Goal: Task Accomplishment & Management: Complete application form

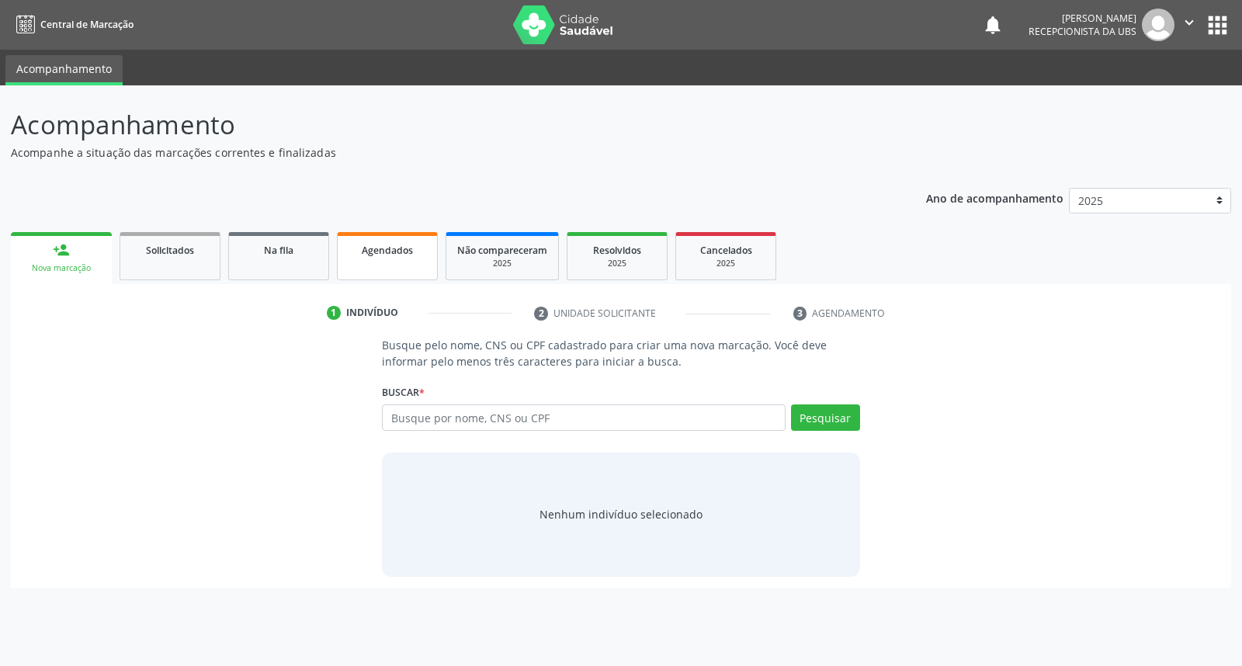
click at [388, 248] on span "Agendados" at bounding box center [387, 250] width 51 height 13
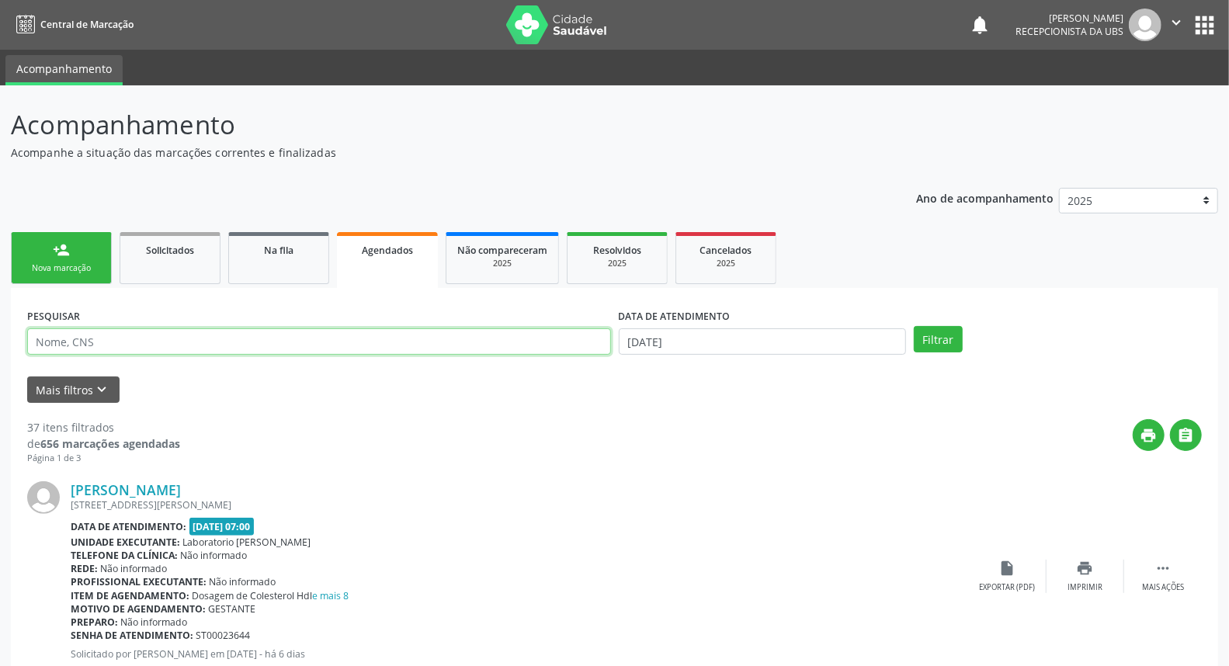
click at [234, 343] on input "text" at bounding box center [319, 341] width 584 height 26
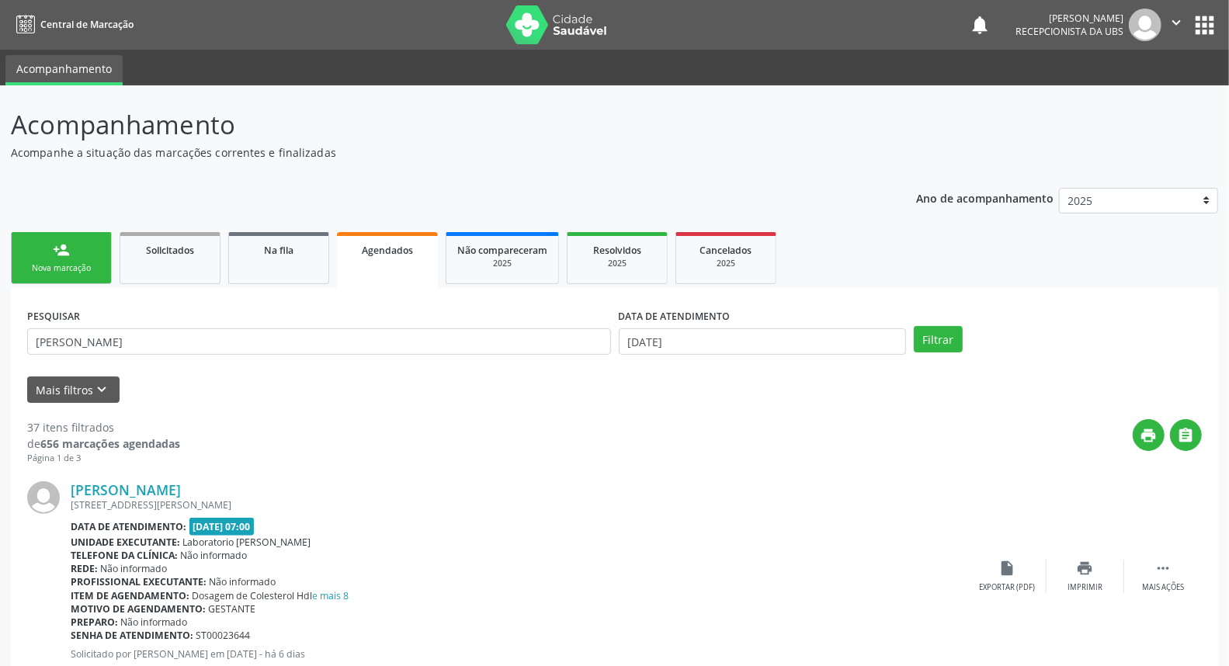
drag, startPoint x: 1147, startPoint y: 4, endPoint x: 702, endPoint y: 123, distance: 460.3
click at [705, 124] on p "Acompanhamento" at bounding box center [433, 125] width 845 height 39
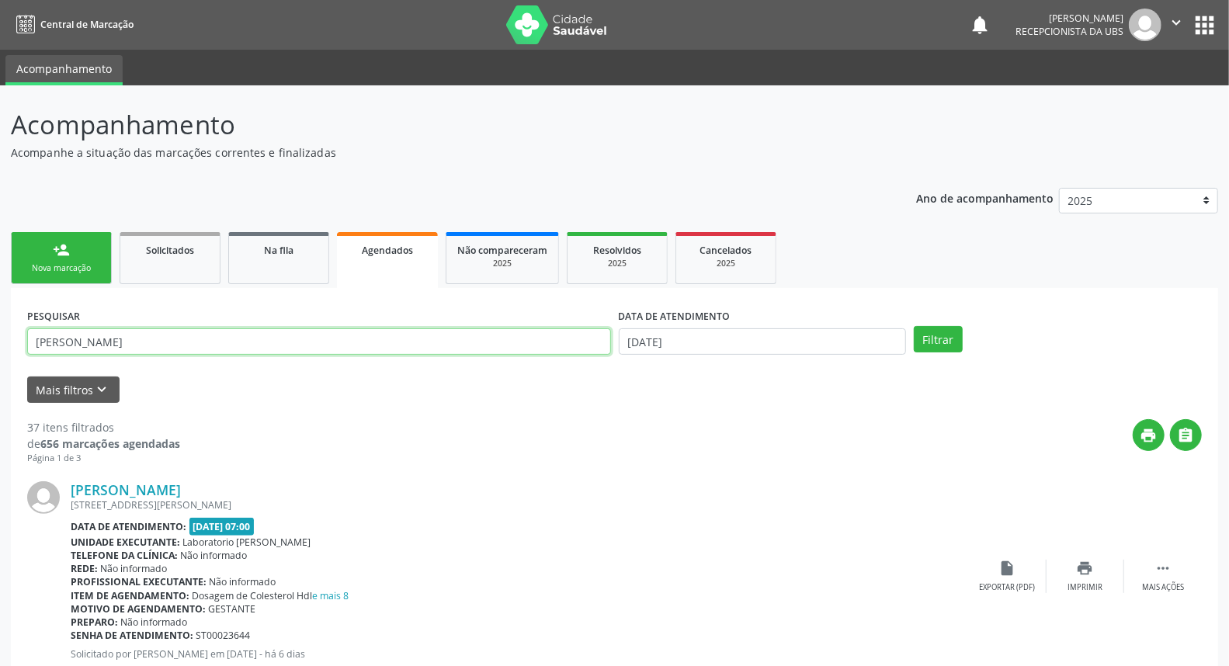
click at [101, 336] on input "[PERSON_NAME]" at bounding box center [319, 341] width 584 height 26
type input "[PERSON_NAME]"
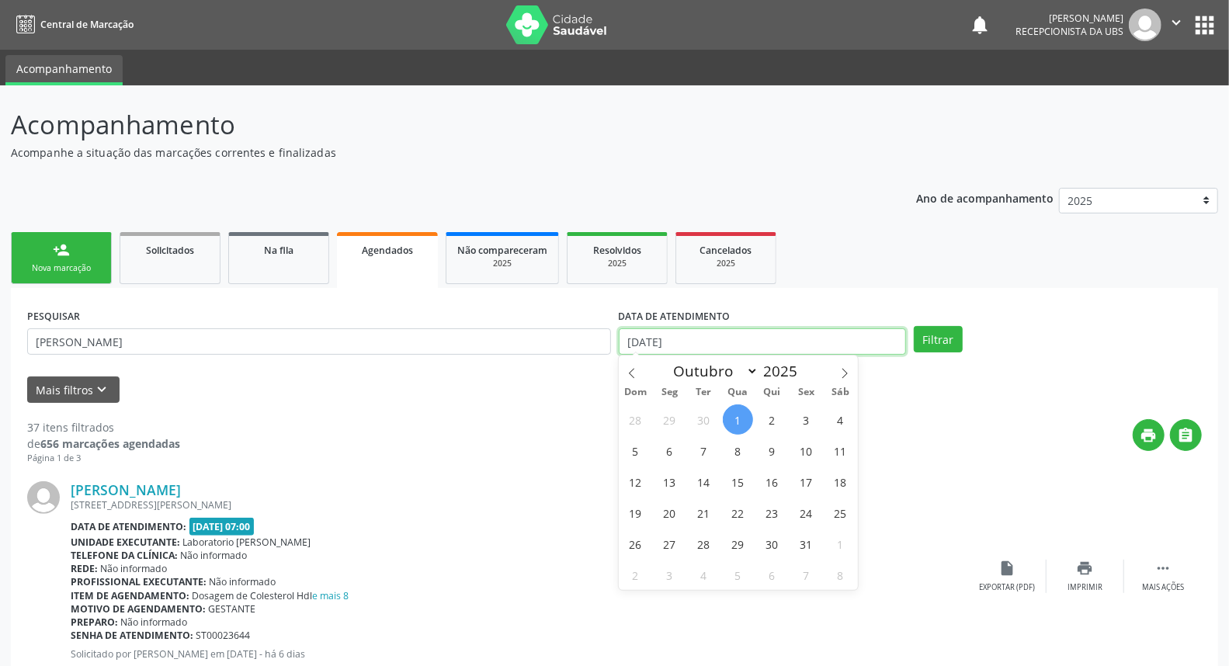
click at [675, 346] on input "[DATE]" at bounding box center [763, 341] width 288 height 26
click at [776, 421] on span "2" at bounding box center [772, 419] width 30 height 30
type input "[DATE]"
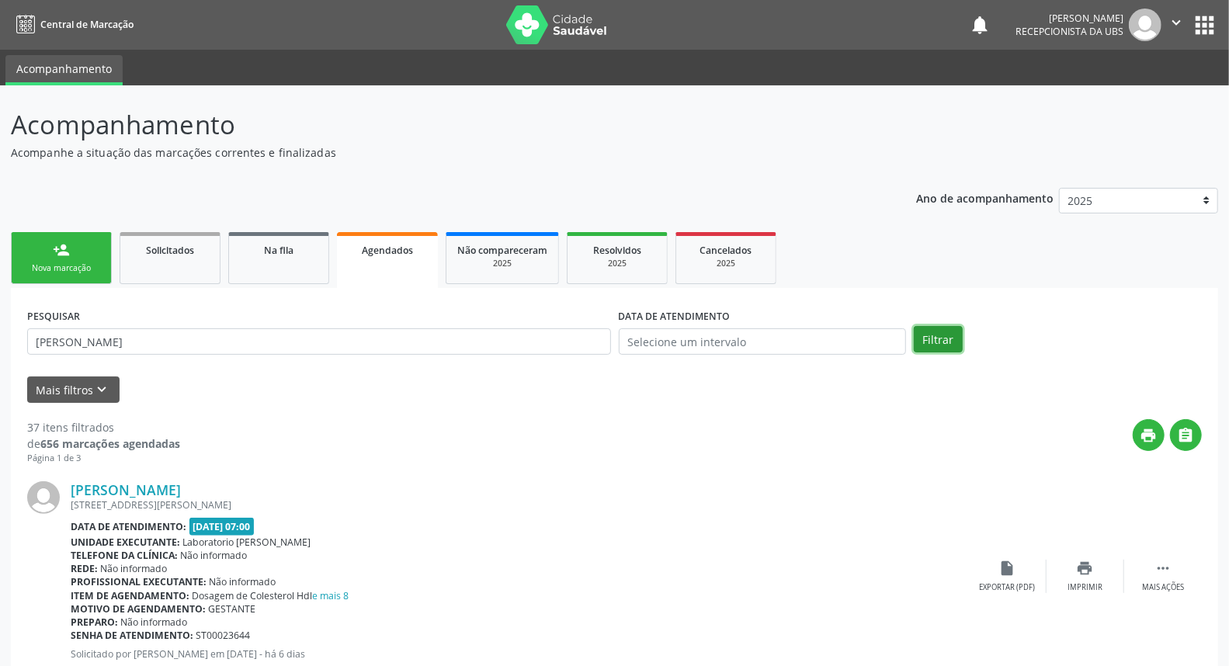
click at [940, 332] on button "Filtrar" at bounding box center [938, 339] width 49 height 26
click at [1081, 573] on icon "print" at bounding box center [1085, 568] width 17 height 17
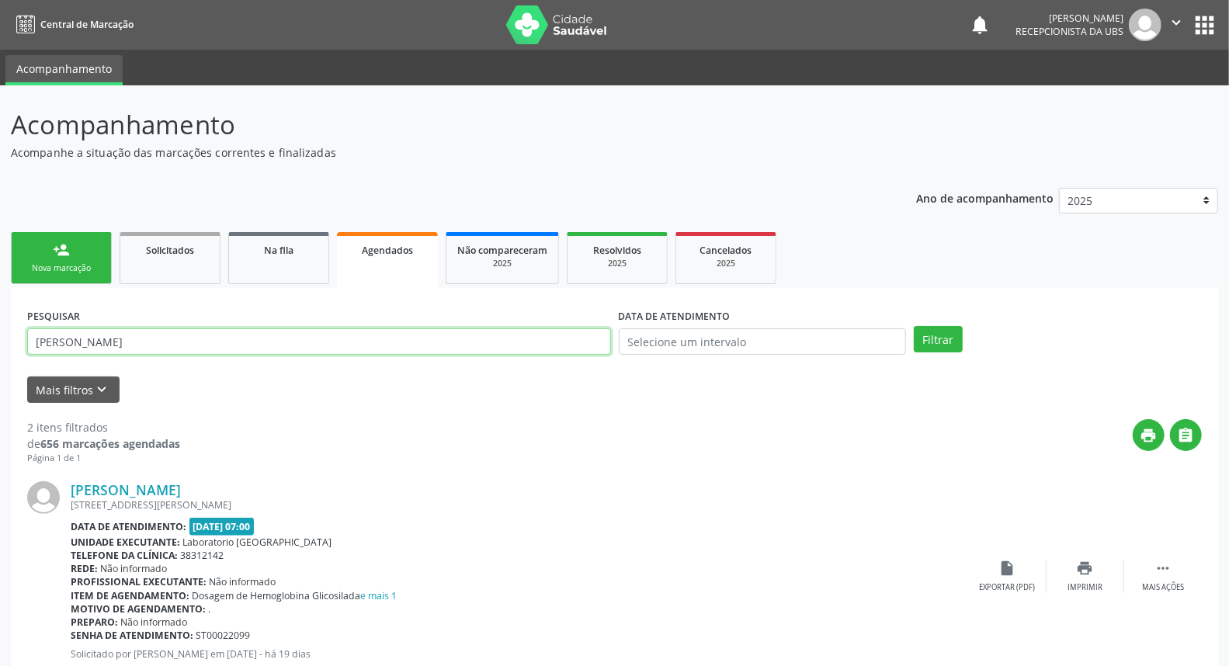
click at [164, 345] on input "[PERSON_NAME]" at bounding box center [319, 341] width 584 height 26
type input "t"
type input "adryan [PERSON_NAME]"
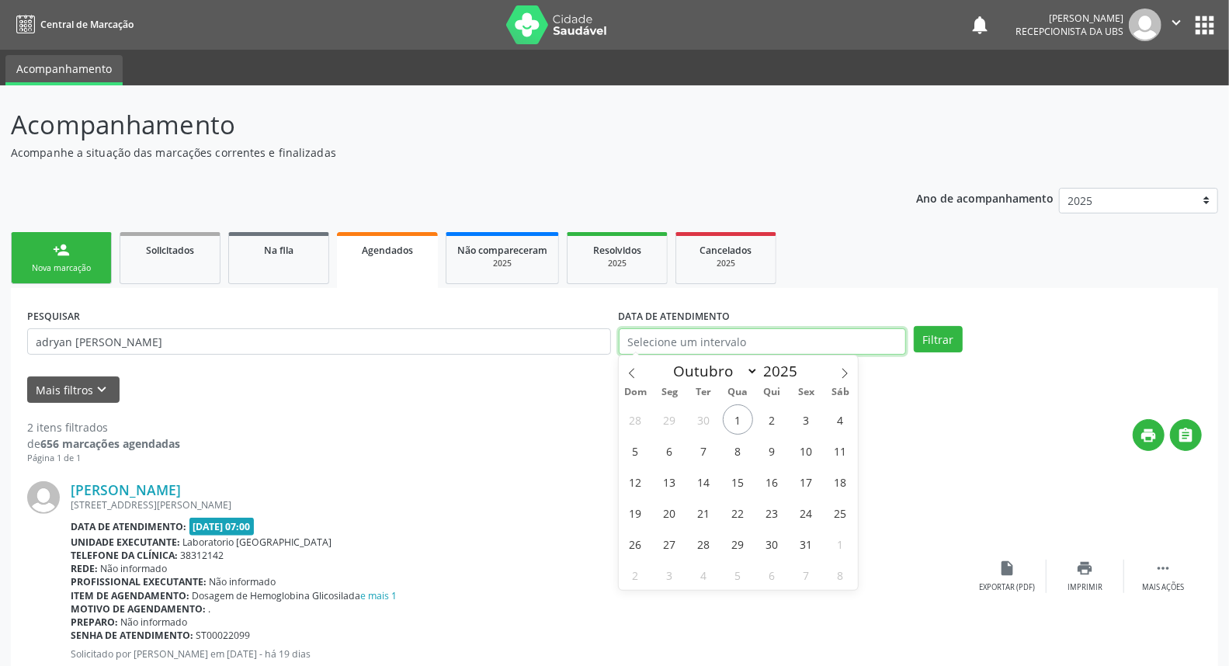
click at [754, 330] on input "text" at bounding box center [763, 341] width 288 height 26
click at [773, 421] on span "2" at bounding box center [772, 419] width 30 height 30
type input "[DATE]"
click at [945, 343] on button "Filtrar" at bounding box center [938, 339] width 49 height 26
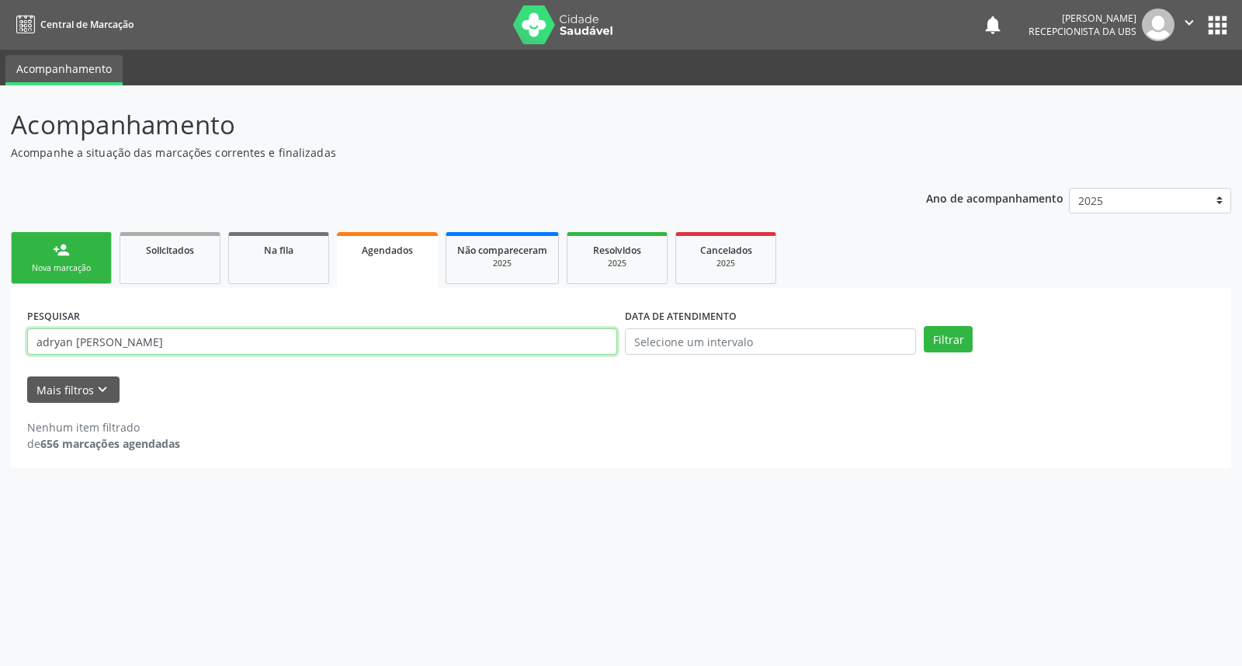
click at [84, 338] on input "adryan [PERSON_NAME]" at bounding box center [322, 341] width 590 height 26
click at [84, 338] on input "[PERSON_NAME]" at bounding box center [322, 341] width 590 height 26
type input "[PERSON_NAME]"
drag, startPoint x: 805, startPoint y: 322, endPoint x: 796, endPoint y: 327, distance: 9.7
click at [799, 326] on div "DATA DE ATENDIMENTO" at bounding box center [770, 316] width 291 height 24
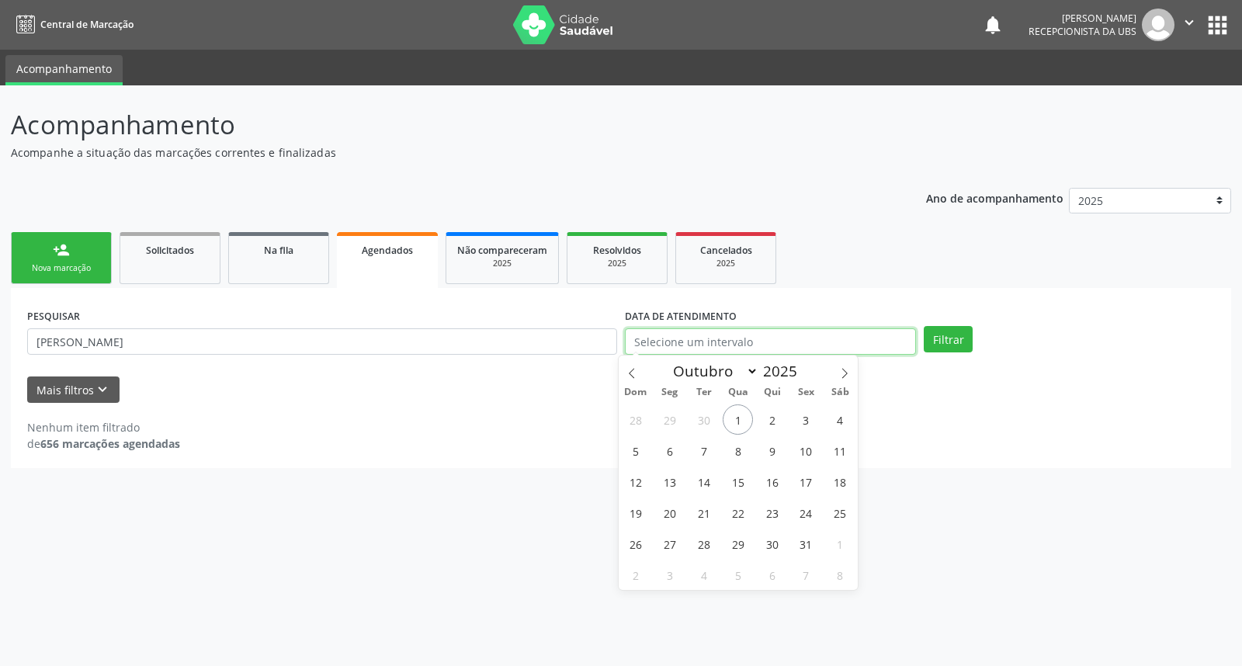
click at [766, 334] on input "text" at bounding box center [770, 341] width 291 height 26
click at [777, 421] on span "2" at bounding box center [772, 419] width 30 height 30
type input "[DATE]"
click at [777, 421] on span "2" at bounding box center [772, 419] width 30 height 30
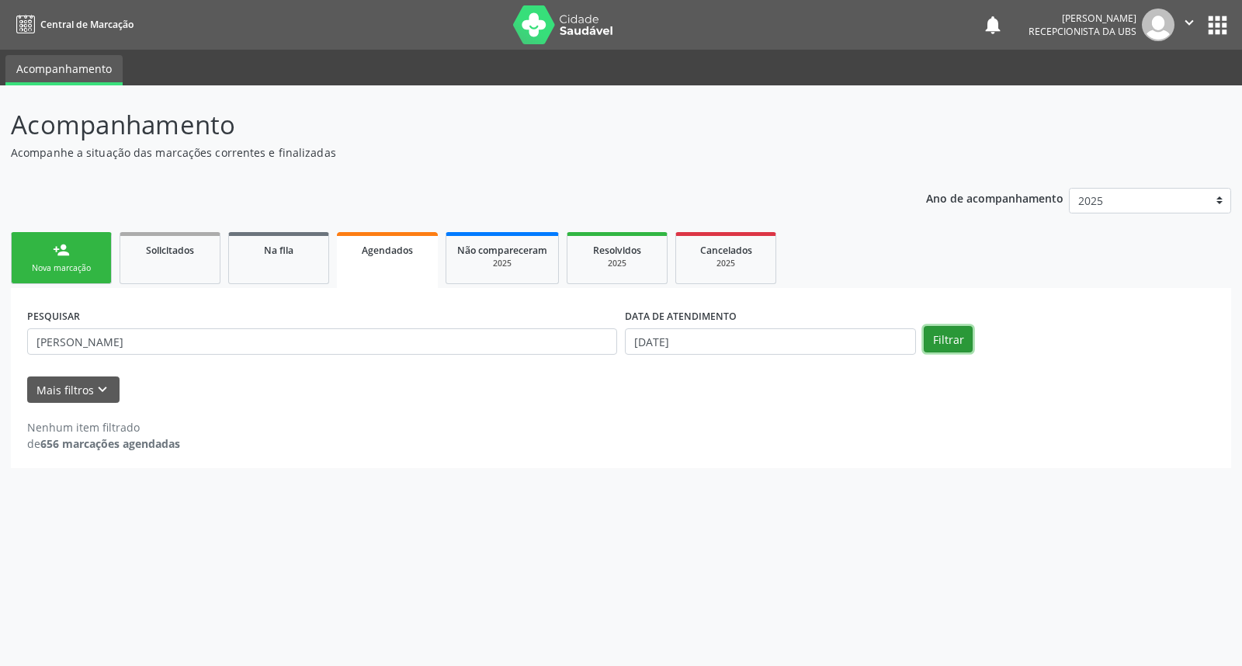
click at [955, 336] on button "Filtrar" at bounding box center [948, 339] width 49 height 26
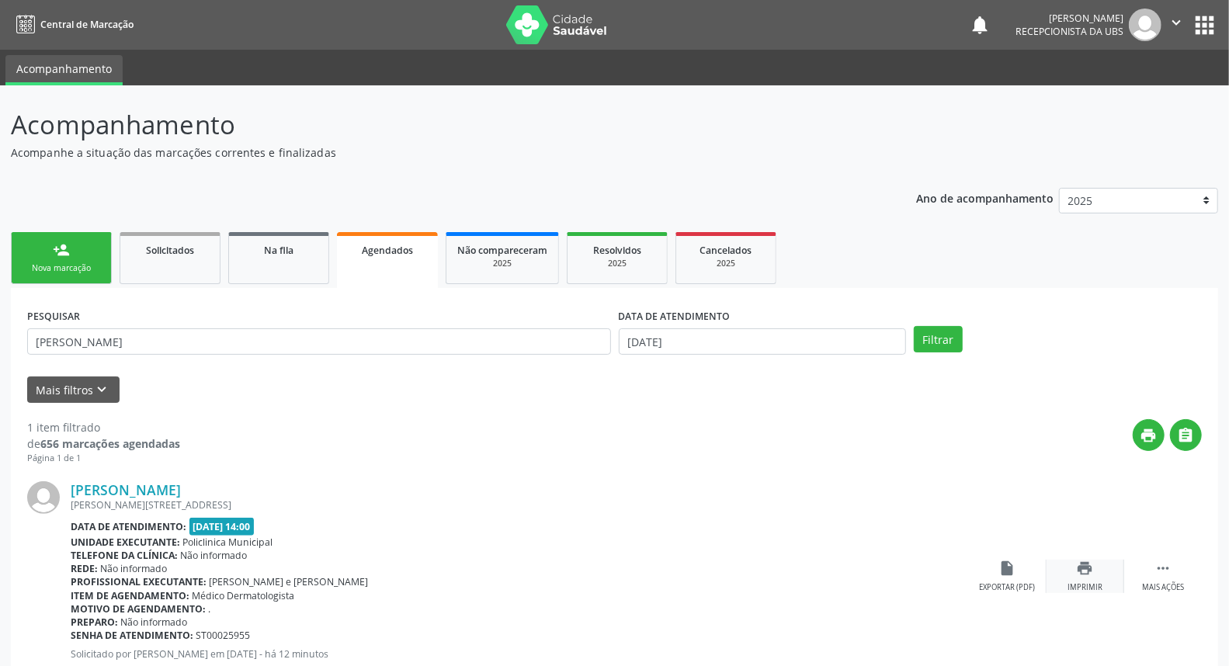
click at [1083, 568] on icon "print" at bounding box center [1085, 568] width 17 height 17
click at [419, 241] on div "Agendados" at bounding box center [387, 249] width 79 height 16
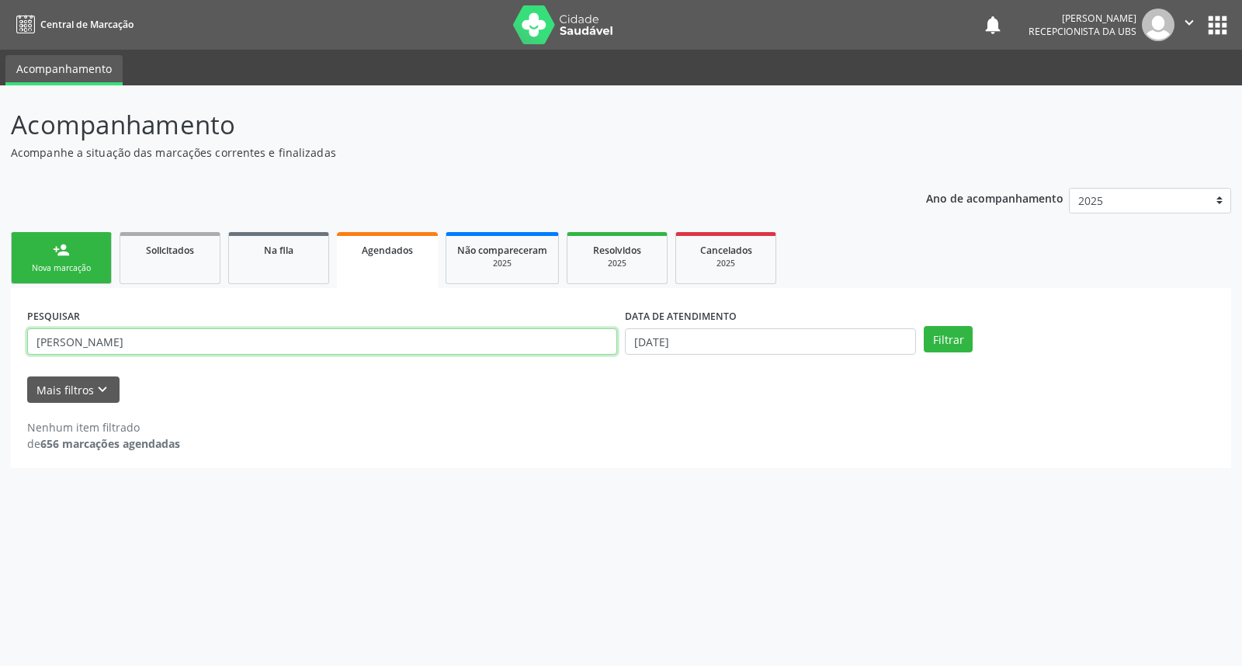
click at [295, 338] on input "[PERSON_NAME]" at bounding box center [322, 341] width 590 height 26
type input "a"
type input "[PERSON_NAME]"
click at [953, 338] on button "Filtrar" at bounding box center [948, 339] width 49 height 26
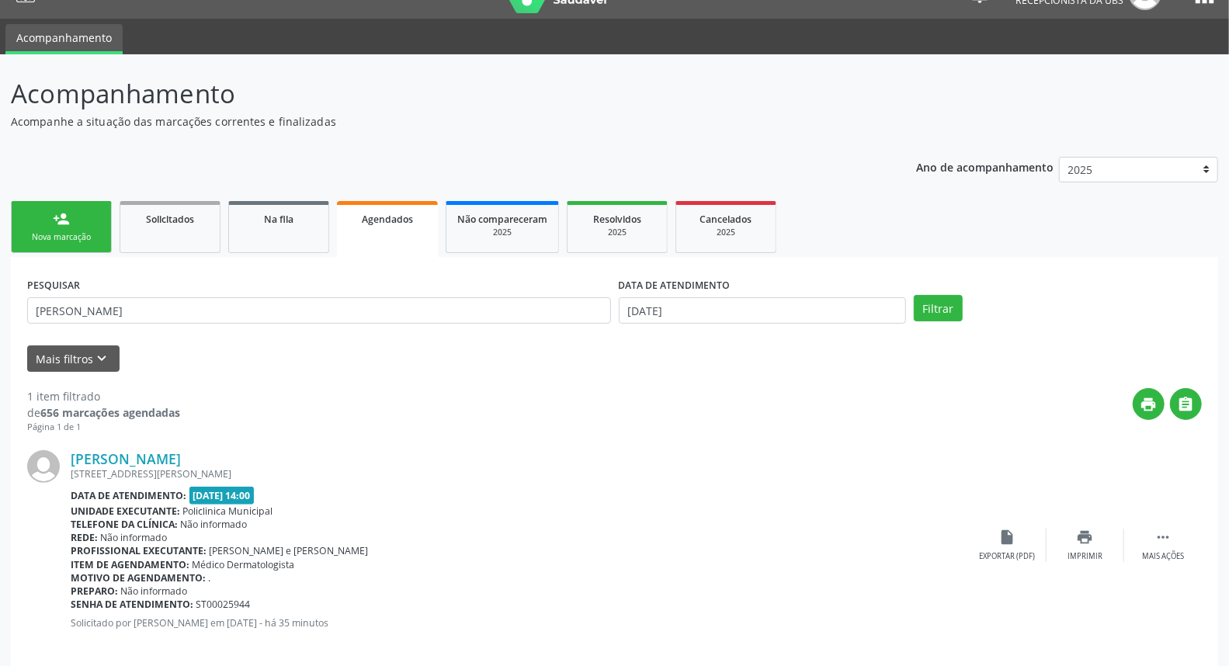
scroll to position [48, 0]
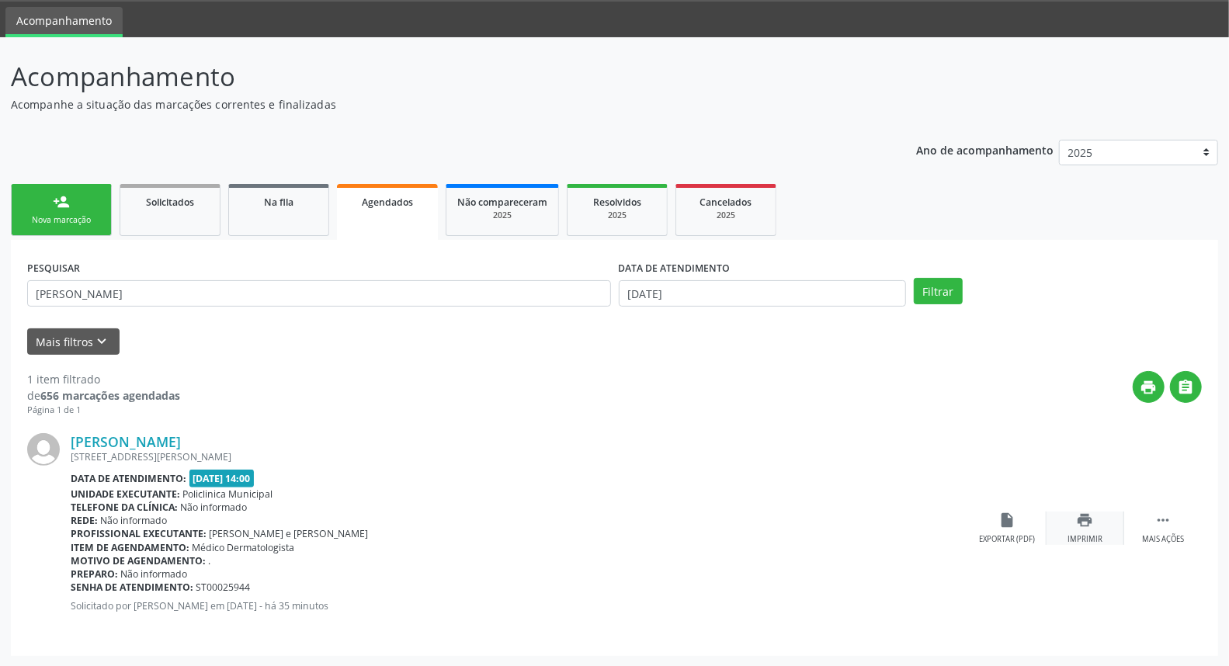
click at [1091, 544] on div "Imprimir" at bounding box center [1084, 539] width 35 height 11
click at [75, 203] on link "person_add Nova marcação" at bounding box center [61, 210] width 101 height 52
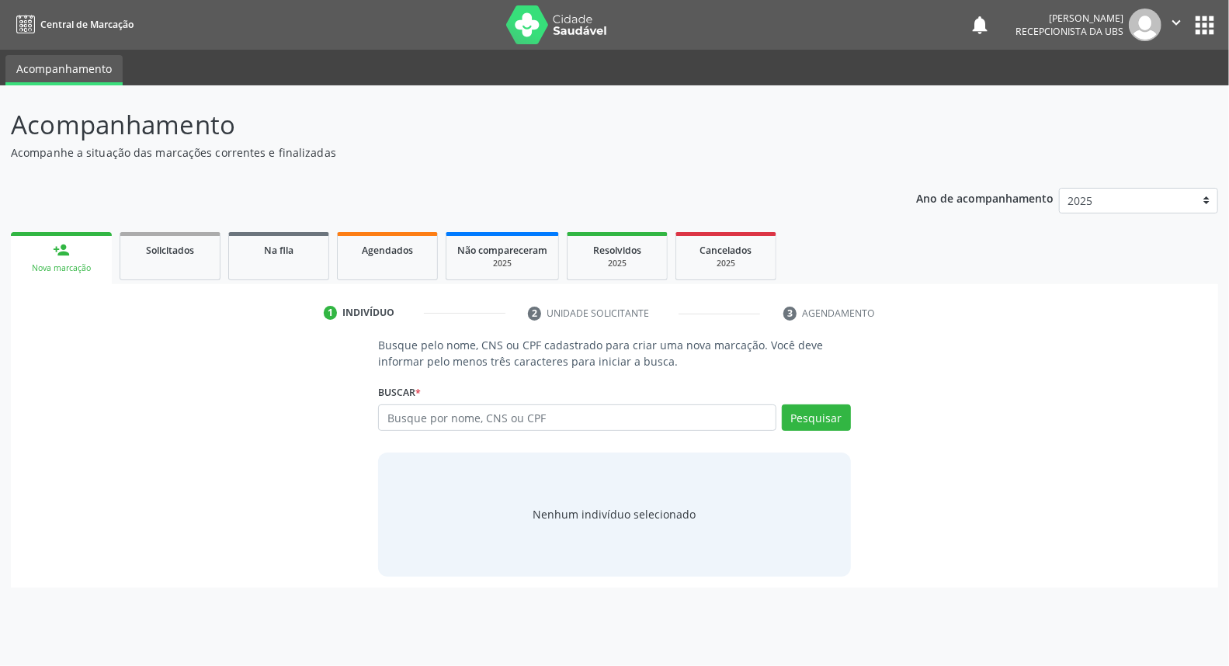
scroll to position [0, 0]
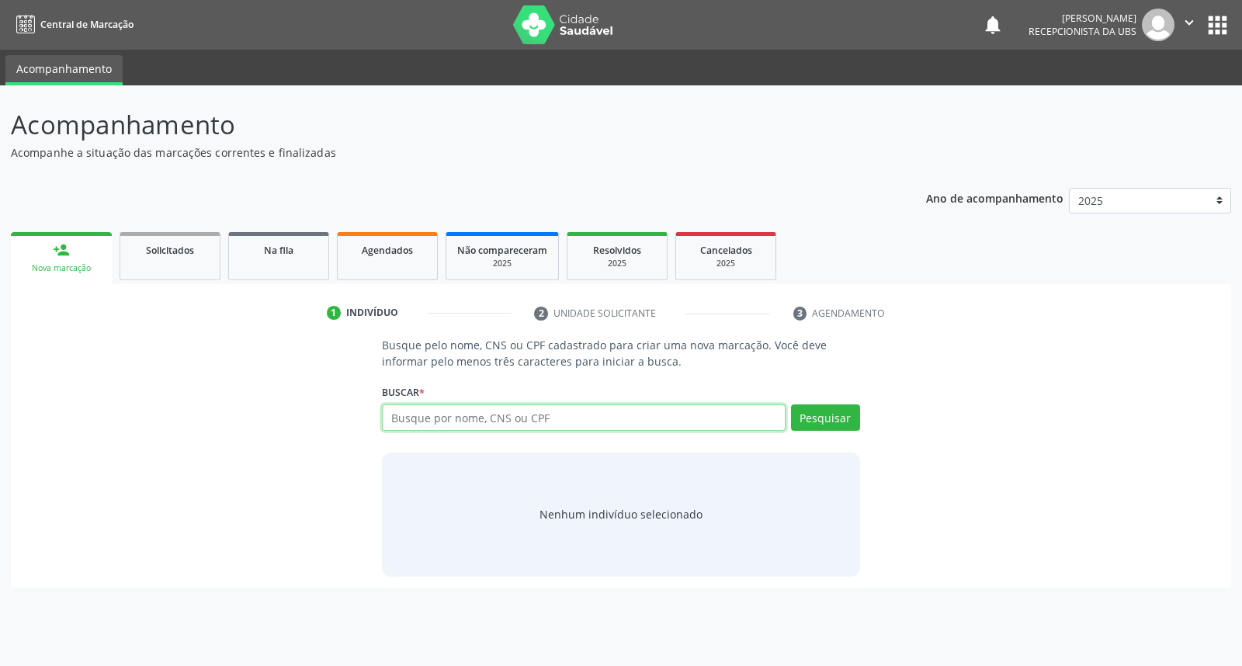
click at [542, 413] on input "text" at bounding box center [583, 417] width 403 height 26
type input "700000239973601"
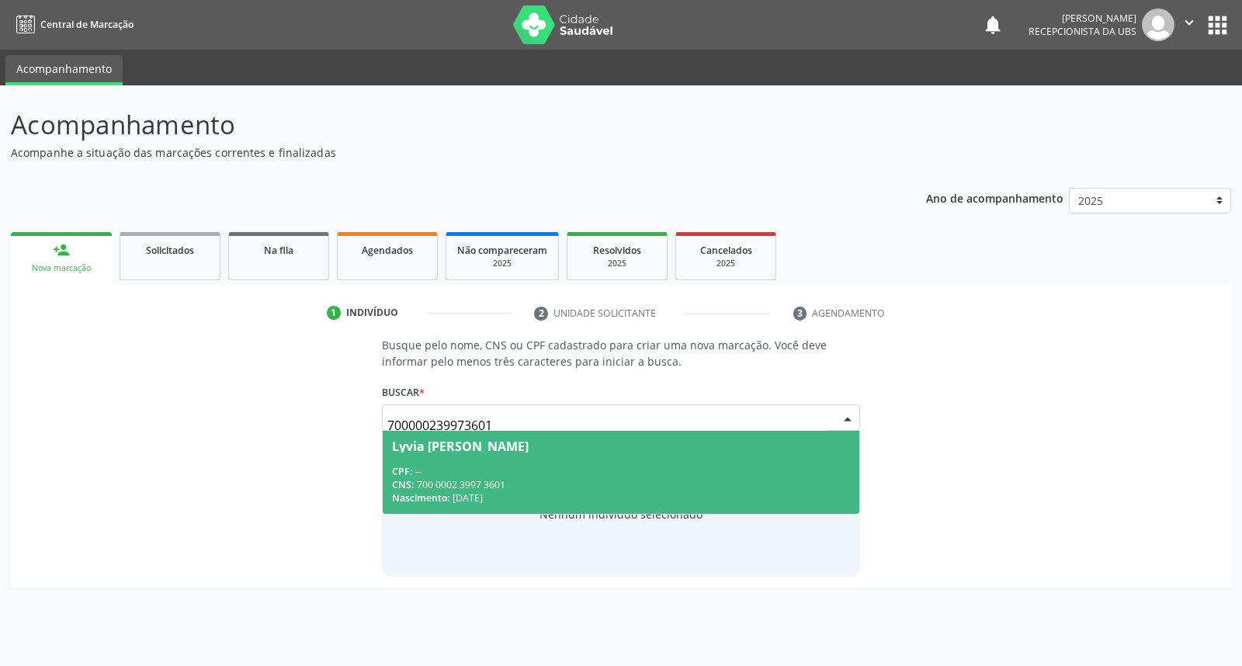
click at [746, 450] on div "Lyvia [PERSON_NAME]" at bounding box center [620, 446] width 457 height 12
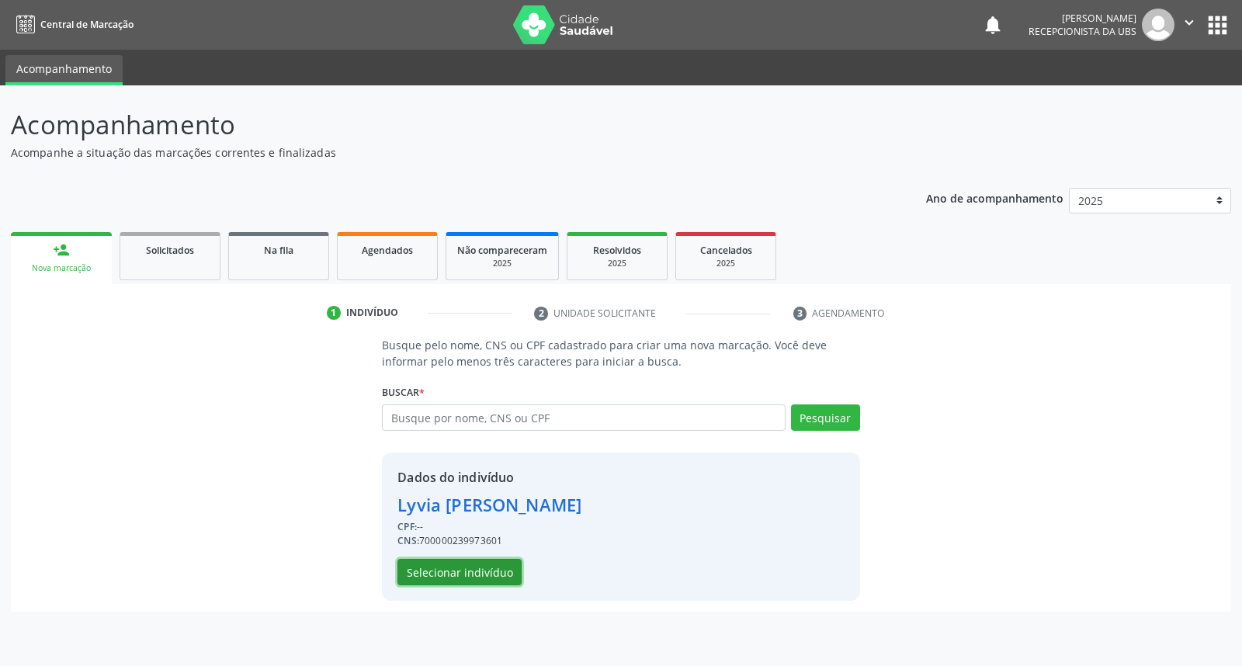
click at [480, 573] on button "Selecionar indivíduo" at bounding box center [459, 572] width 124 height 26
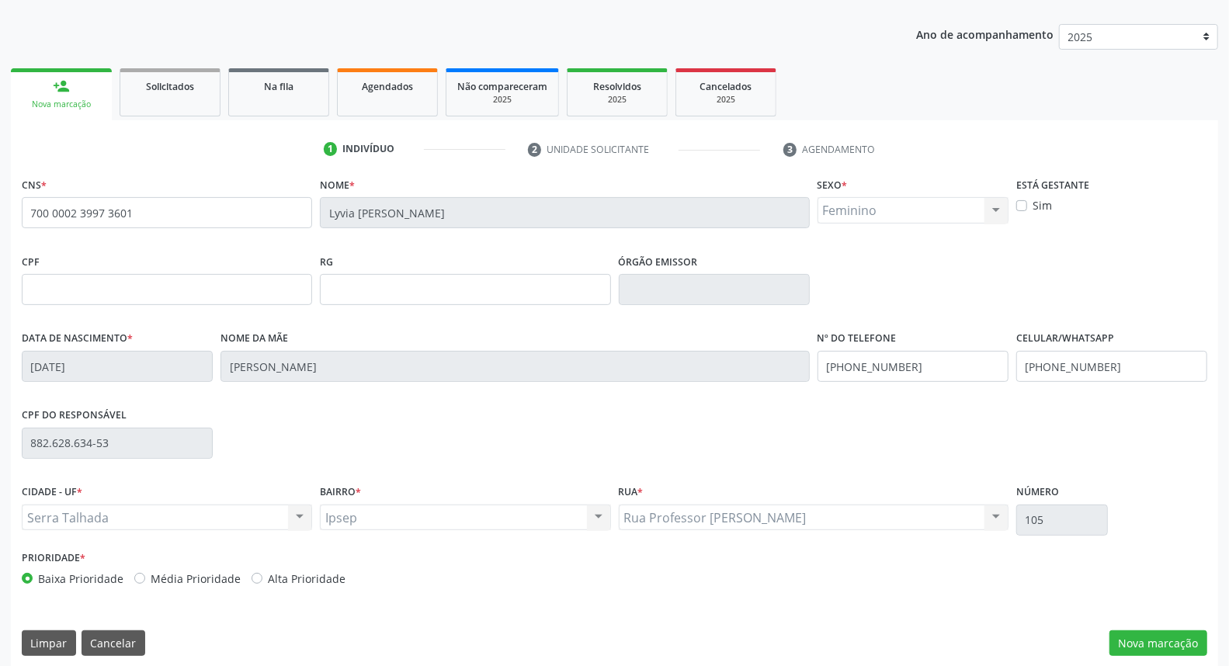
scroll to position [174, 0]
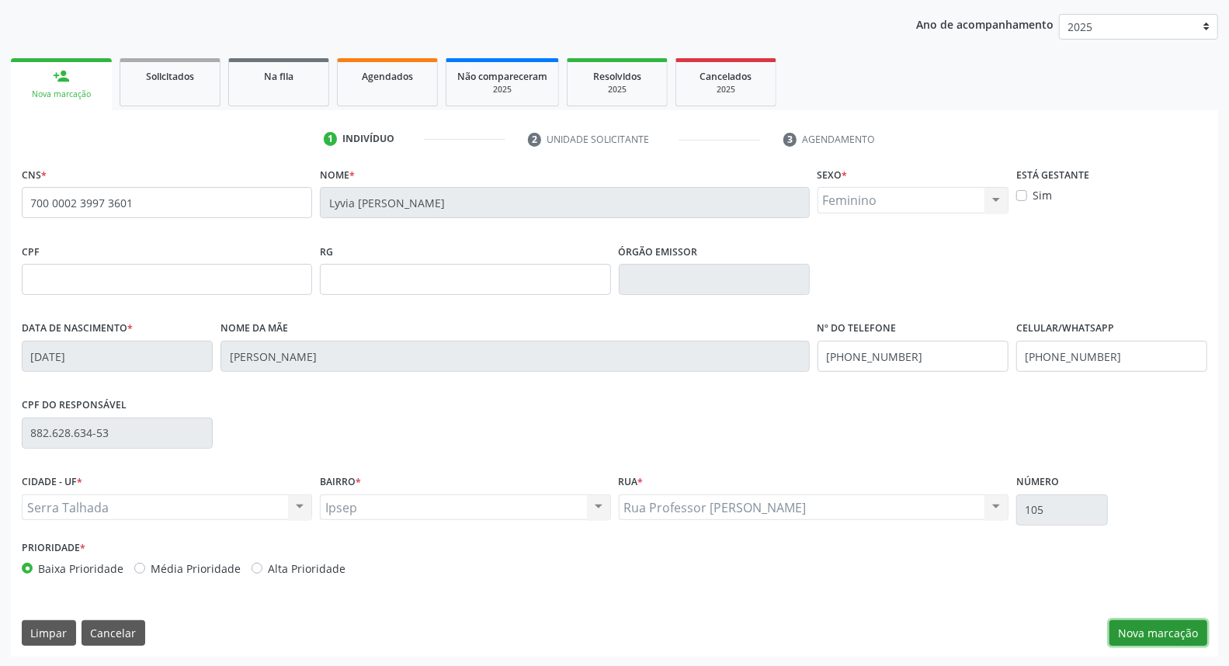
click at [1167, 624] on button "Nova marcação" at bounding box center [1158, 633] width 98 height 26
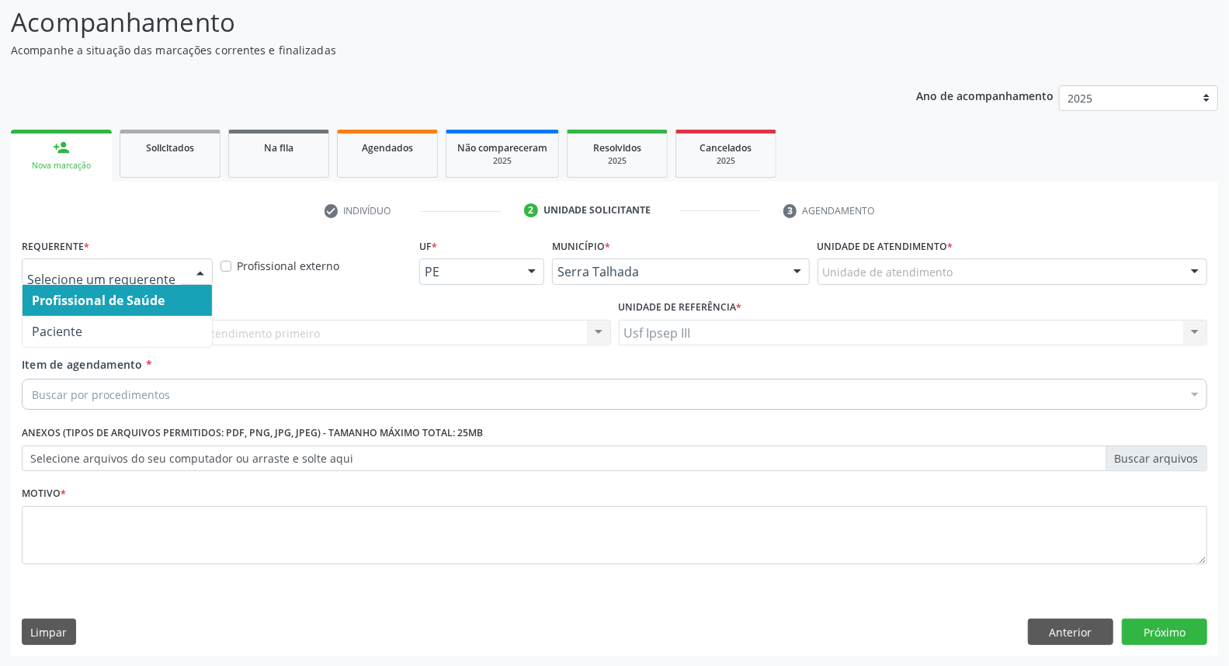
click at [200, 267] on div at bounding box center [200, 272] width 23 height 26
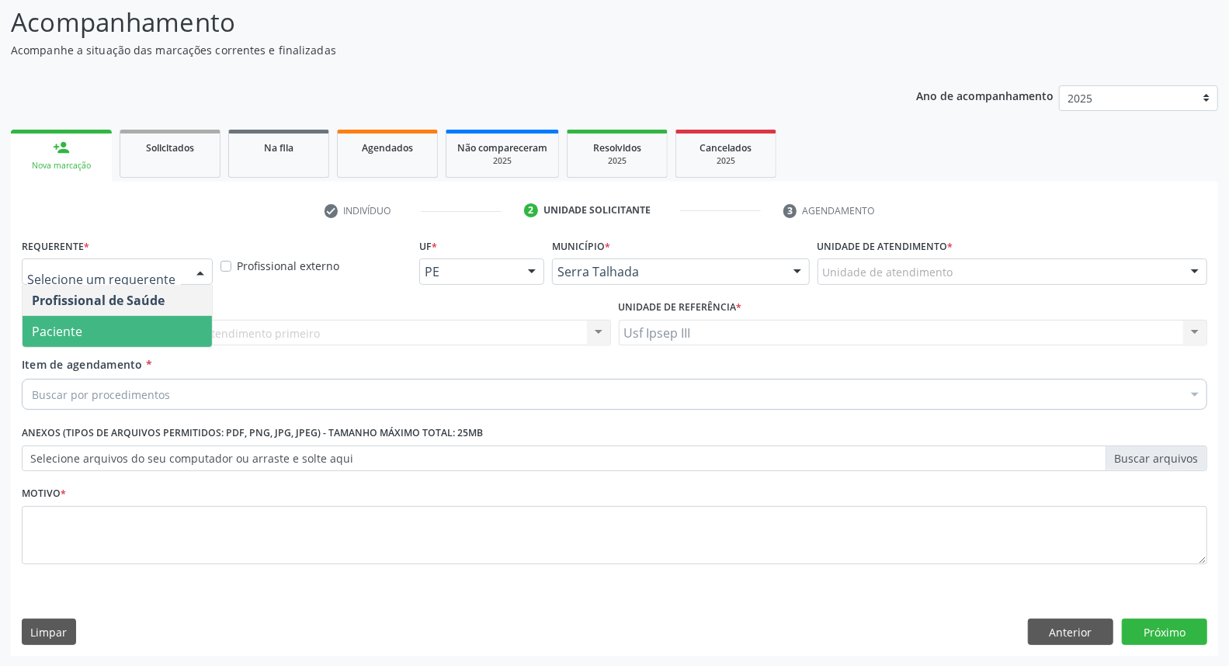
click at [172, 327] on span "Paciente" at bounding box center [117, 331] width 189 height 31
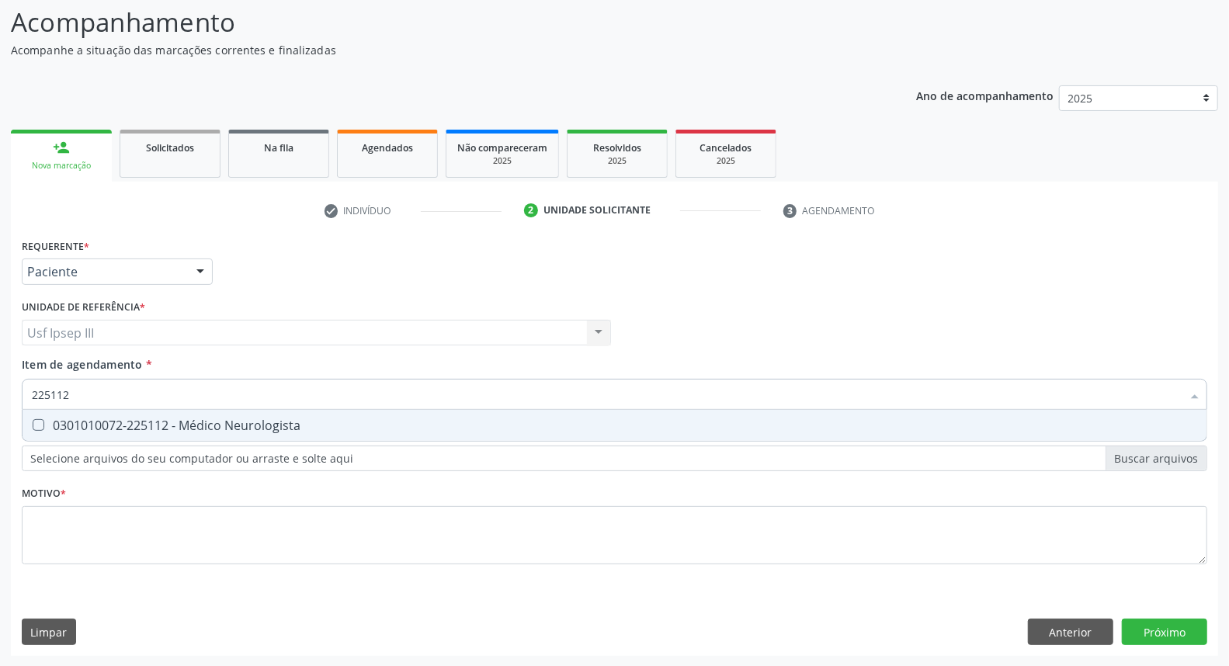
type input "225112"
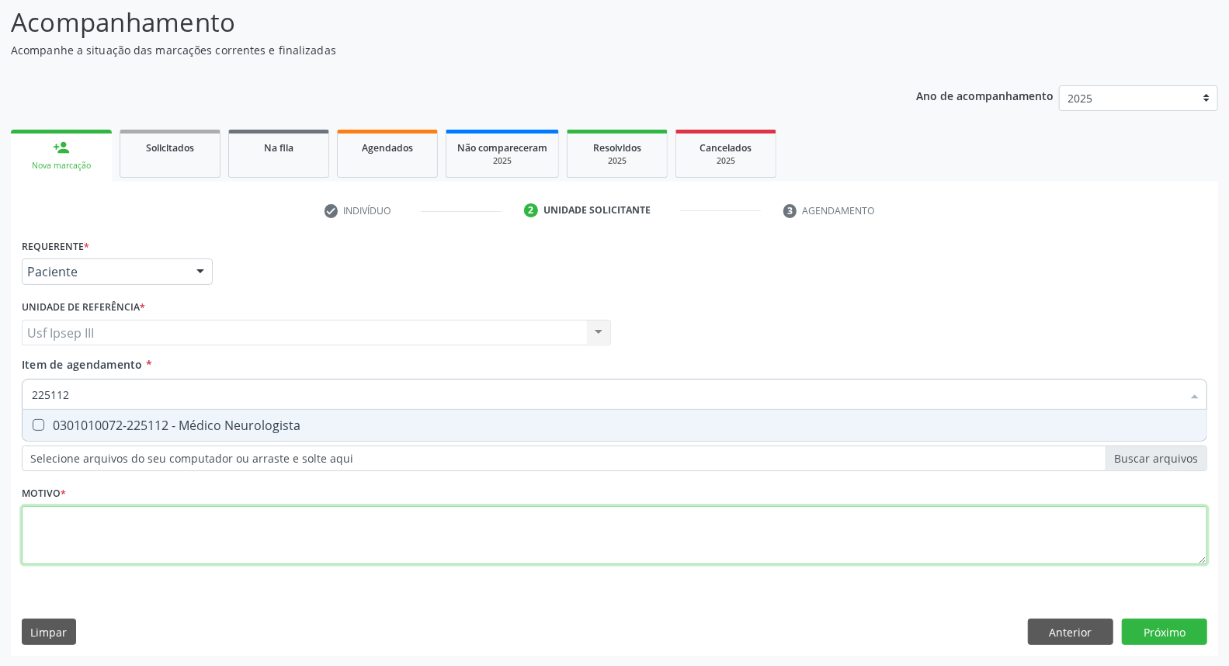
click at [142, 546] on div "Requerente * Paciente Profissional de Saúde Paciente Nenhum resultado encontrad…" at bounding box center [614, 410] width 1185 height 352
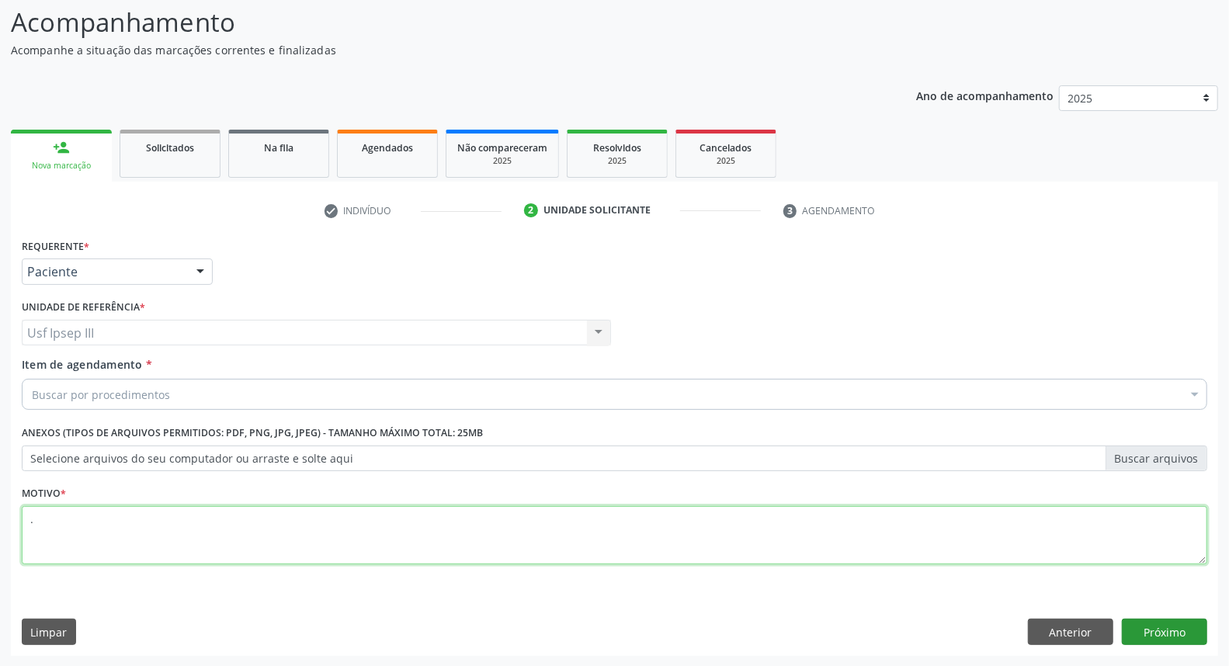
type textarea "."
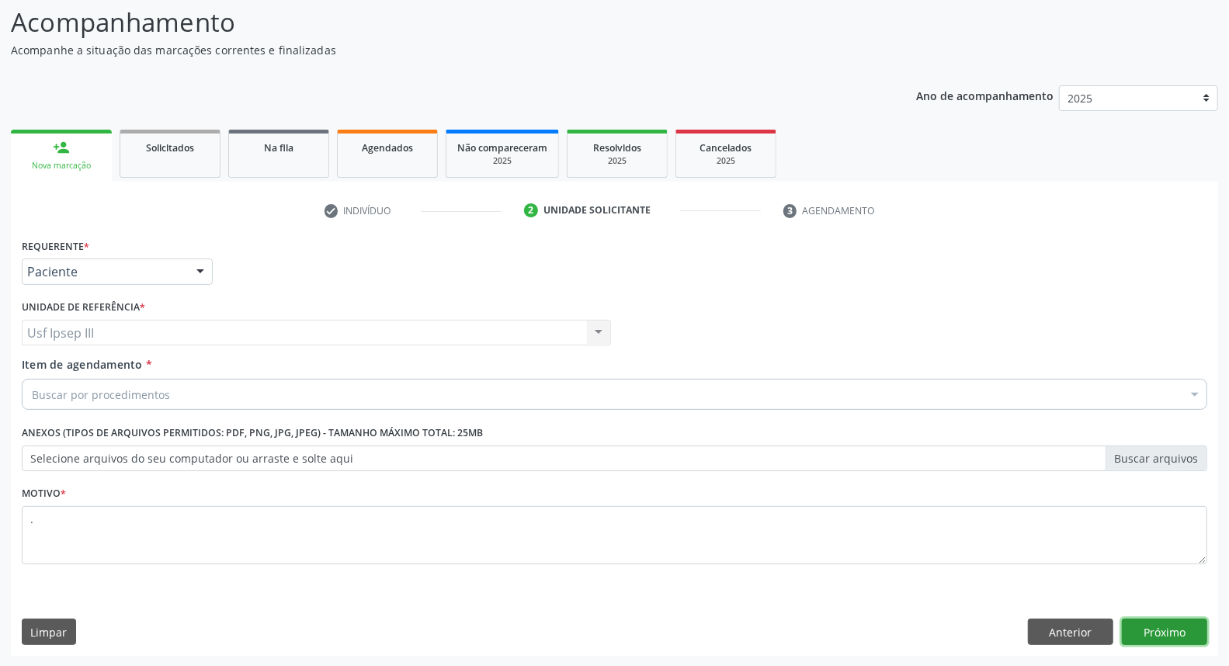
click at [1154, 630] on button "Próximo" at bounding box center [1164, 632] width 85 height 26
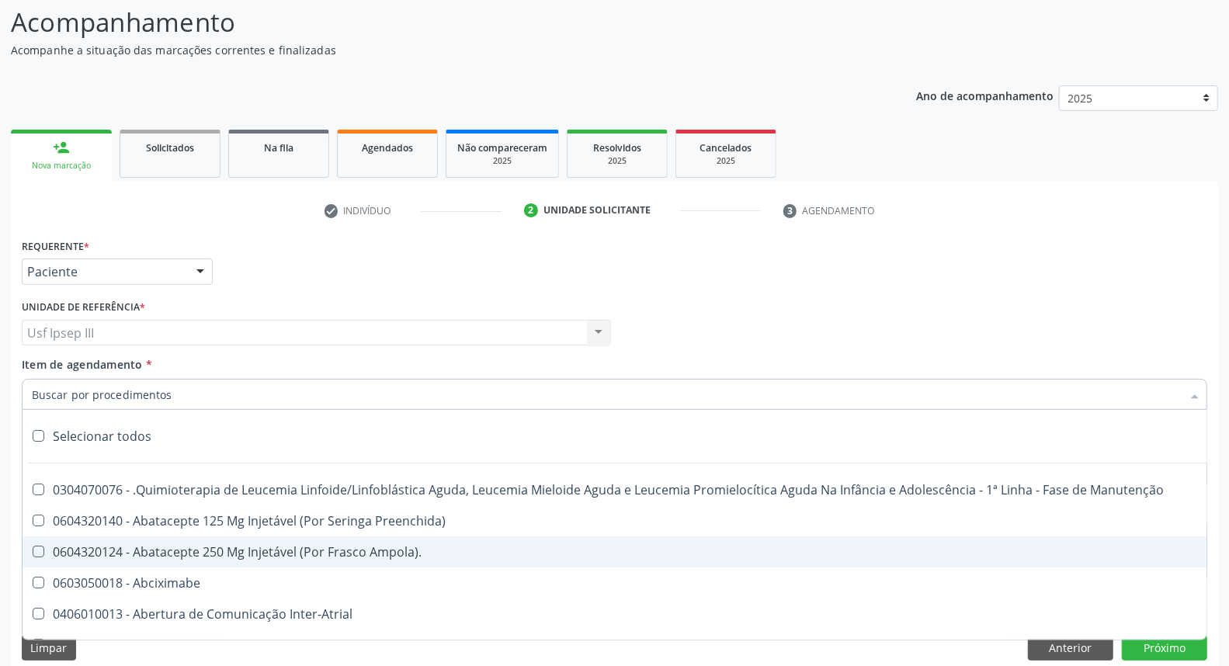
click at [298, 385] on div at bounding box center [614, 394] width 1185 height 31
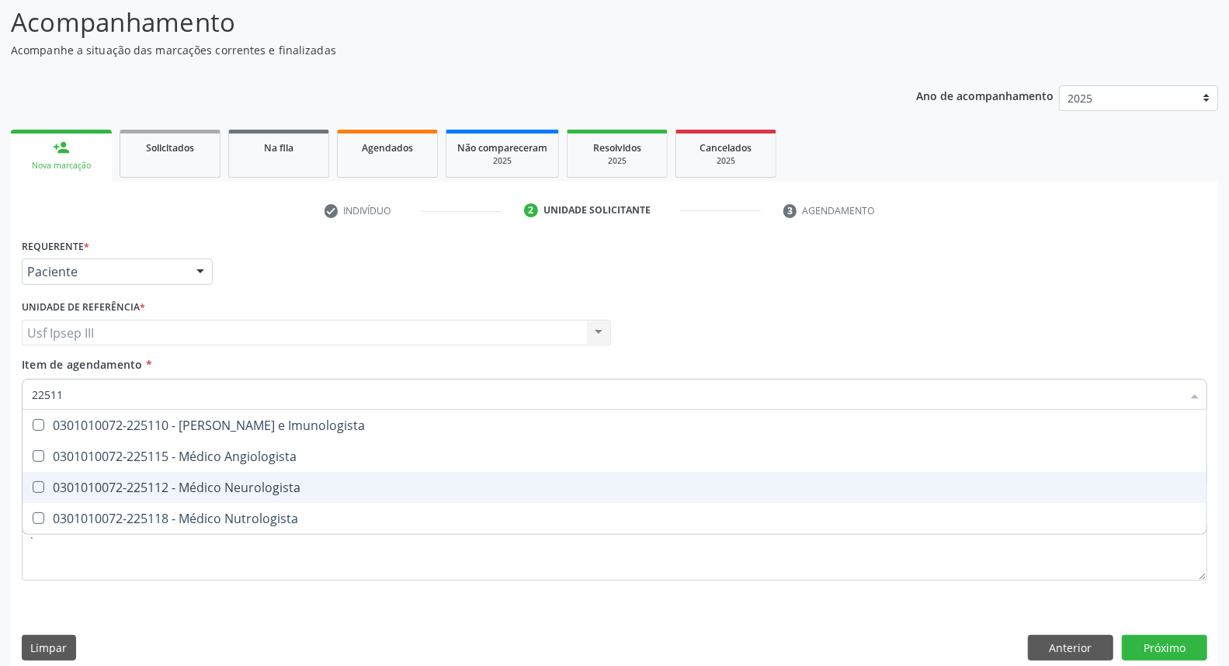
type input "225112"
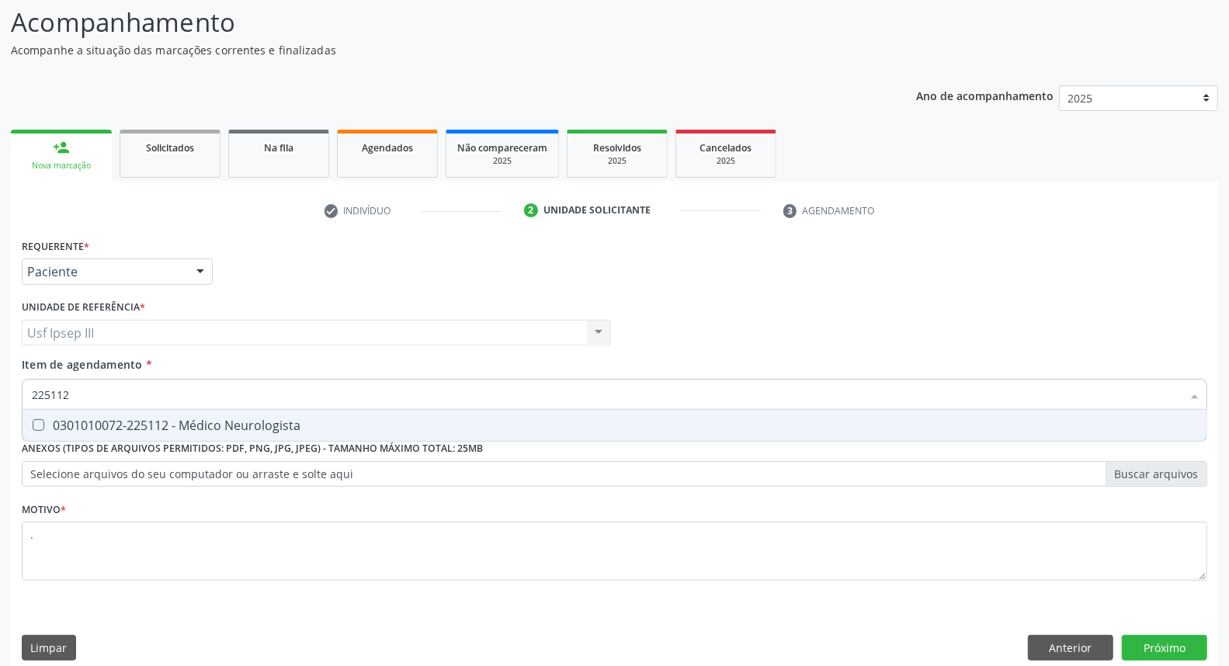
click at [265, 414] on span "0301010072-225112 - Médico Neurologista" at bounding box center [615, 425] width 1184 height 31
checkbox Neurologista "true"
click at [1180, 645] on button "Próximo" at bounding box center [1164, 648] width 85 height 26
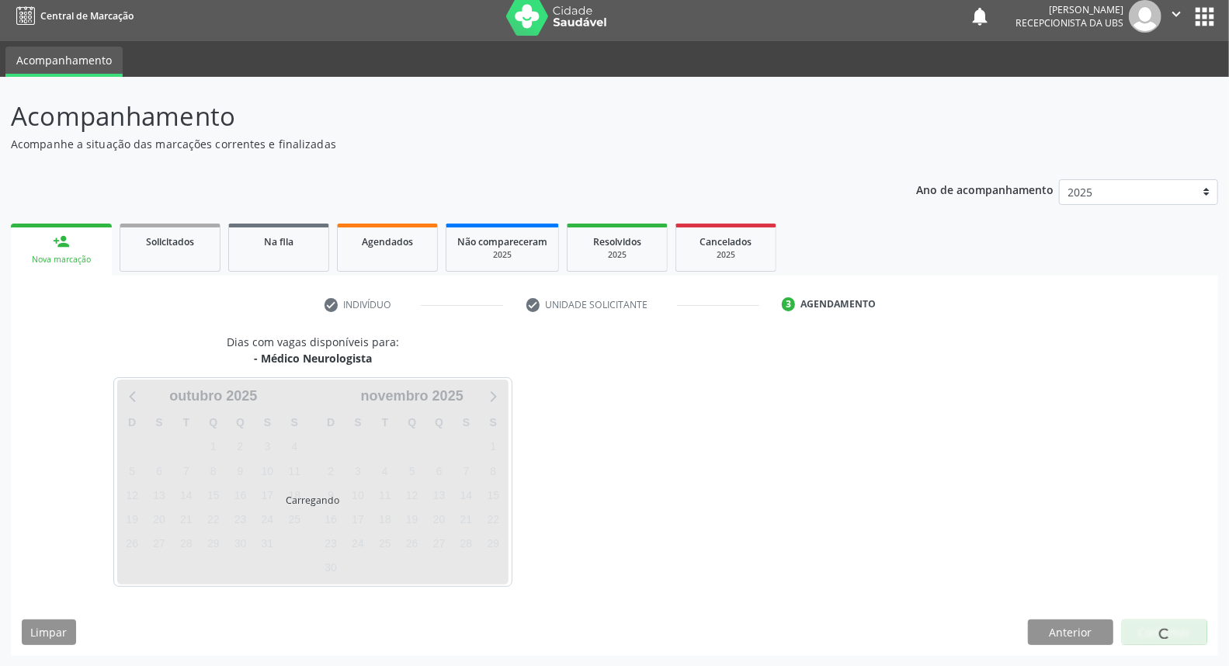
scroll to position [54, 0]
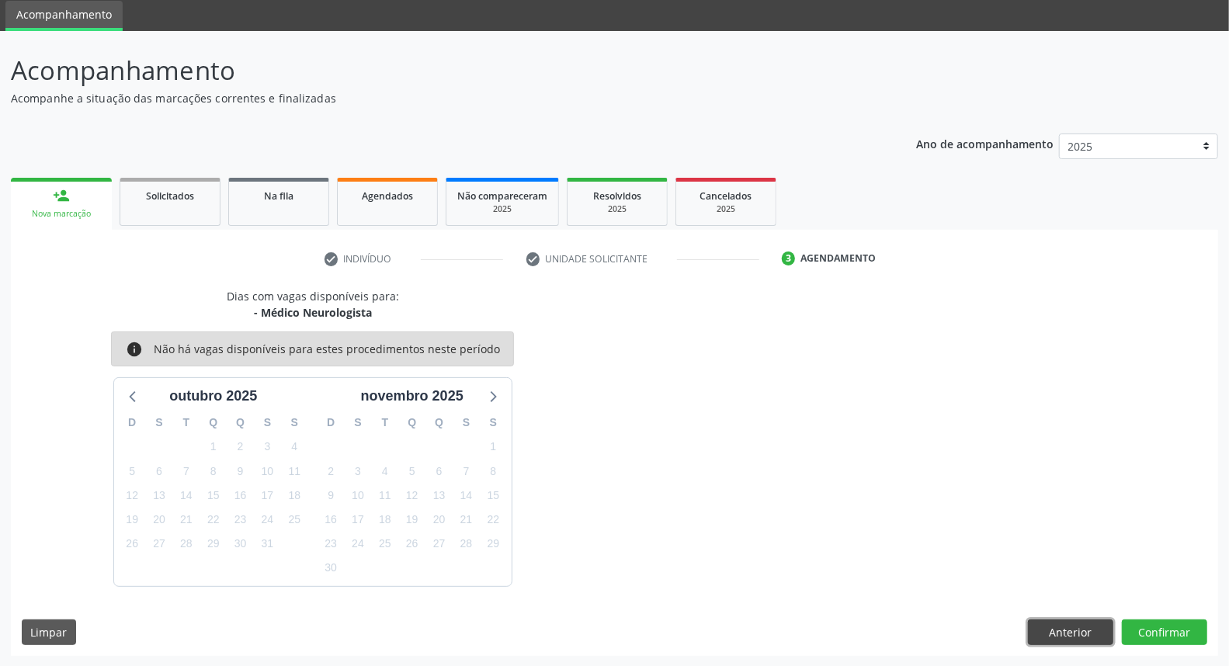
click at [1059, 624] on button "Anterior" at bounding box center [1070, 632] width 85 height 26
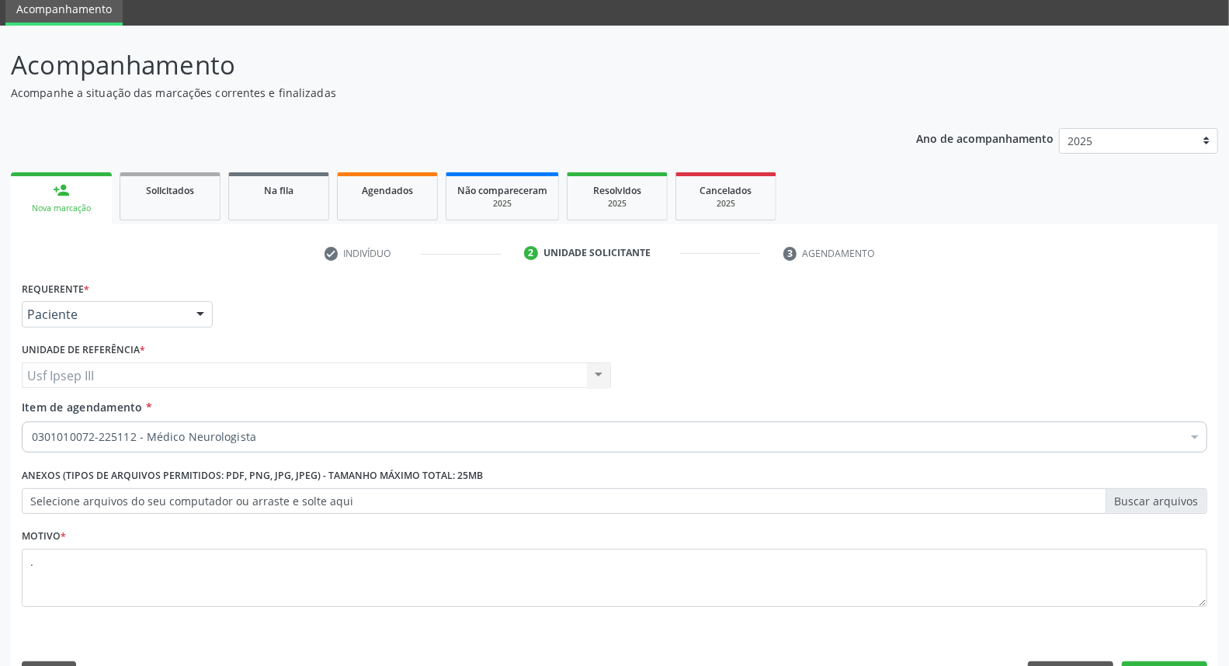
scroll to position [102, 0]
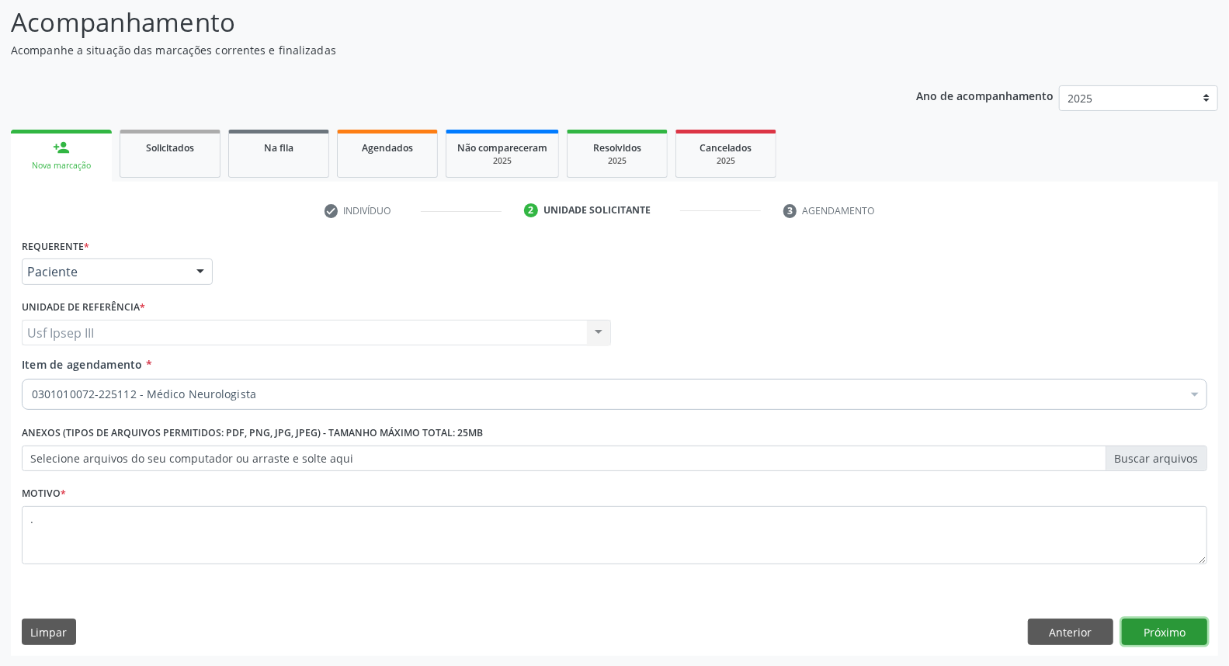
click at [1155, 622] on button "Próximo" at bounding box center [1164, 632] width 85 height 26
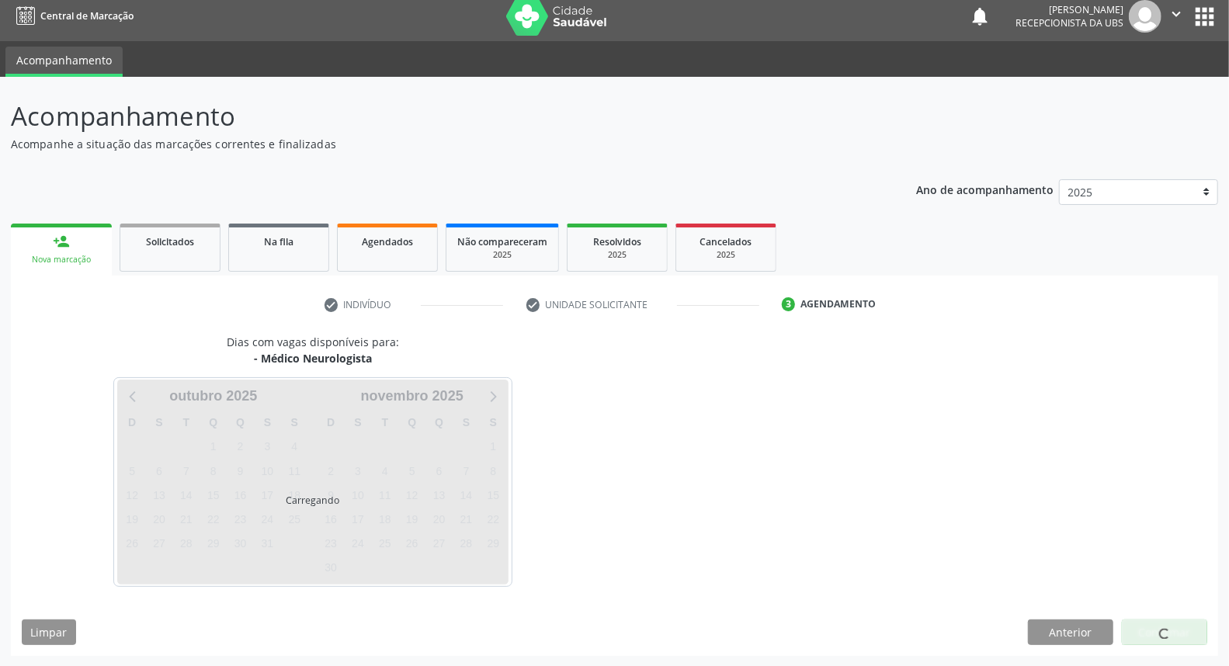
scroll to position [54, 0]
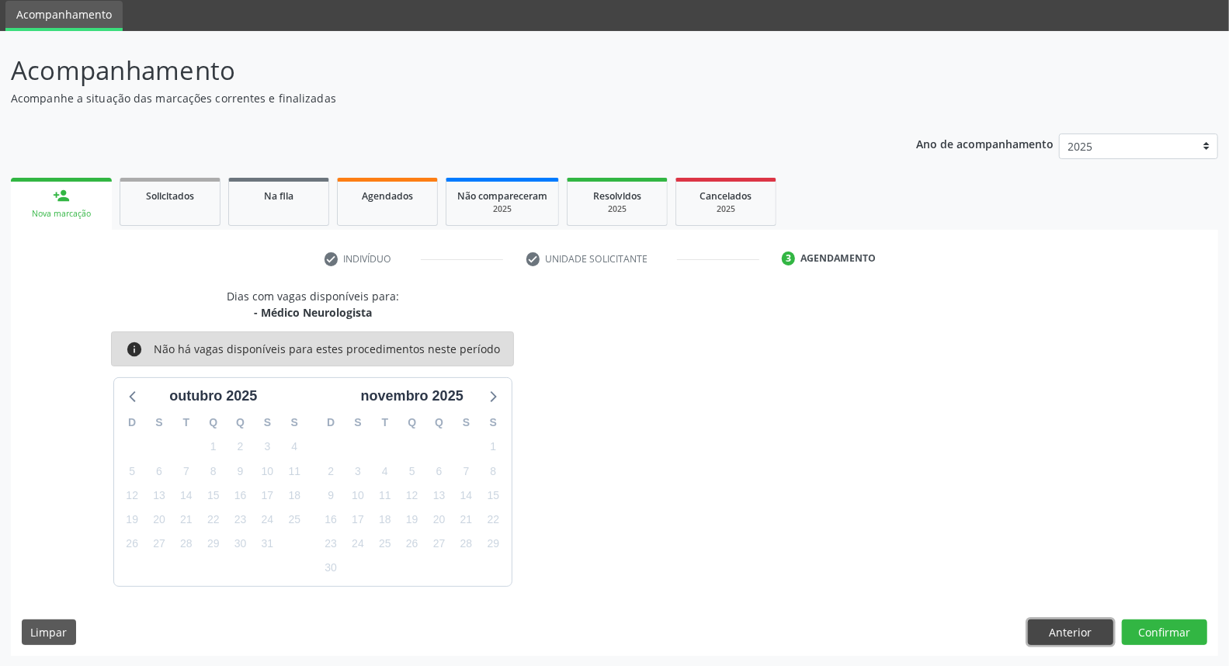
click at [1097, 623] on button "Anterior" at bounding box center [1070, 632] width 85 height 26
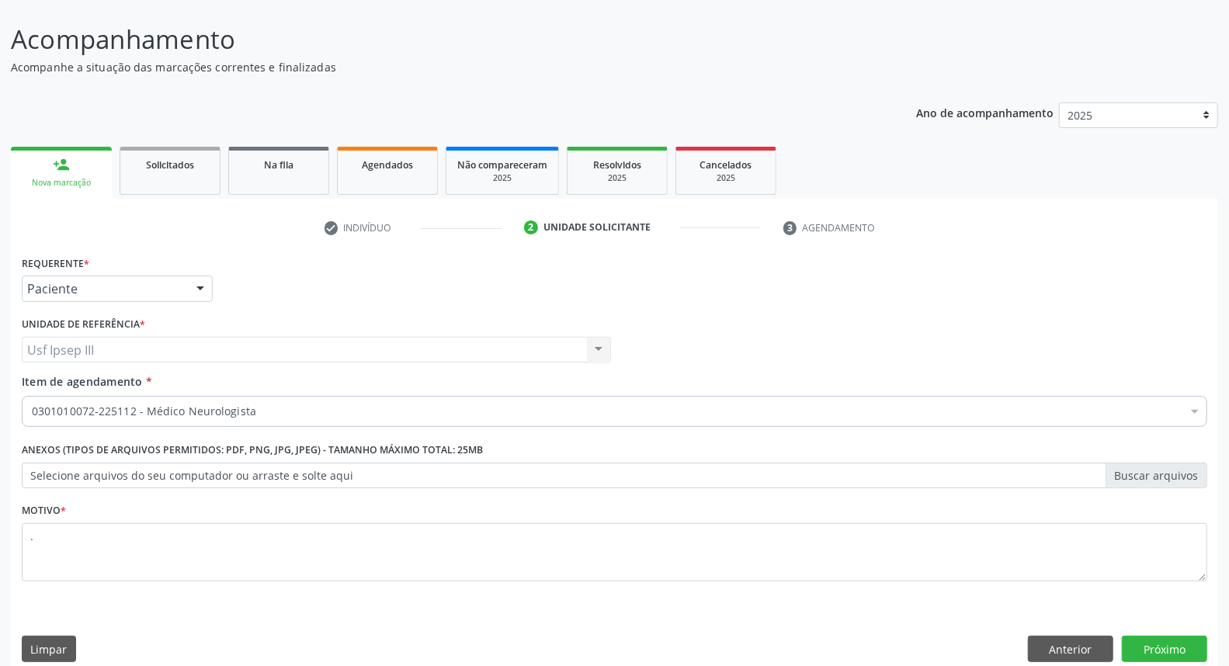
scroll to position [102, 0]
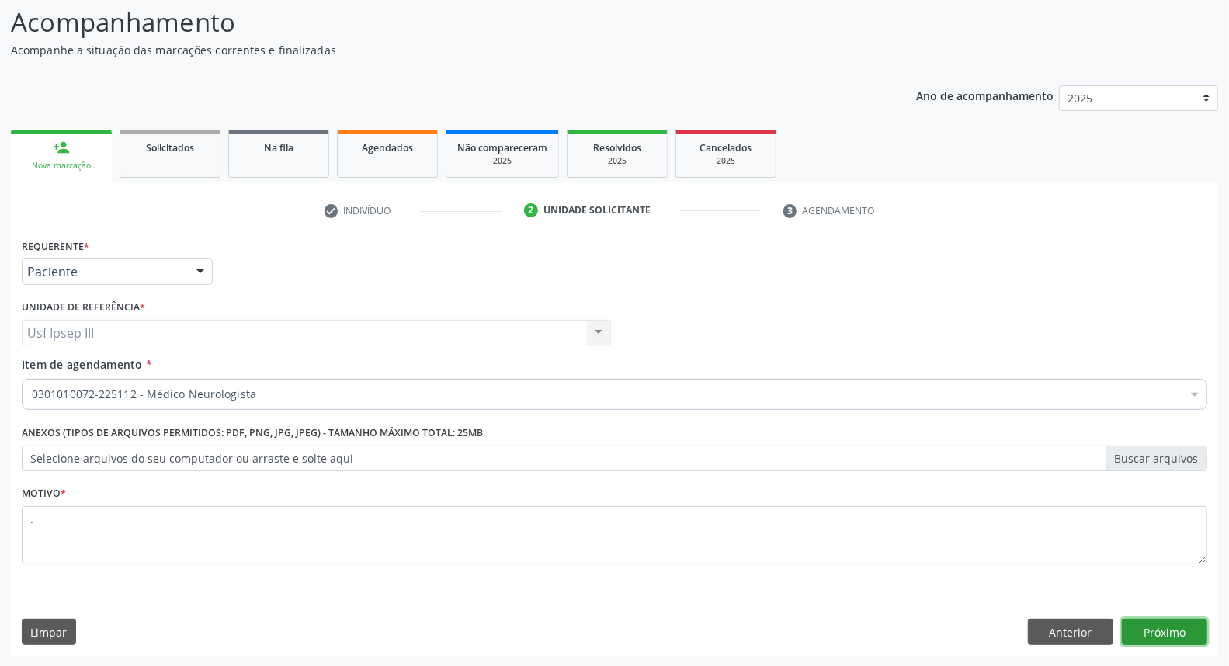
click at [1187, 625] on button "Próximo" at bounding box center [1164, 632] width 85 height 26
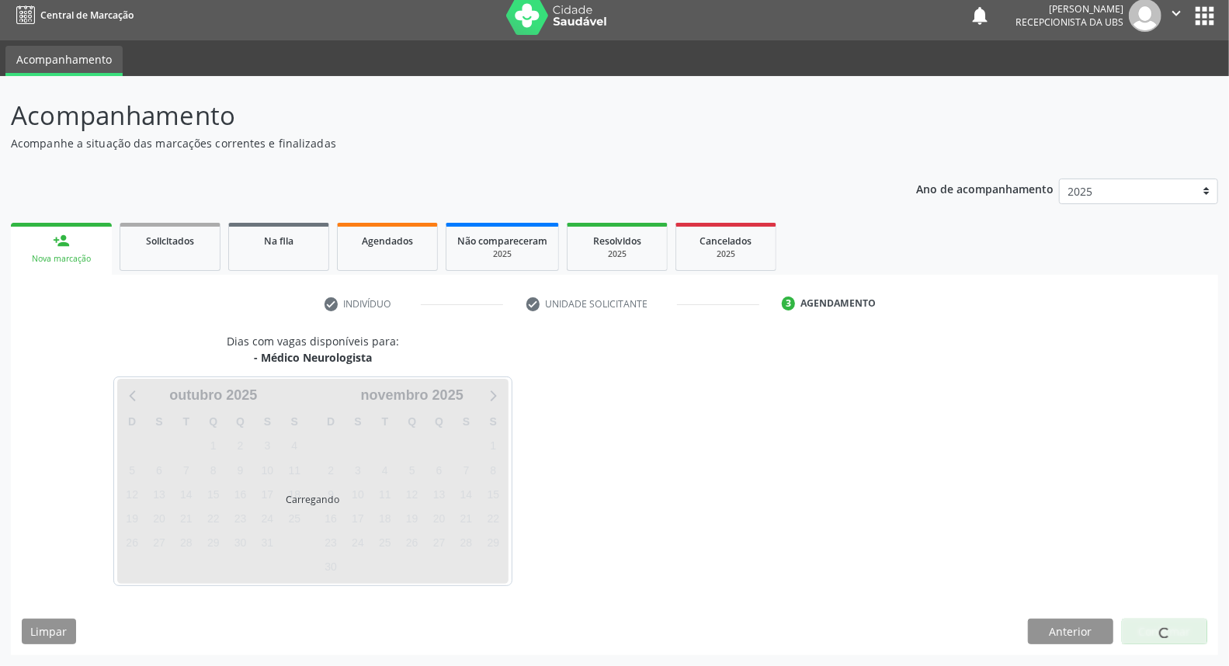
scroll to position [9, 0]
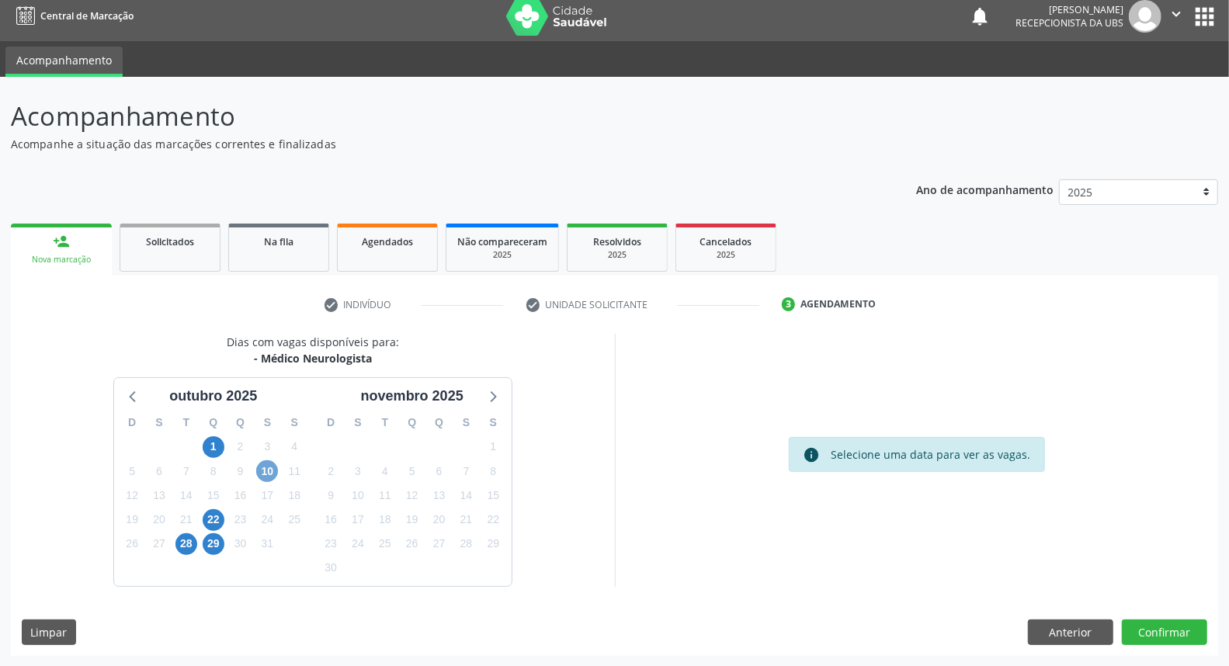
click at [272, 470] on span "10" at bounding box center [267, 471] width 22 height 22
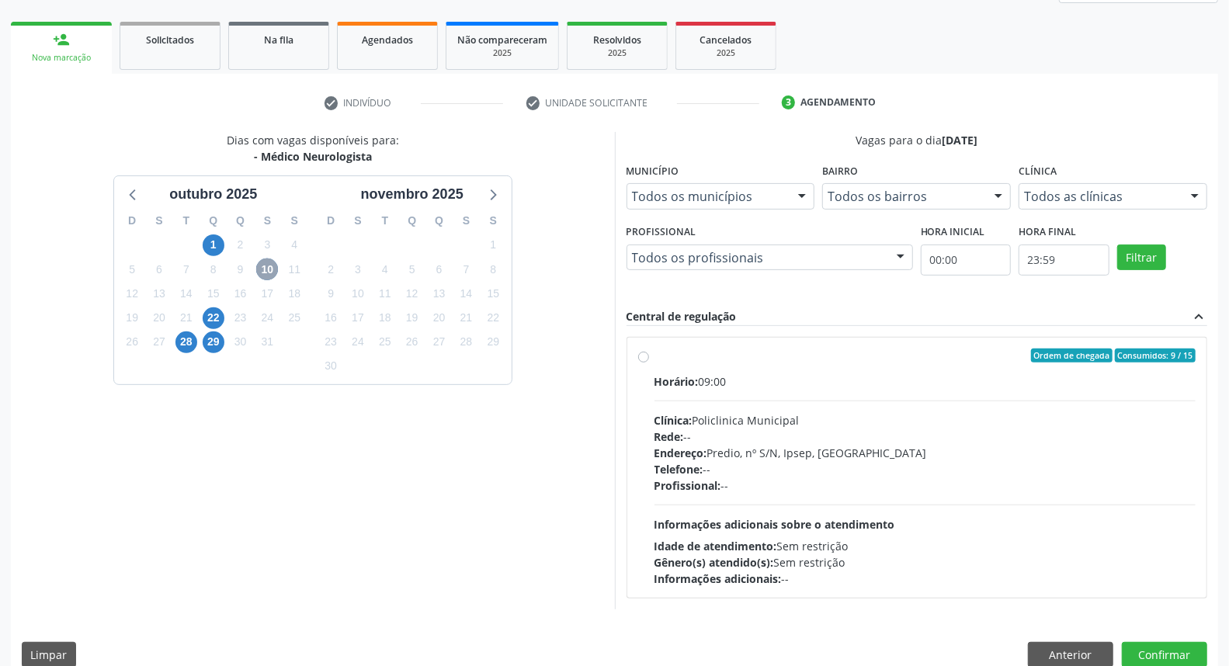
scroll to position [233, 0]
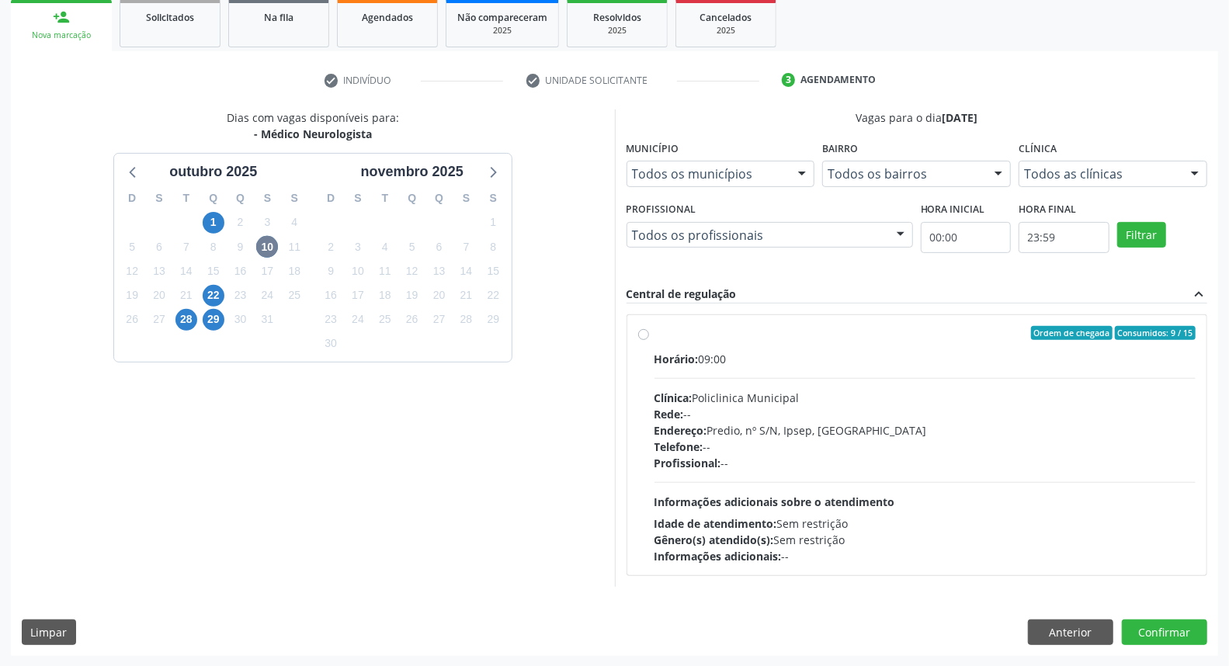
click at [1006, 414] on div "Rede: --" at bounding box center [925, 414] width 542 height 16
click at [649, 340] on input "Ordem de chegada Consumidos: 9 / 15 Horário: 09:00 Clínica: Policlinica Municip…" at bounding box center [643, 333] width 11 height 14
radio input "true"
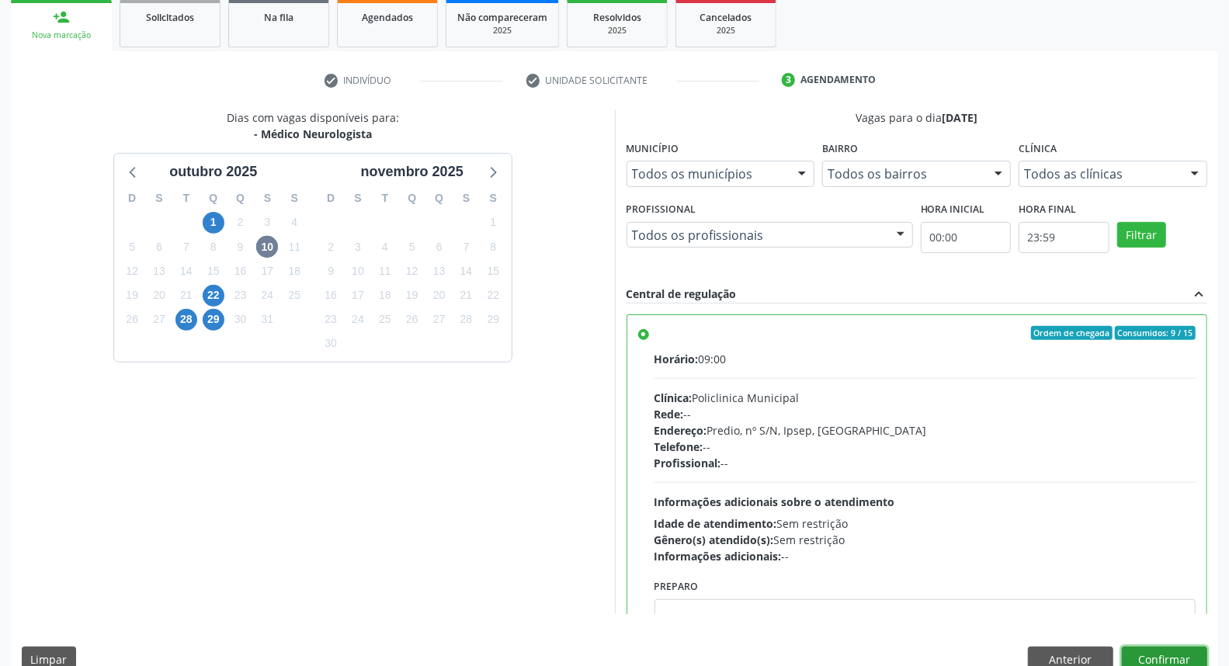
click at [1149, 650] on button "Confirmar" at bounding box center [1164, 660] width 85 height 26
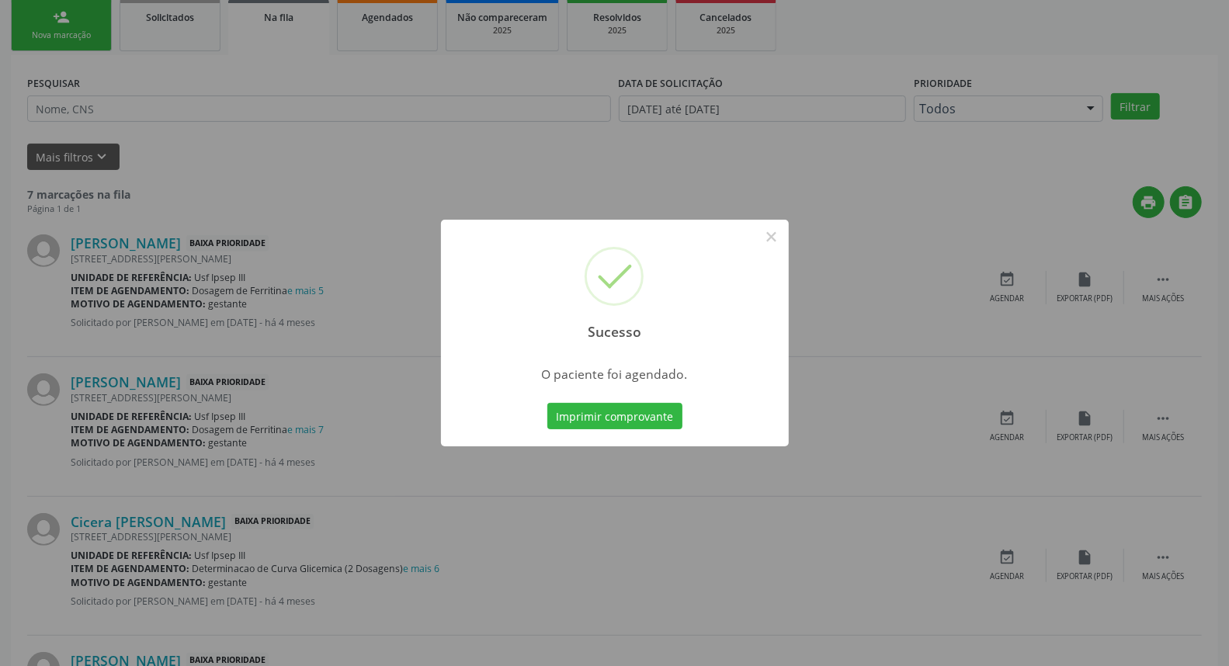
scroll to position [0, 0]
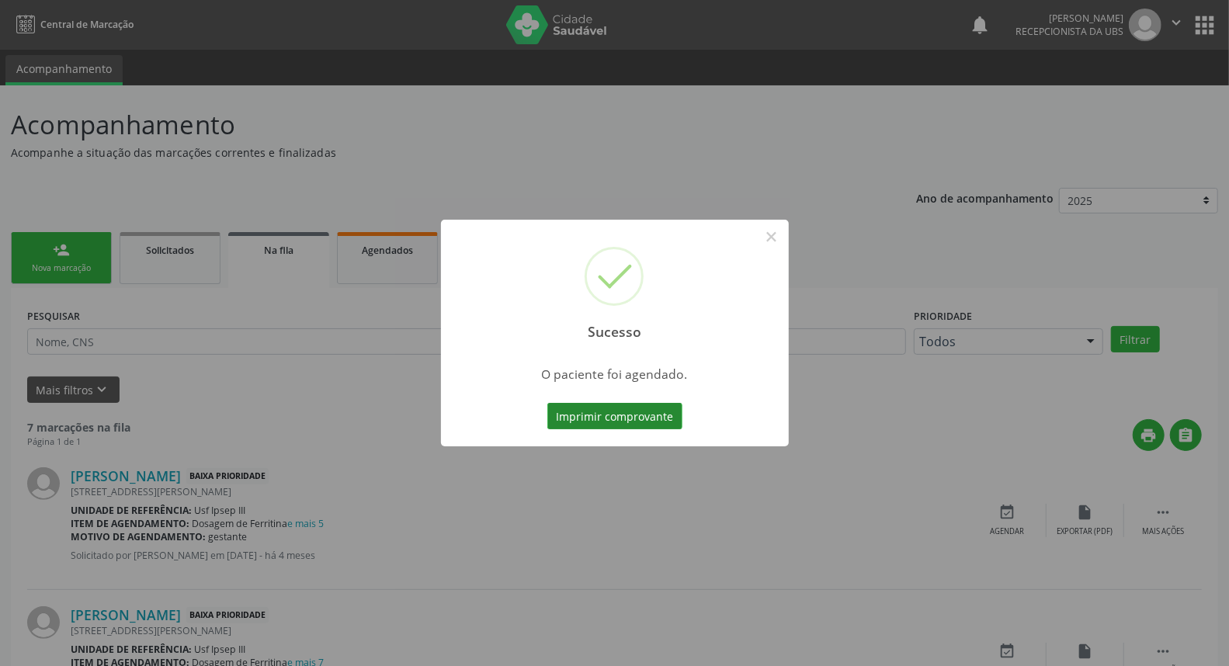
click at [626, 414] on button "Imprimir comprovante" at bounding box center [614, 416] width 135 height 26
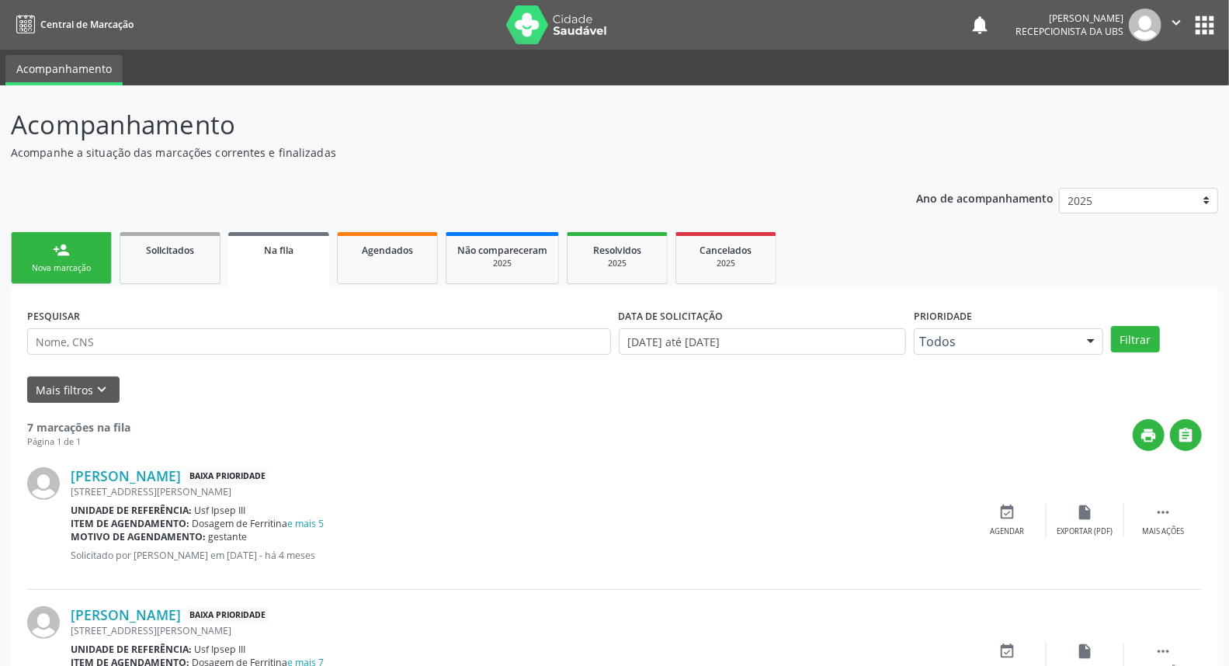
click at [70, 252] on link "person_add Nova marcação" at bounding box center [61, 258] width 101 height 52
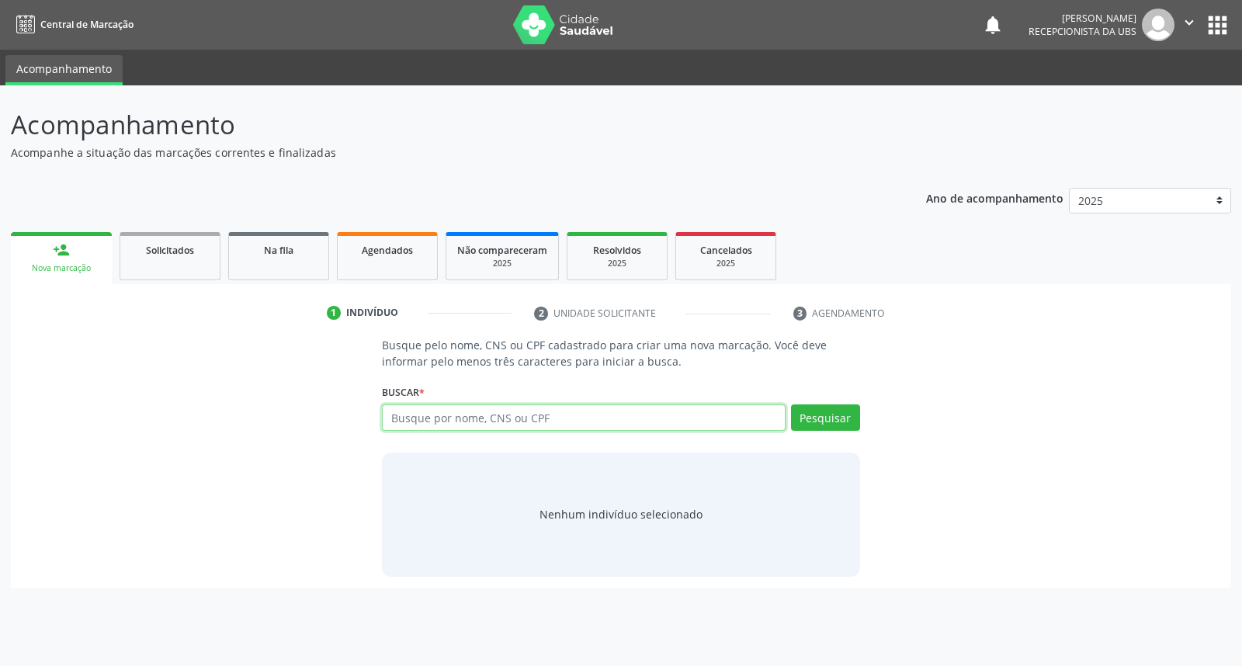
click at [533, 422] on input "text" at bounding box center [583, 417] width 403 height 26
type input "06141798403"
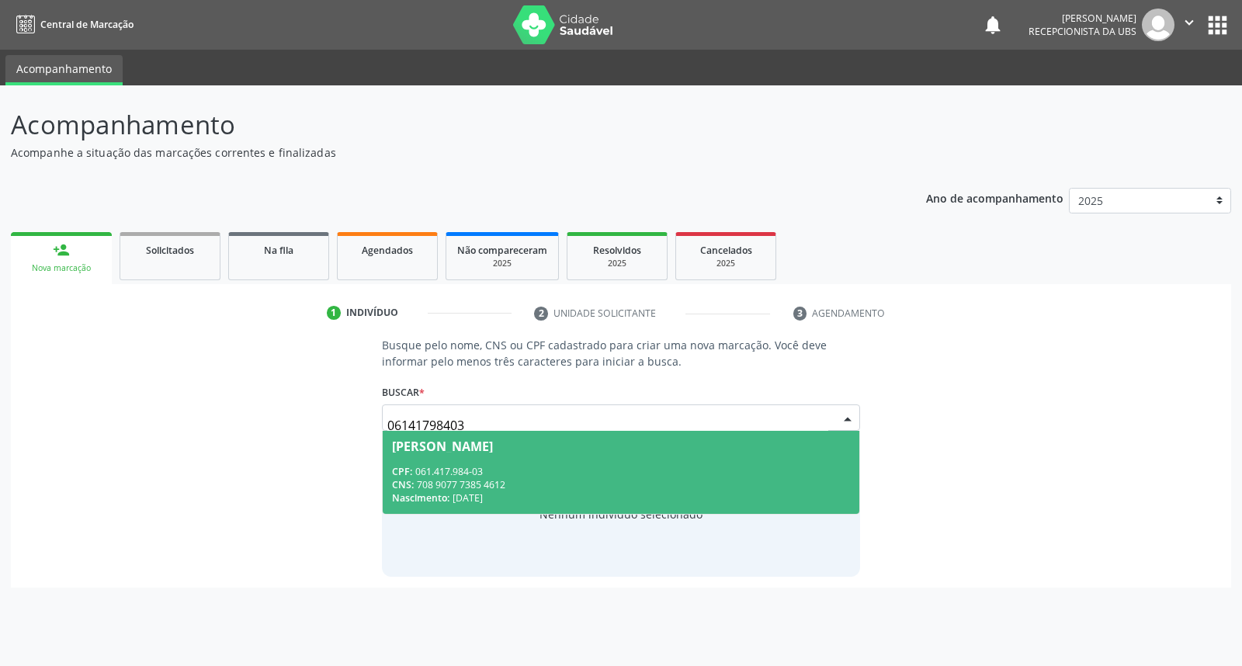
click at [546, 461] on span "[PERSON_NAME] CPF: 061.417.984-03 CNS: 708 9077 7385 4612 Nascimento: [DATE]" at bounding box center [621, 472] width 476 height 83
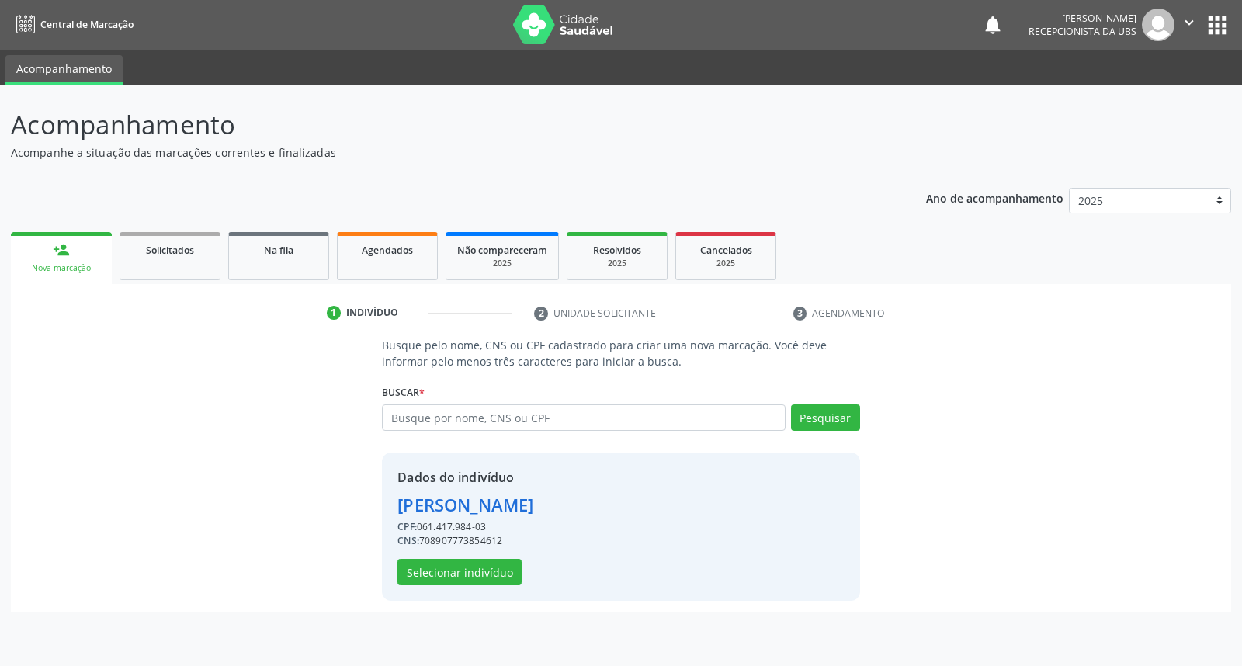
click at [466, 584] on div "Dados do indivíduo [PERSON_NAME] CPF: 061.417.984-03 CNS: 708907773854612 Selec…" at bounding box center [620, 526] width 477 height 148
click at [470, 577] on button "Selecionar indivíduo" at bounding box center [459, 572] width 124 height 26
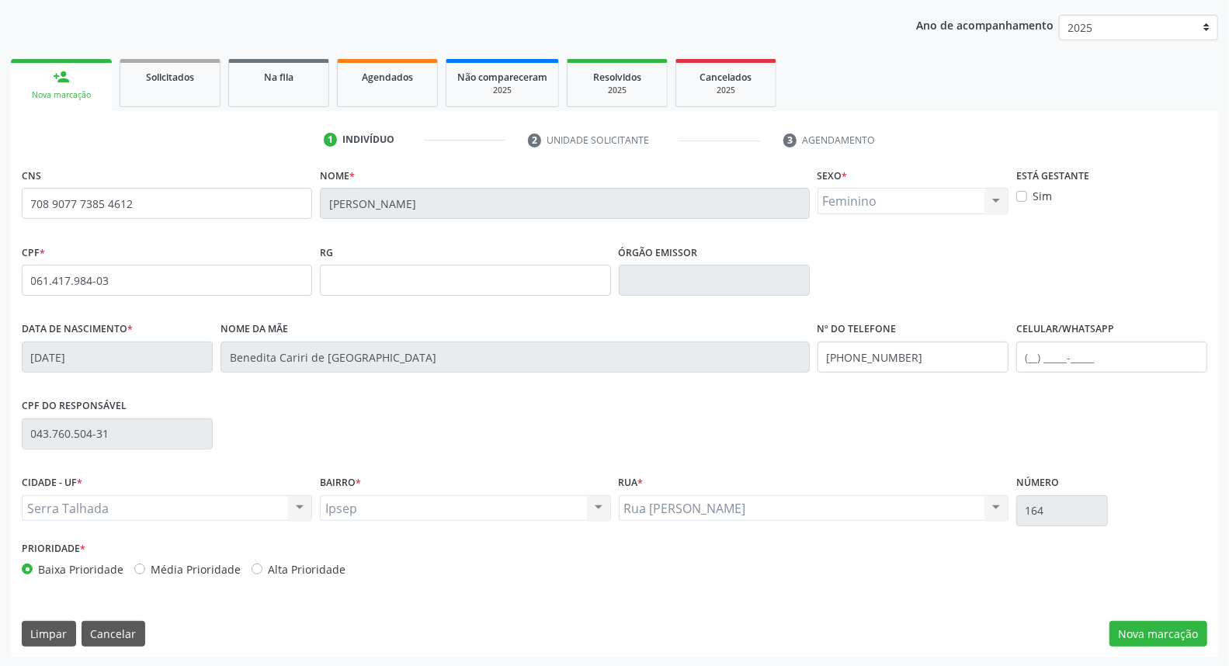
scroll to position [174, 0]
click at [1157, 620] on button "Nova marcação" at bounding box center [1158, 633] width 98 height 26
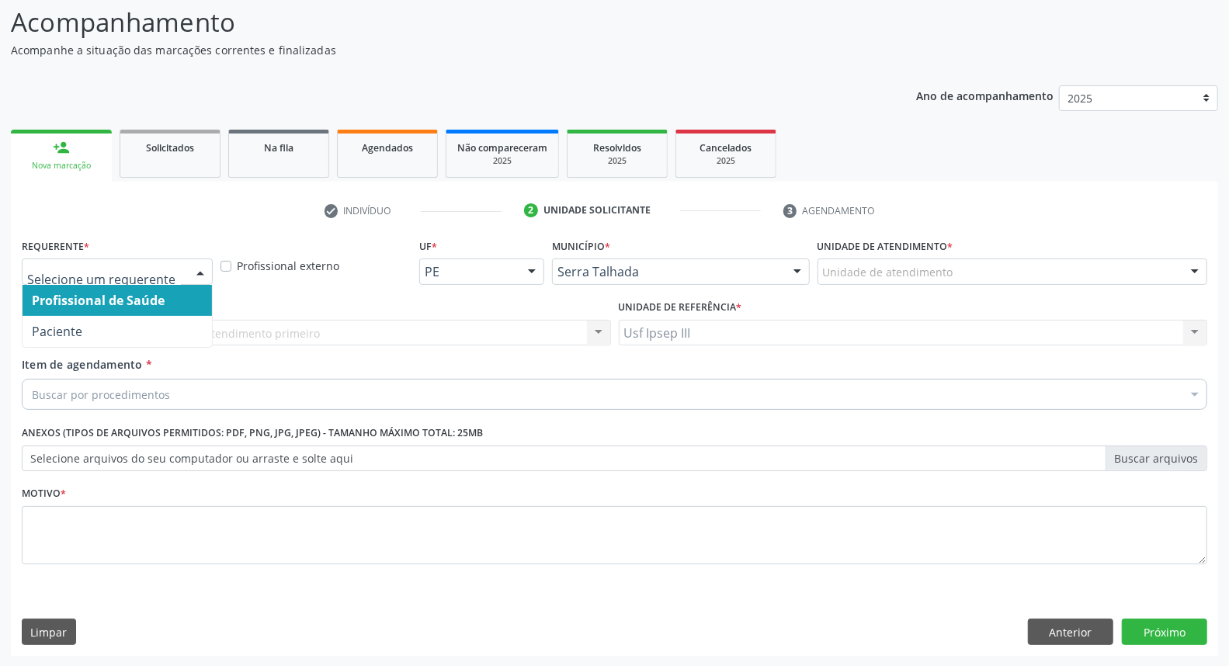
click at [206, 262] on div at bounding box center [200, 272] width 23 height 26
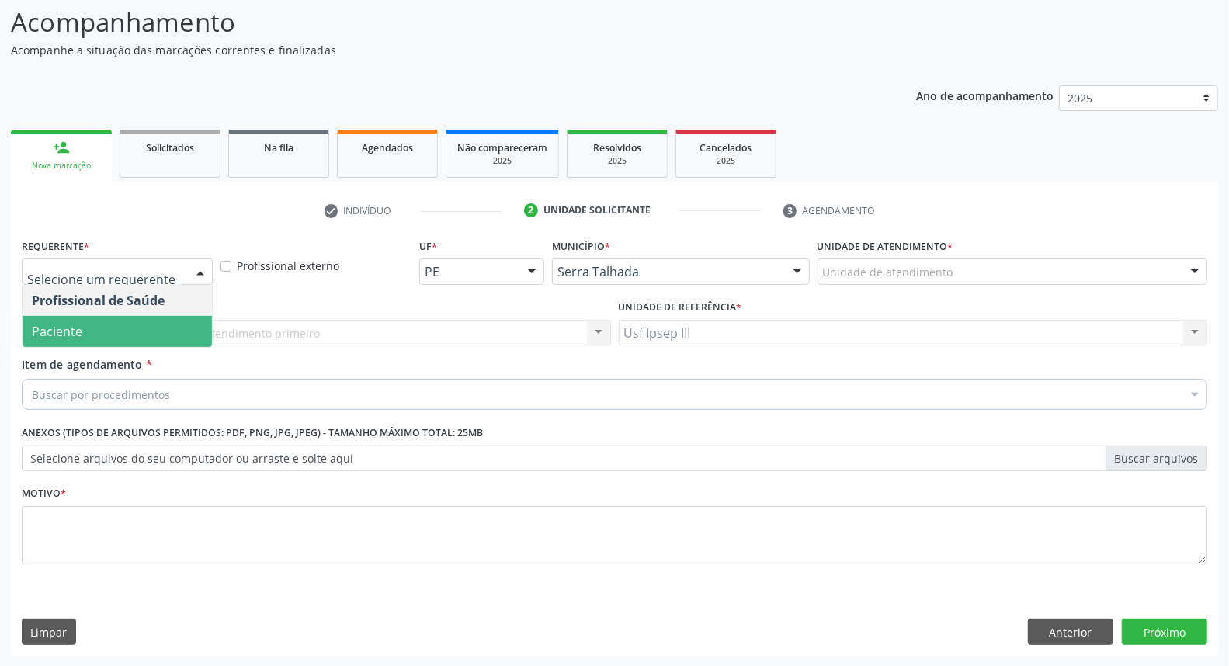
click at [151, 335] on span "Paciente" at bounding box center [117, 331] width 189 height 31
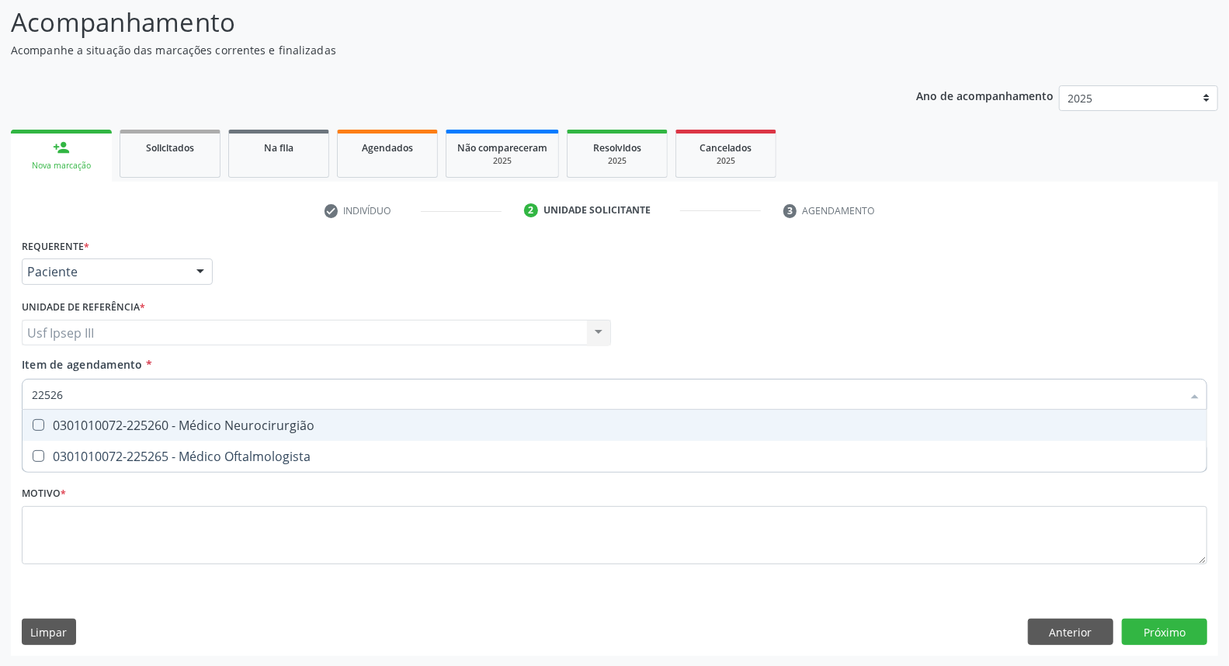
type input "225265"
click at [157, 425] on div "0301010072-225265 - Médico Oftalmologista" at bounding box center [614, 425] width 1165 height 12
checkbox Oftalmologista "true"
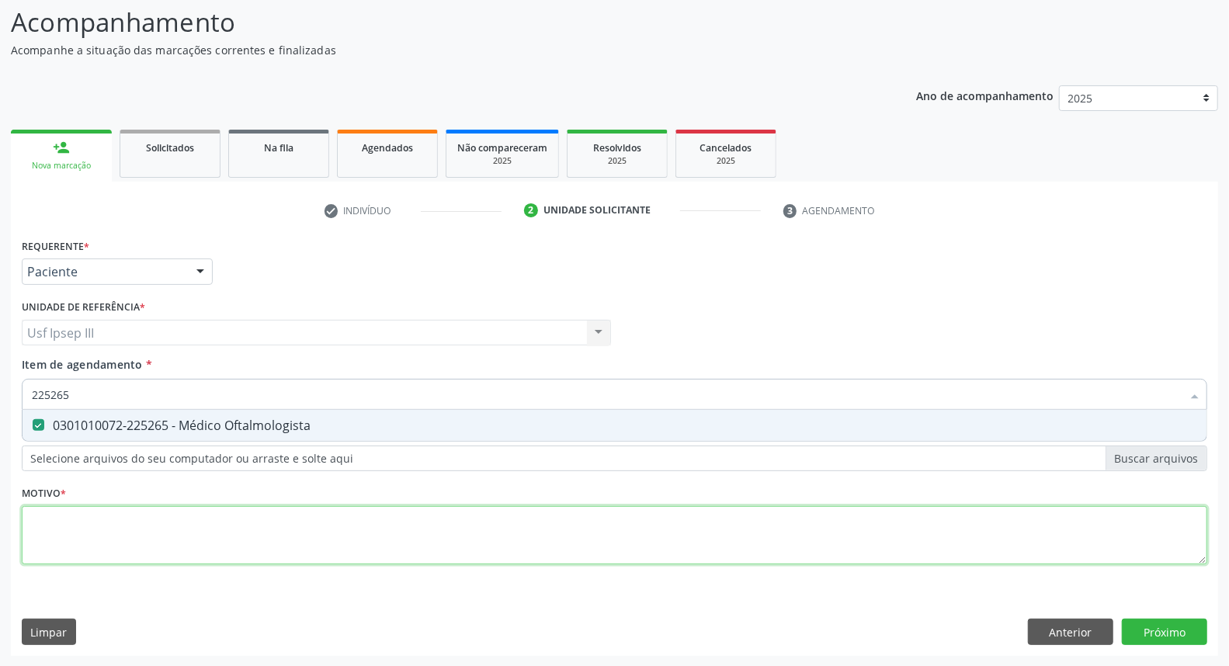
click at [132, 525] on div "Requerente * Paciente Profissional de Saúde Paciente Nenhum resultado encontrad…" at bounding box center [614, 410] width 1185 height 352
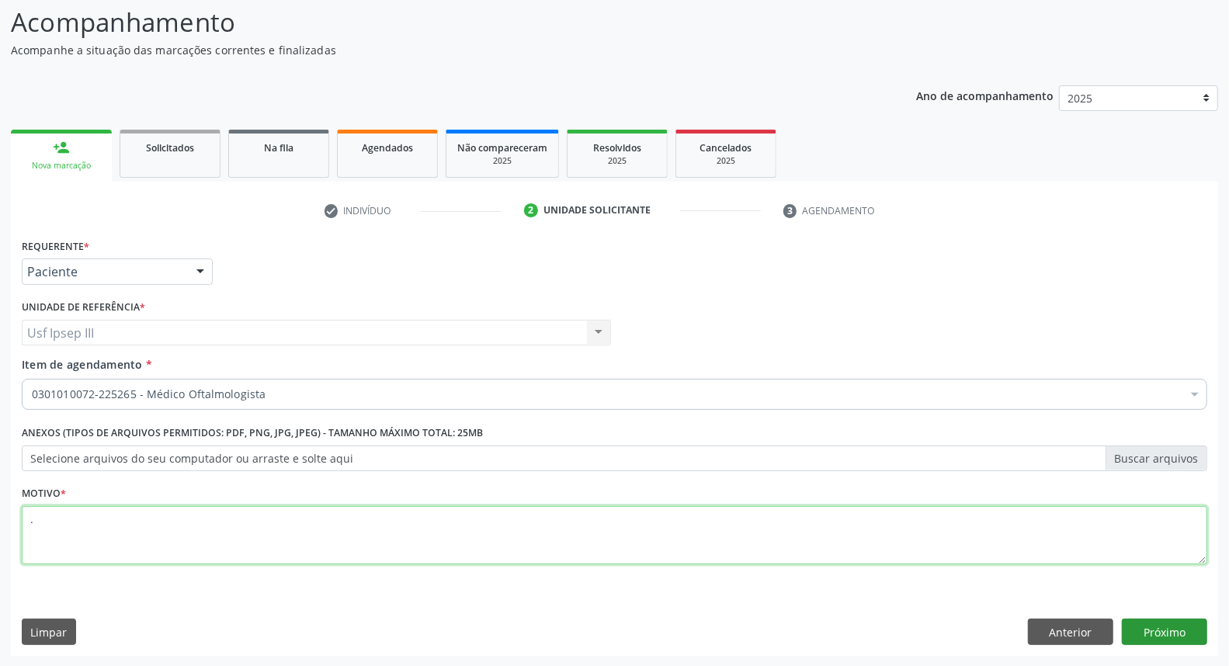
type textarea "."
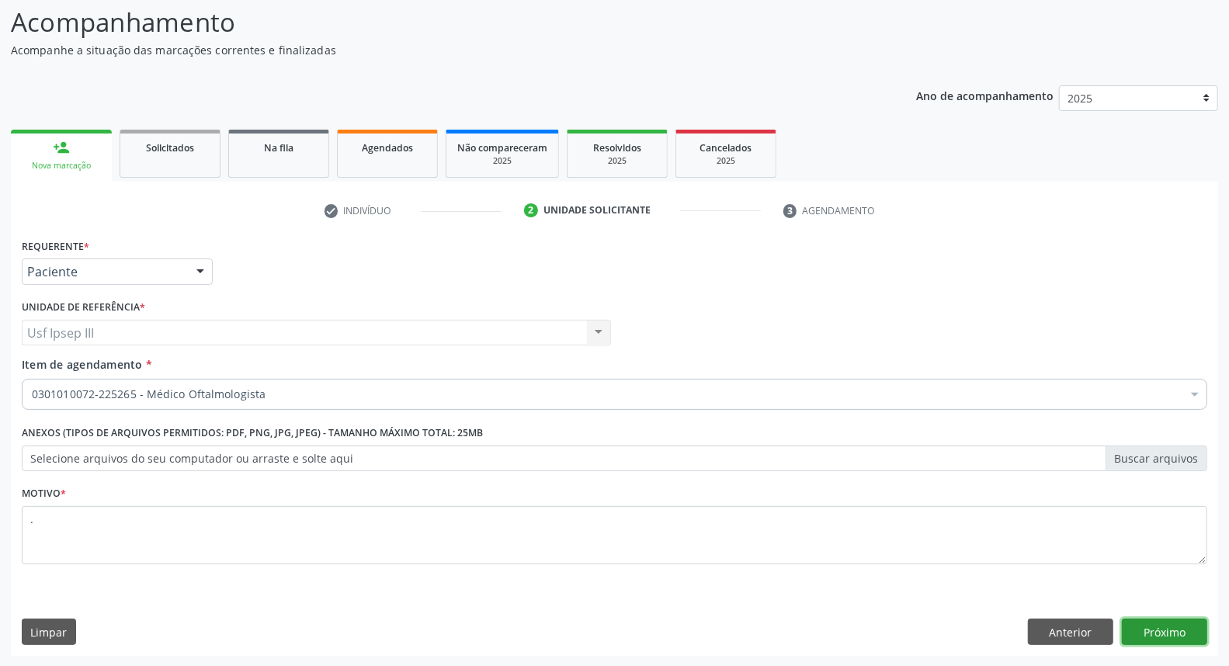
click at [1158, 630] on button "Próximo" at bounding box center [1164, 632] width 85 height 26
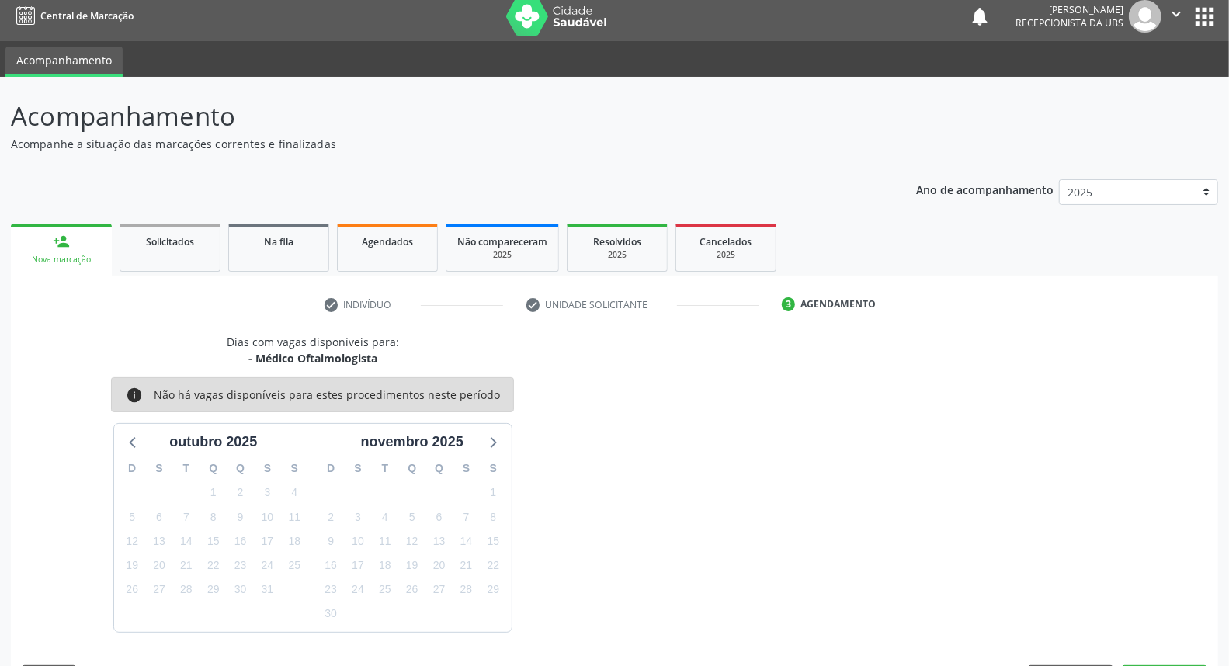
scroll to position [54, 0]
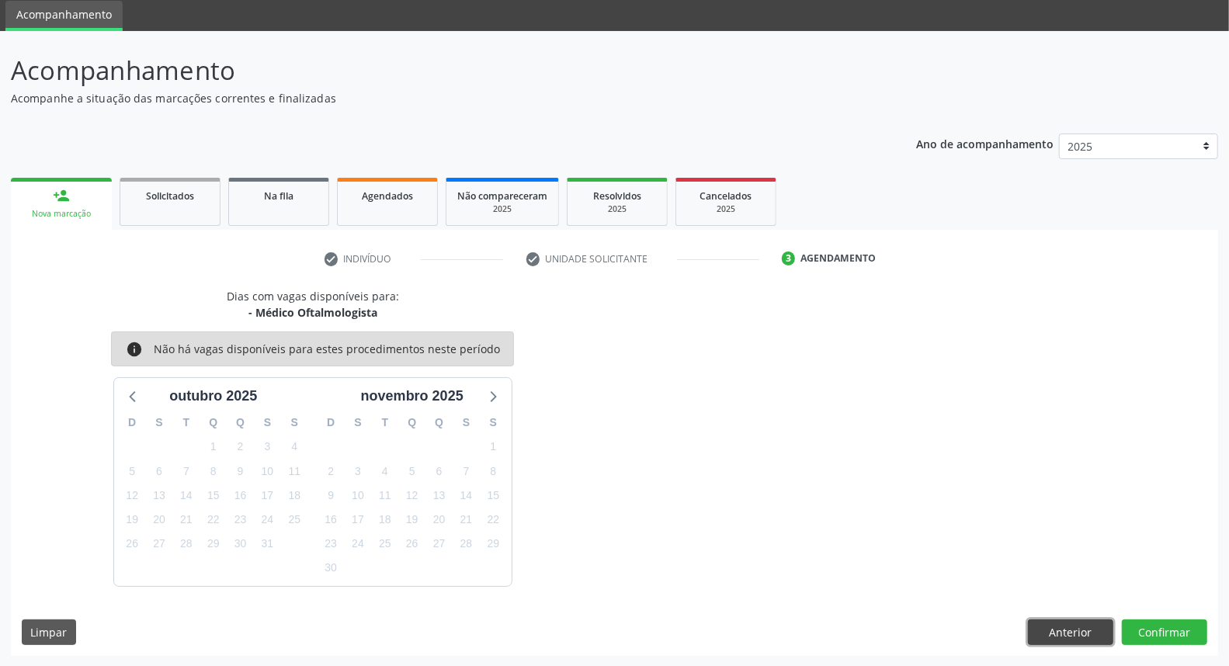
click at [1074, 622] on button "Anterior" at bounding box center [1070, 632] width 85 height 26
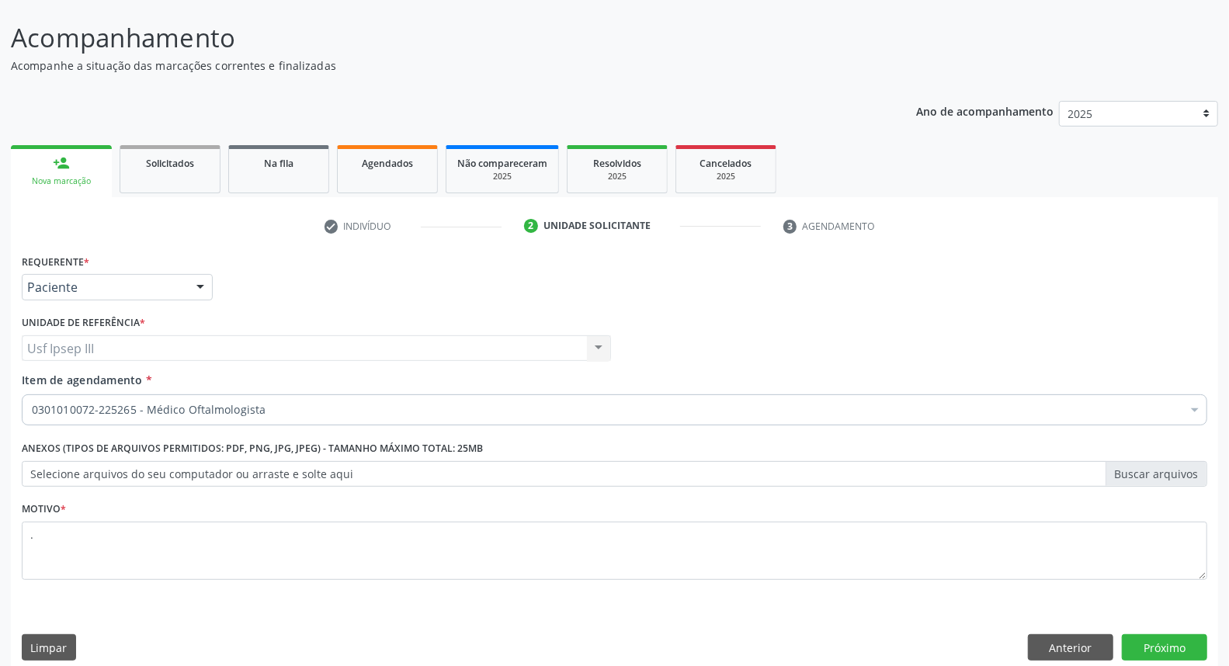
scroll to position [102, 0]
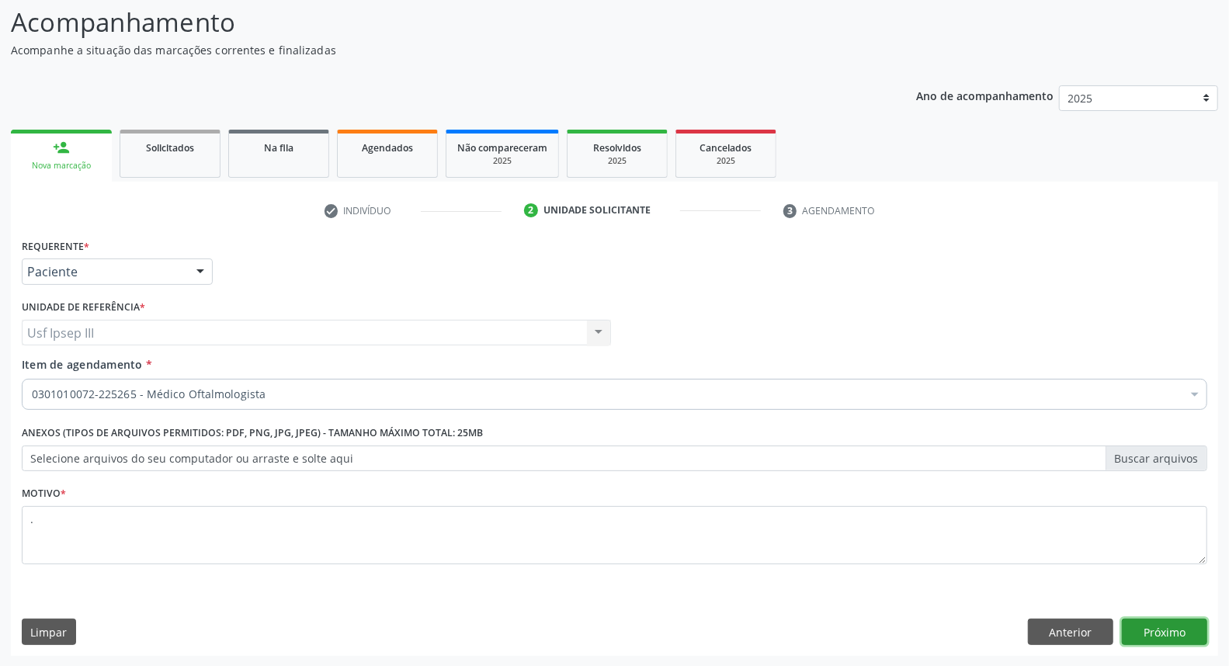
click at [1165, 625] on button "Próximo" at bounding box center [1164, 632] width 85 height 26
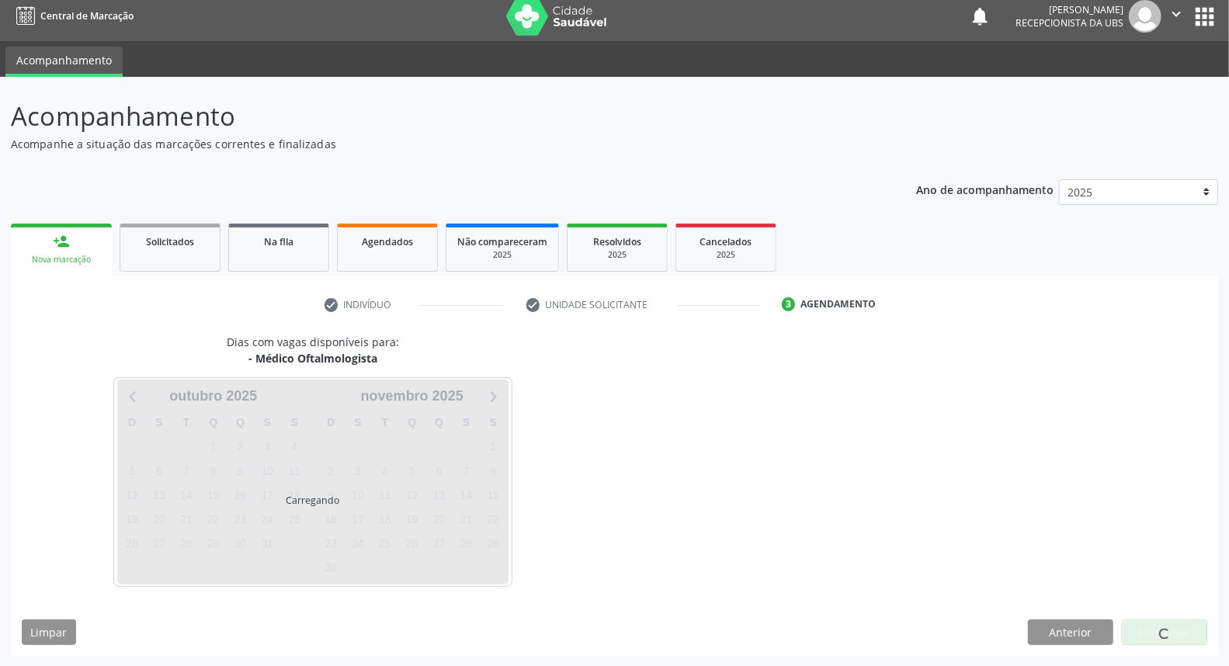
scroll to position [54, 0]
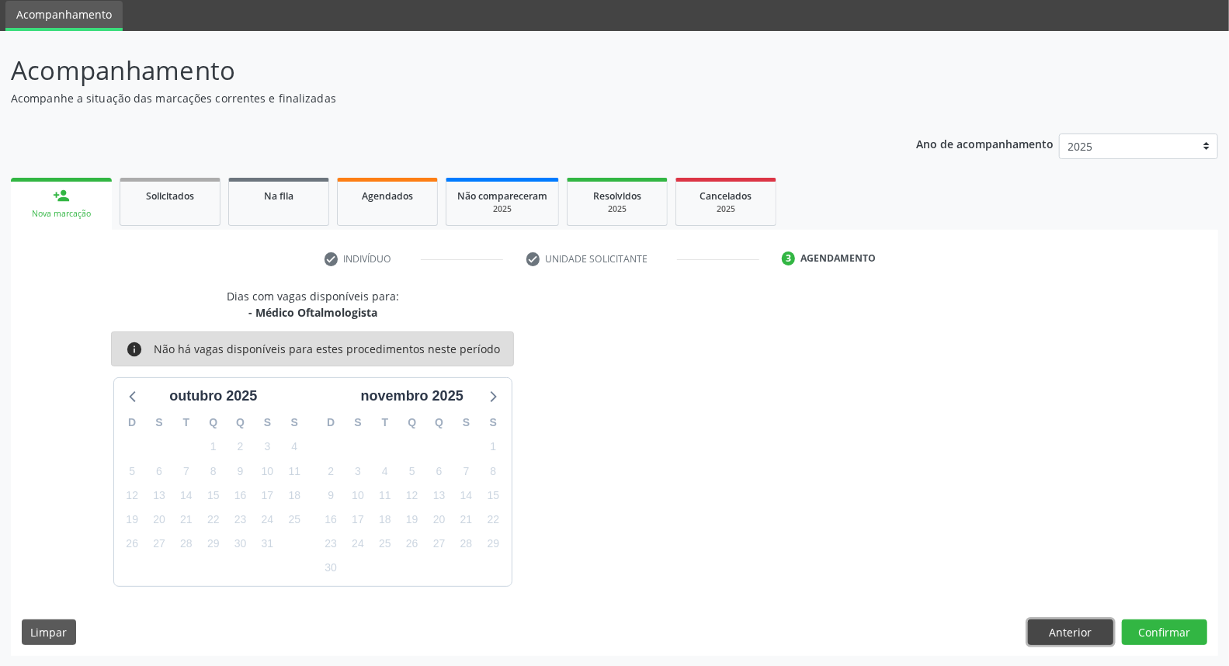
click at [1083, 625] on button "Anterior" at bounding box center [1070, 632] width 85 height 26
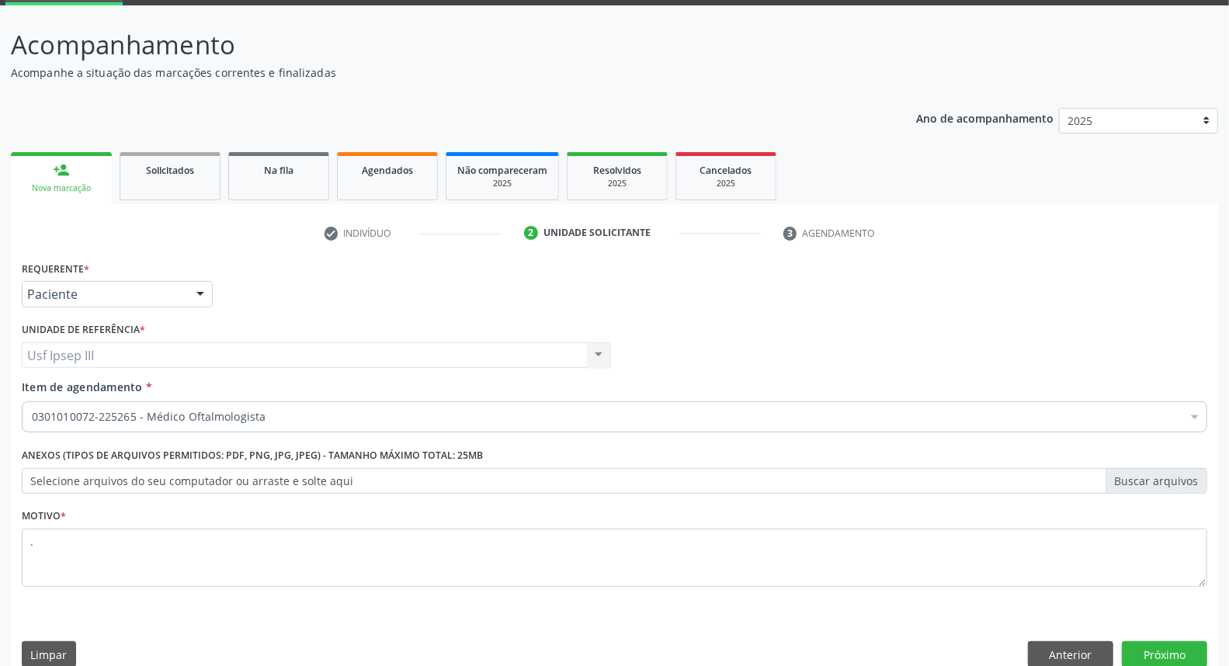
scroll to position [102, 0]
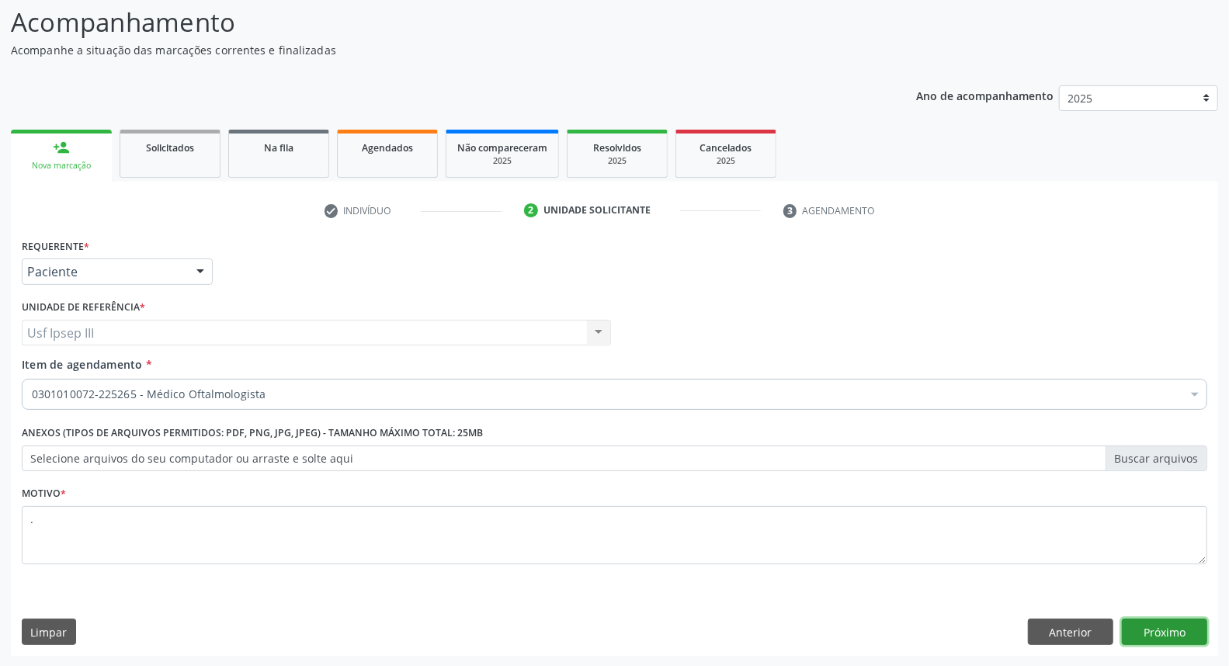
click at [1161, 629] on button "Próximo" at bounding box center [1164, 632] width 85 height 26
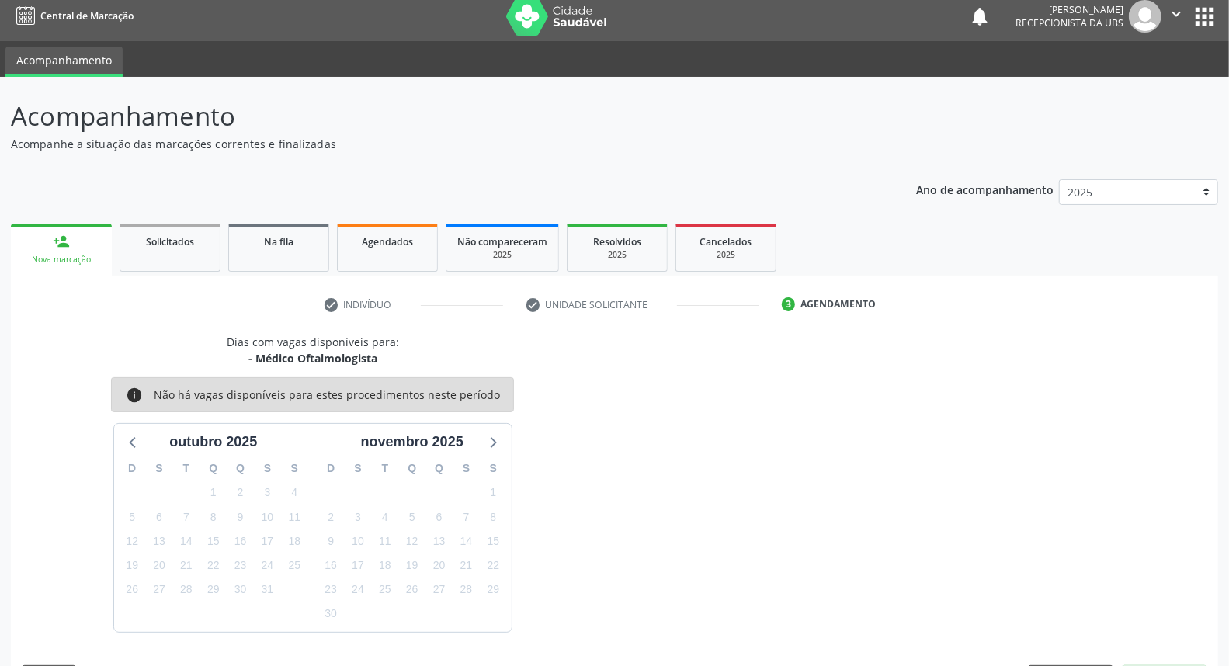
scroll to position [54, 0]
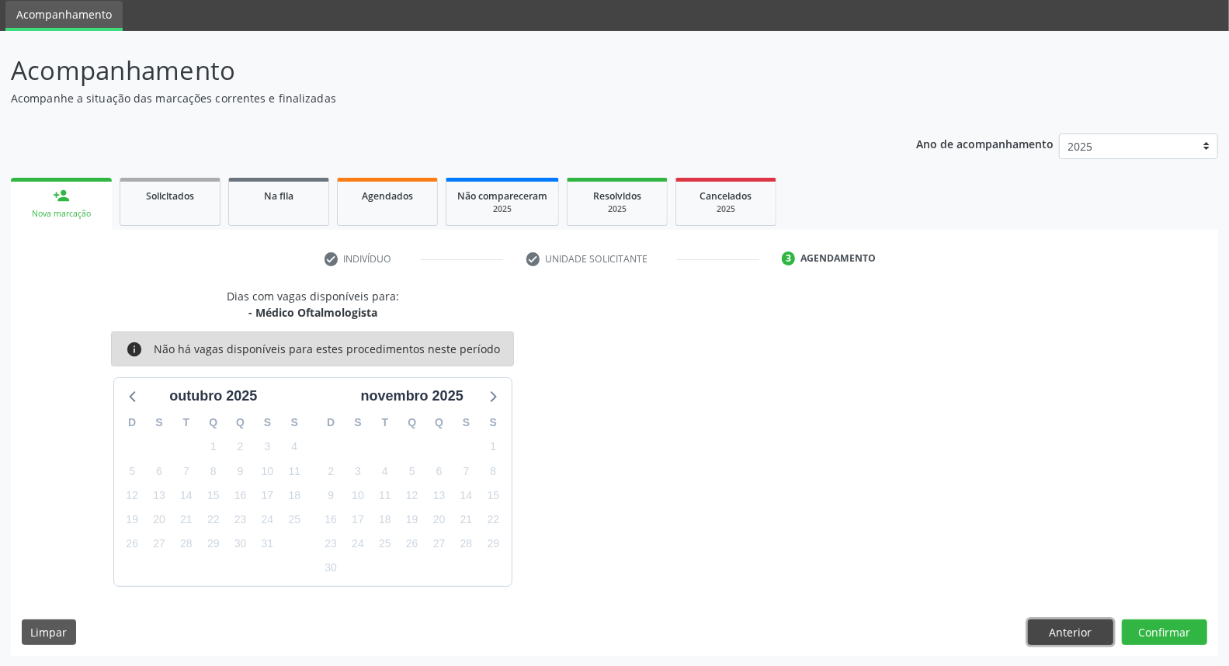
click at [1091, 624] on button "Anterior" at bounding box center [1070, 632] width 85 height 26
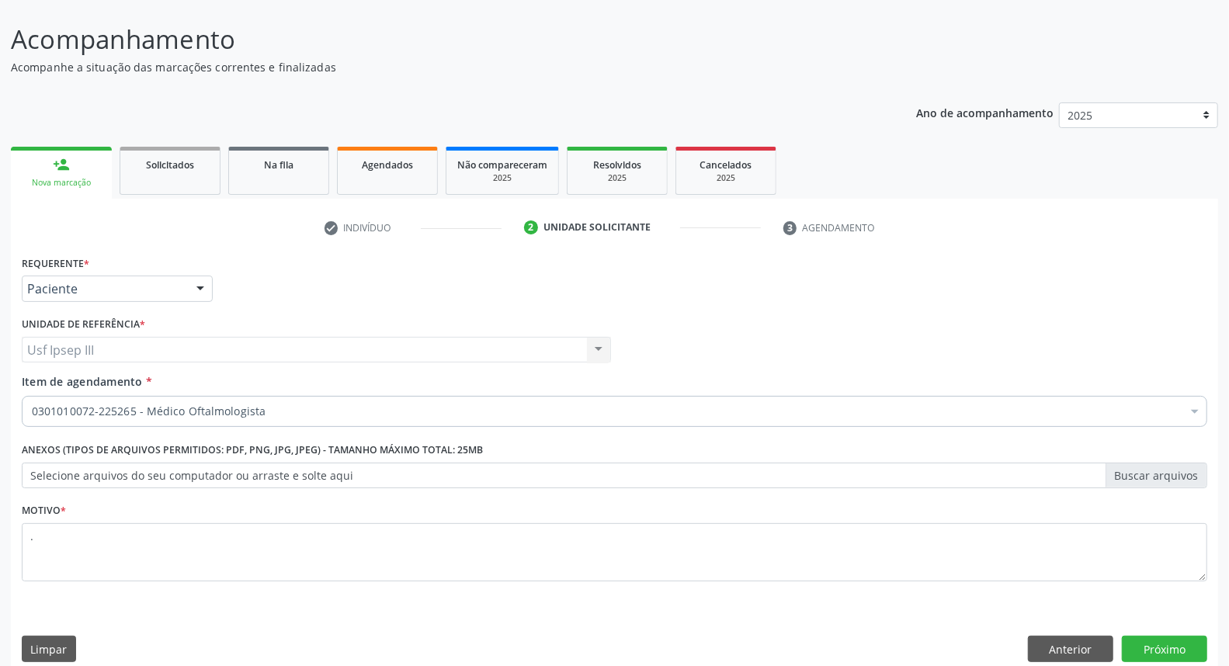
scroll to position [102, 0]
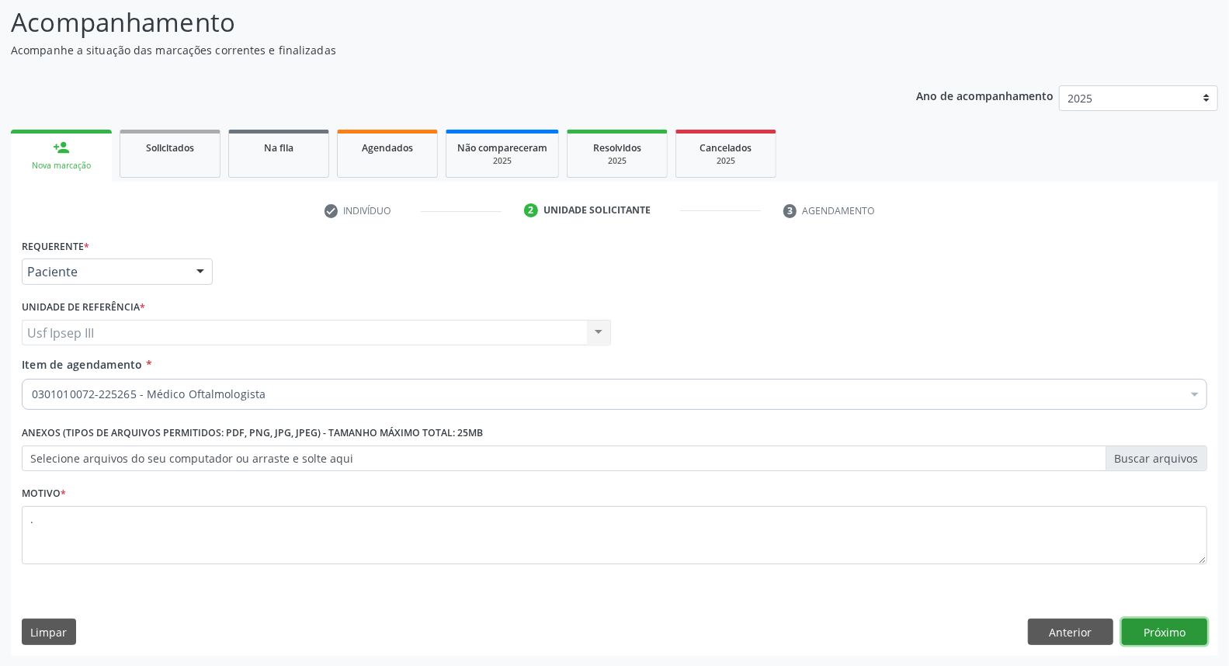
click at [1163, 622] on button "Próximo" at bounding box center [1164, 632] width 85 height 26
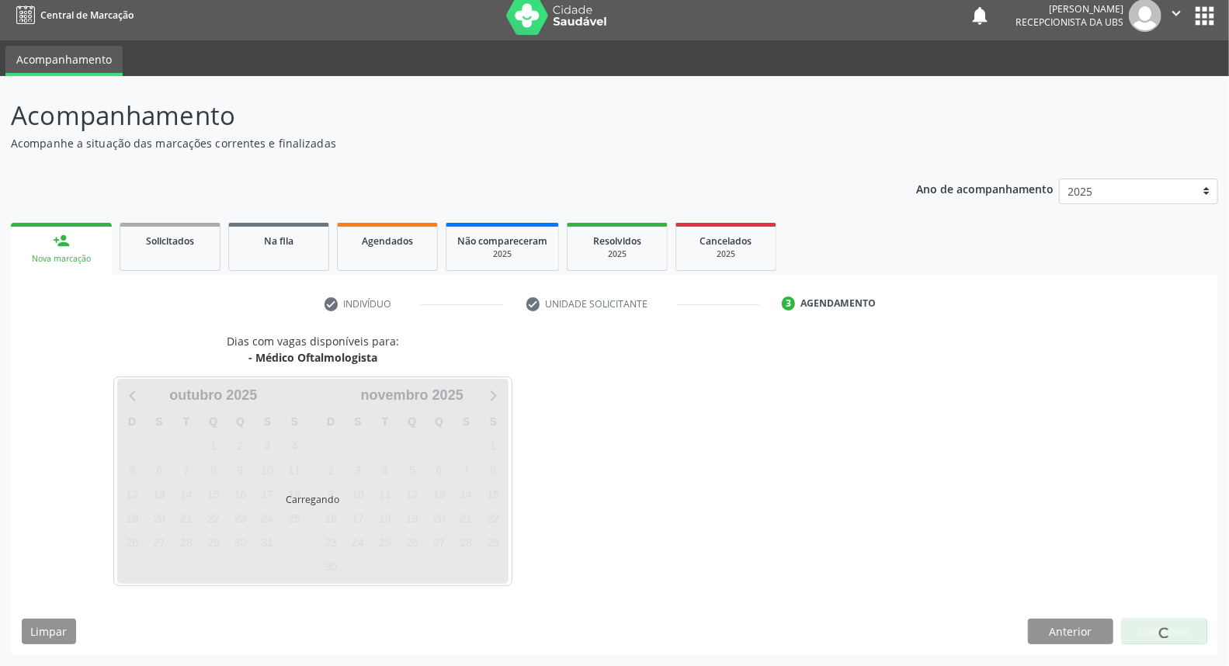
scroll to position [9, 0]
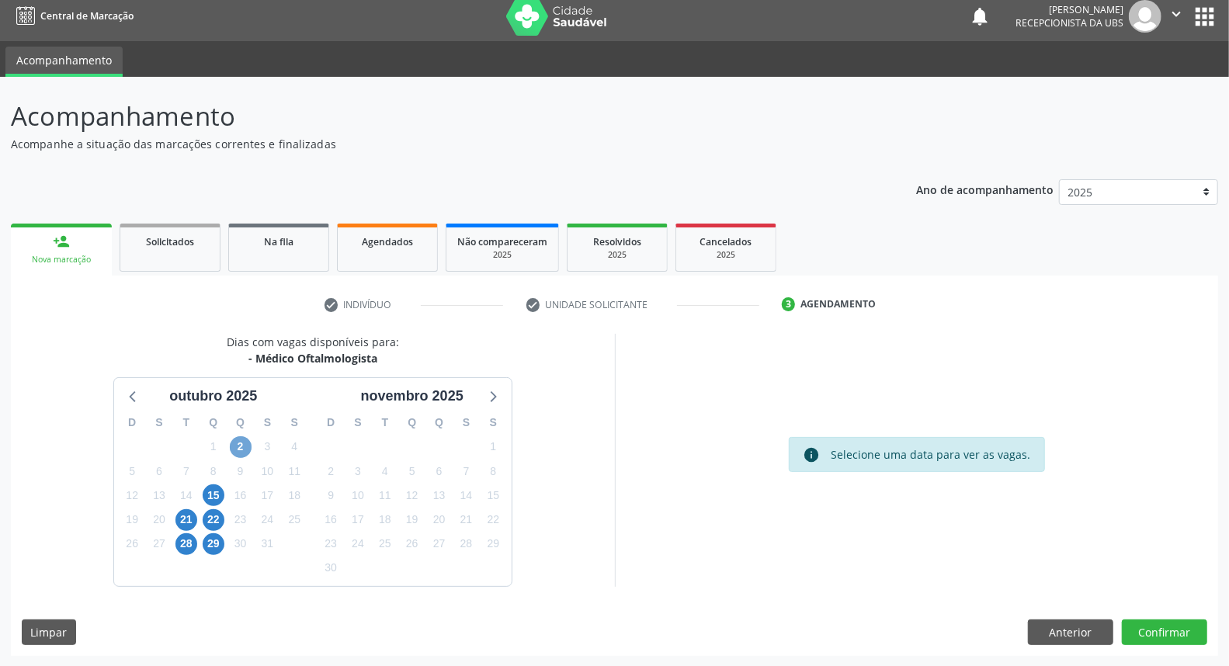
click at [244, 439] on span "2" at bounding box center [241, 447] width 22 height 22
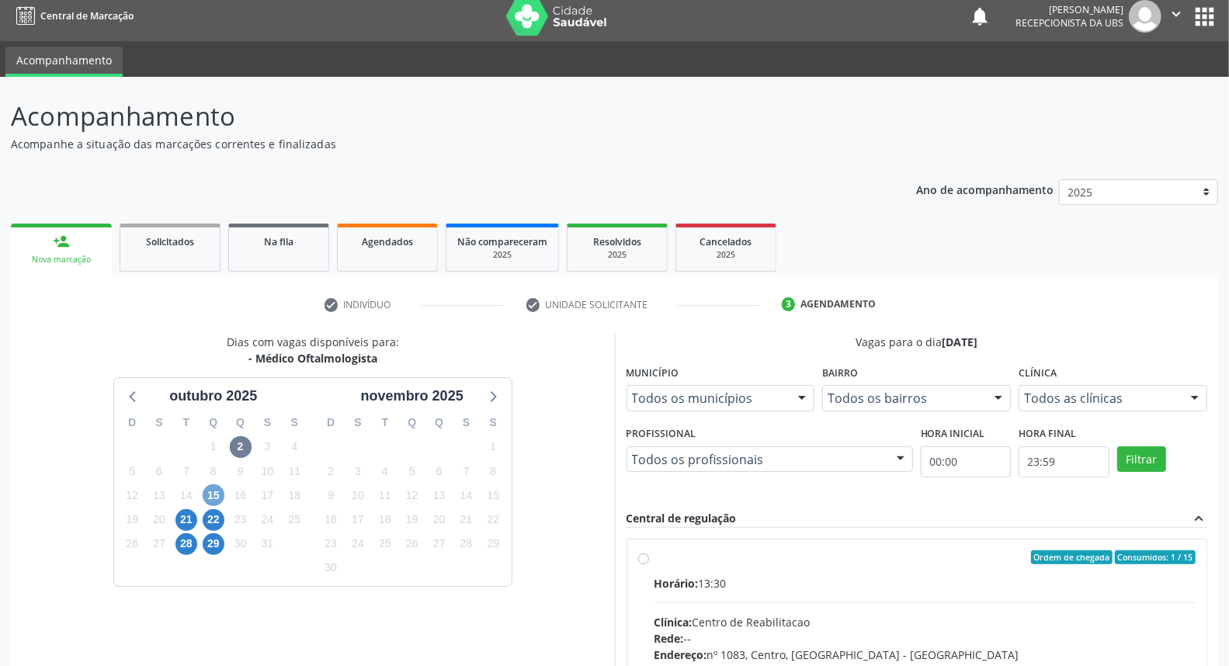
click at [218, 493] on span "15" at bounding box center [214, 495] width 22 height 22
click at [920, 626] on div "Clínica: Fundacao [PERSON_NAME]" at bounding box center [925, 622] width 542 height 16
click at [649, 564] on input "Ordem de chegada Consumidos: 9 / 30 Horário: 12:00 Clínica: Fundacao [PERSON_NA…" at bounding box center [643, 557] width 11 height 14
radio input "true"
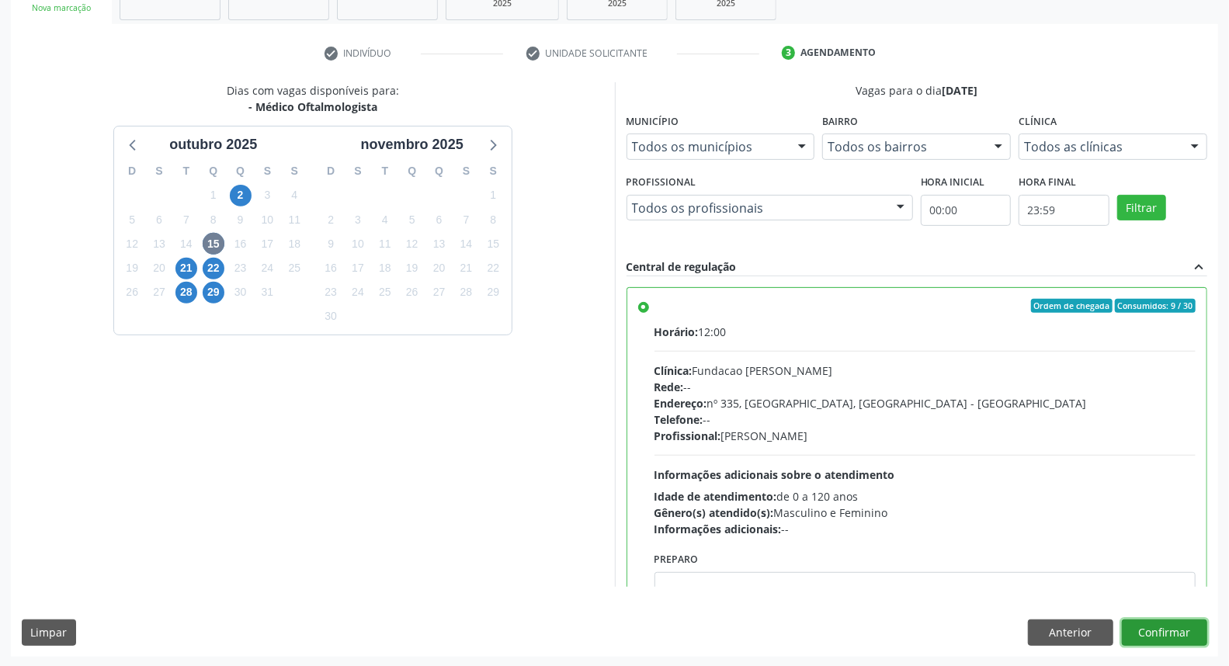
click at [1183, 626] on button "Confirmar" at bounding box center [1164, 632] width 85 height 26
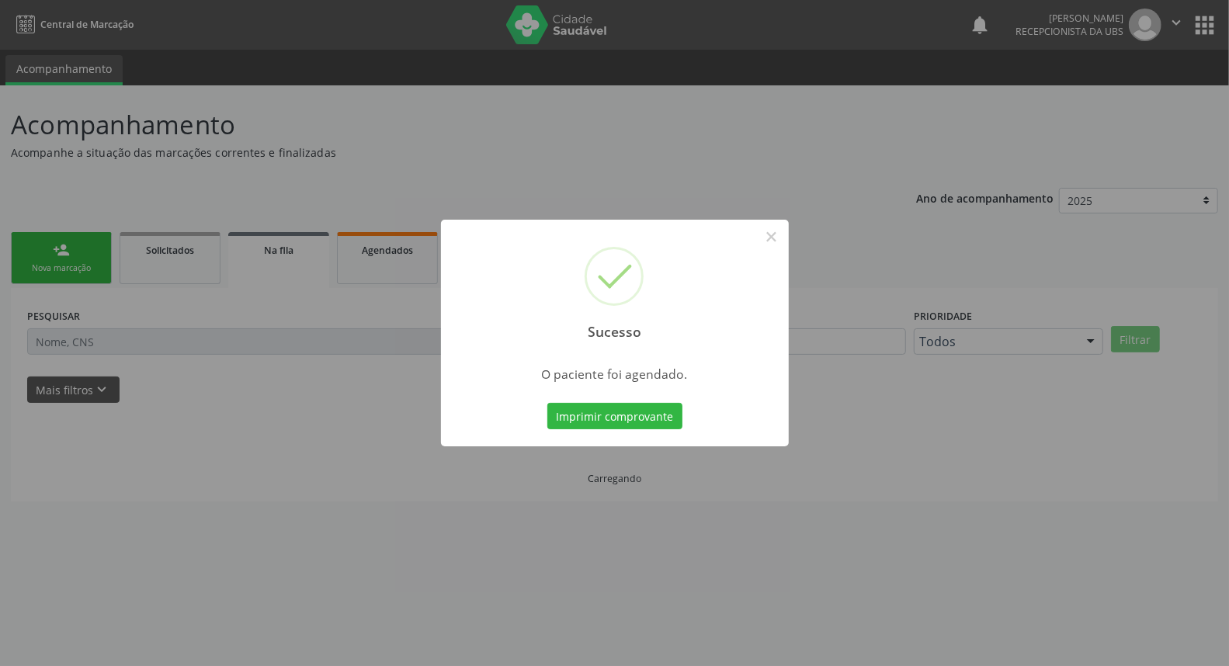
scroll to position [0, 0]
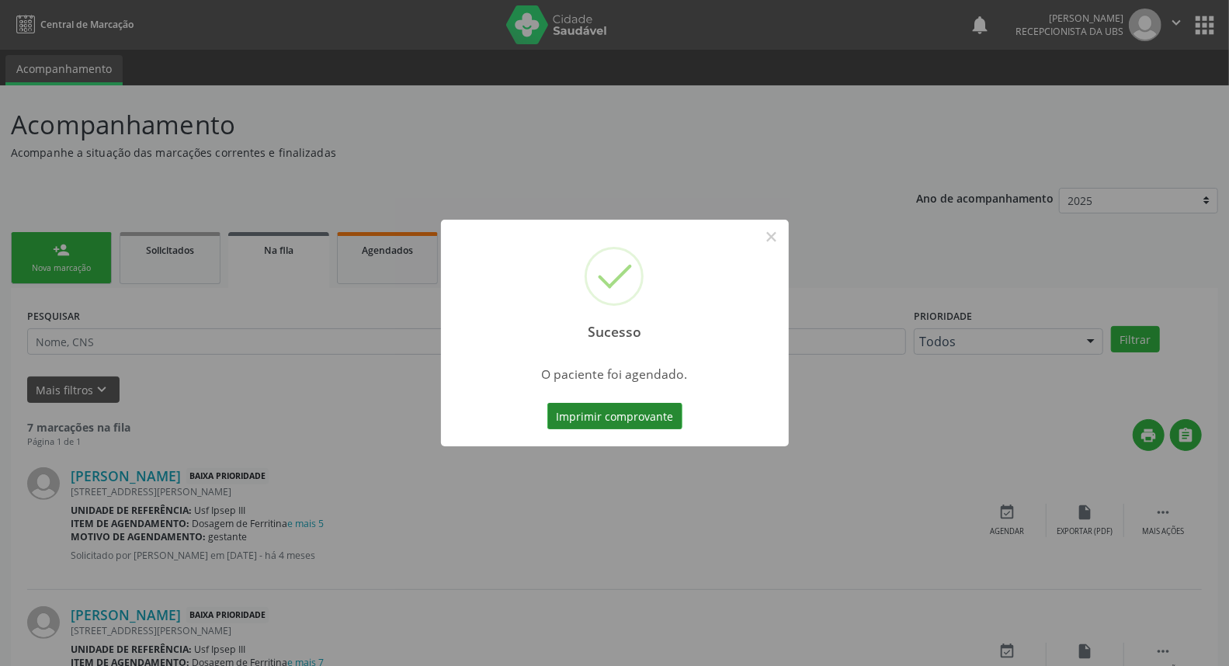
click at [633, 414] on button "Imprimir comprovante" at bounding box center [614, 416] width 135 height 26
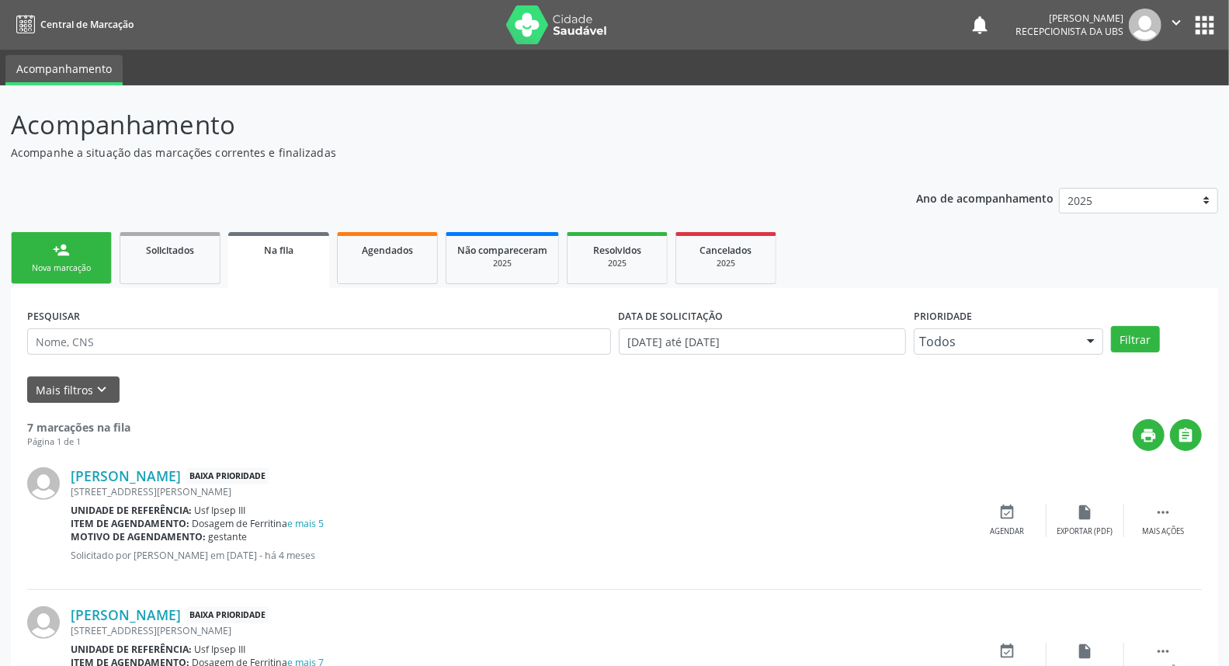
click at [70, 268] on div "Nova marcação" at bounding box center [62, 268] width 78 height 12
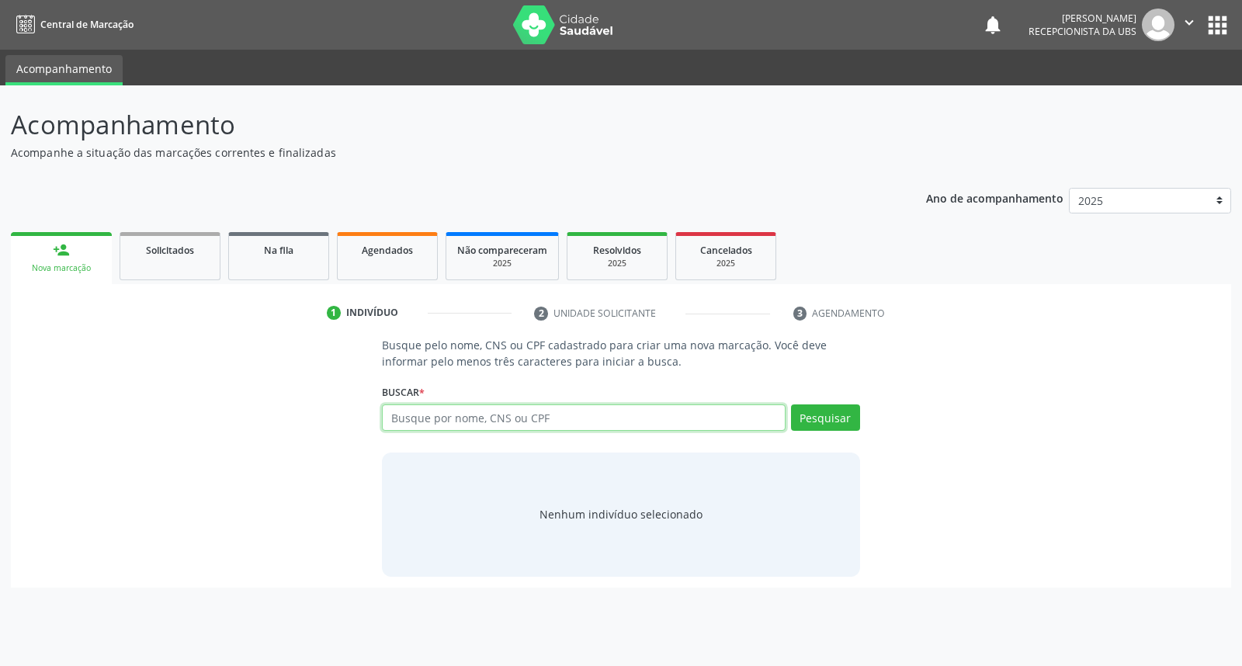
click at [420, 411] on input "text" at bounding box center [583, 417] width 403 height 26
type input "[PERSON_NAME]"
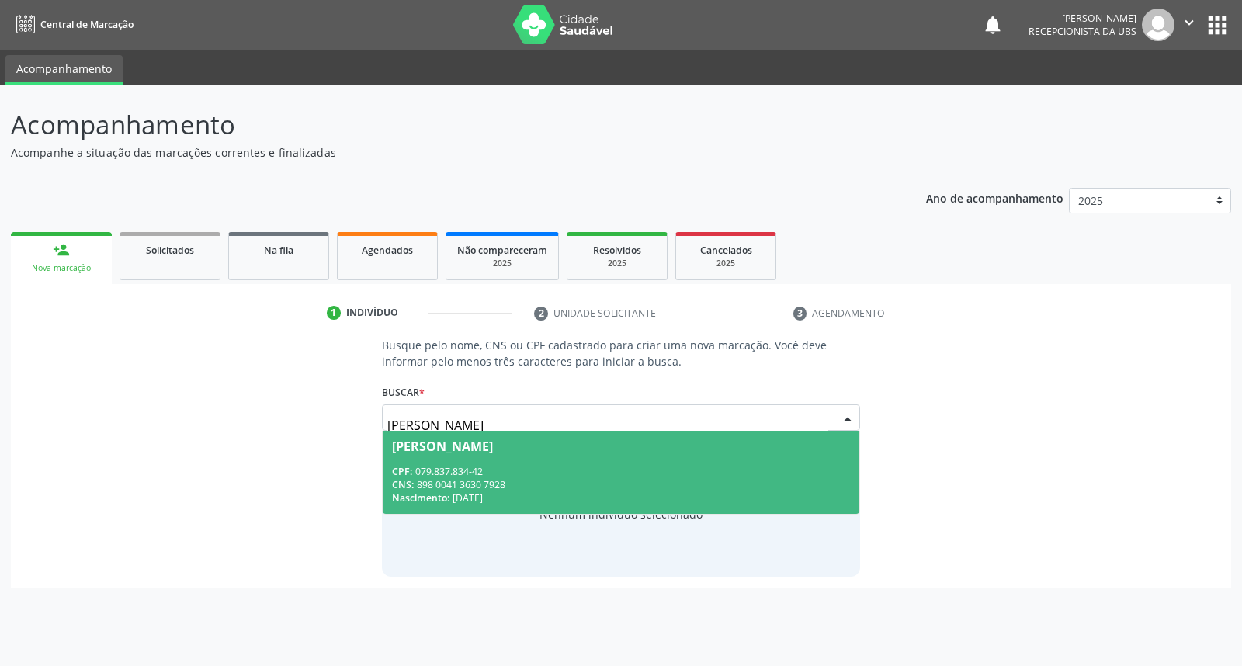
click at [532, 454] on span "[PERSON_NAME] CPF: 079.837.834-42 CNS: 898 0041 3630 7928 Nascimento: [DATE]" at bounding box center [621, 472] width 476 height 83
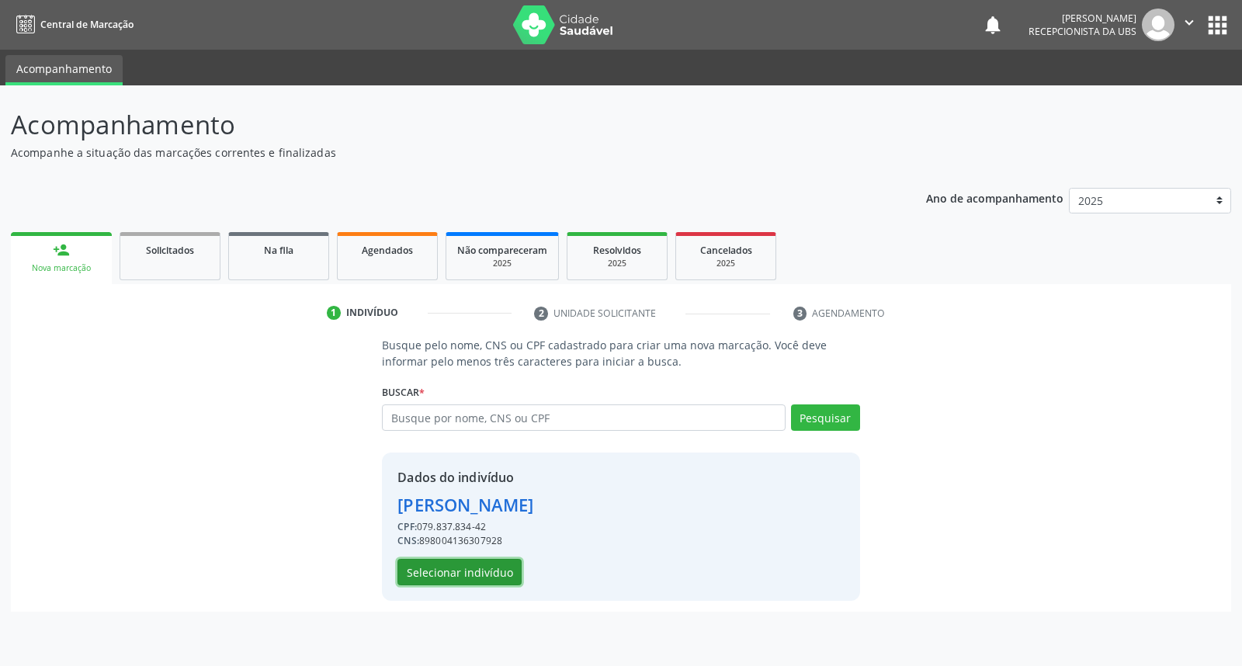
click at [461, 576] on button "Selecionar indivíduo" at bounding box center [459, 572] width 124 height 26
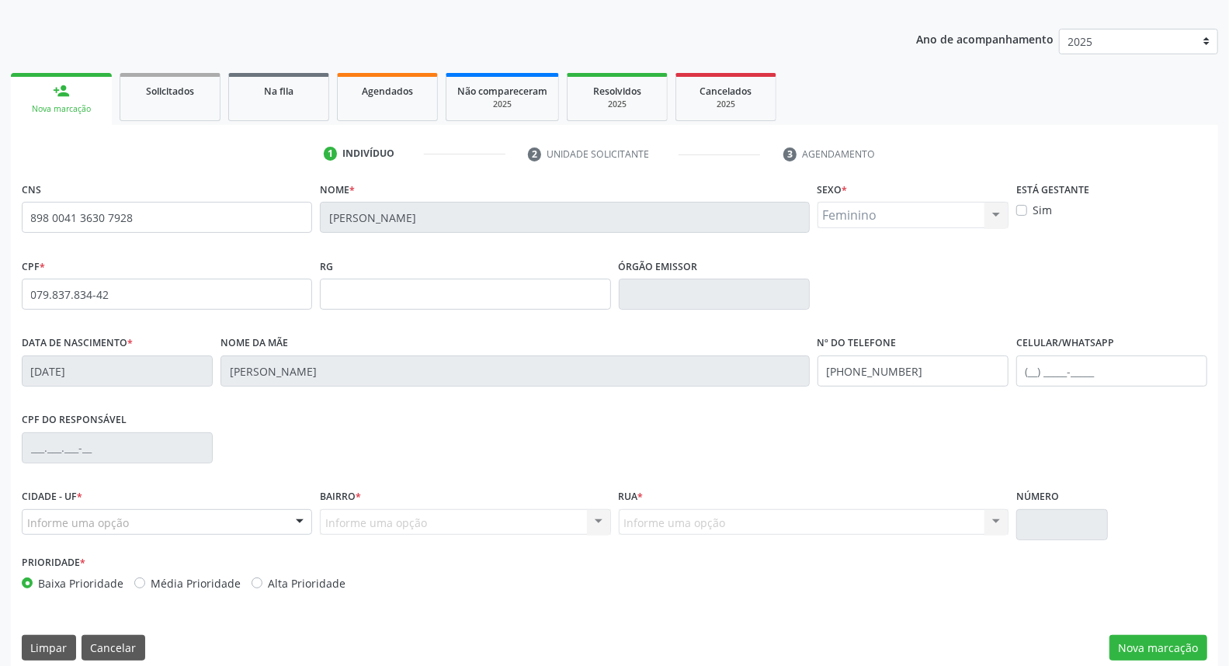
scroll to position [174, 0]
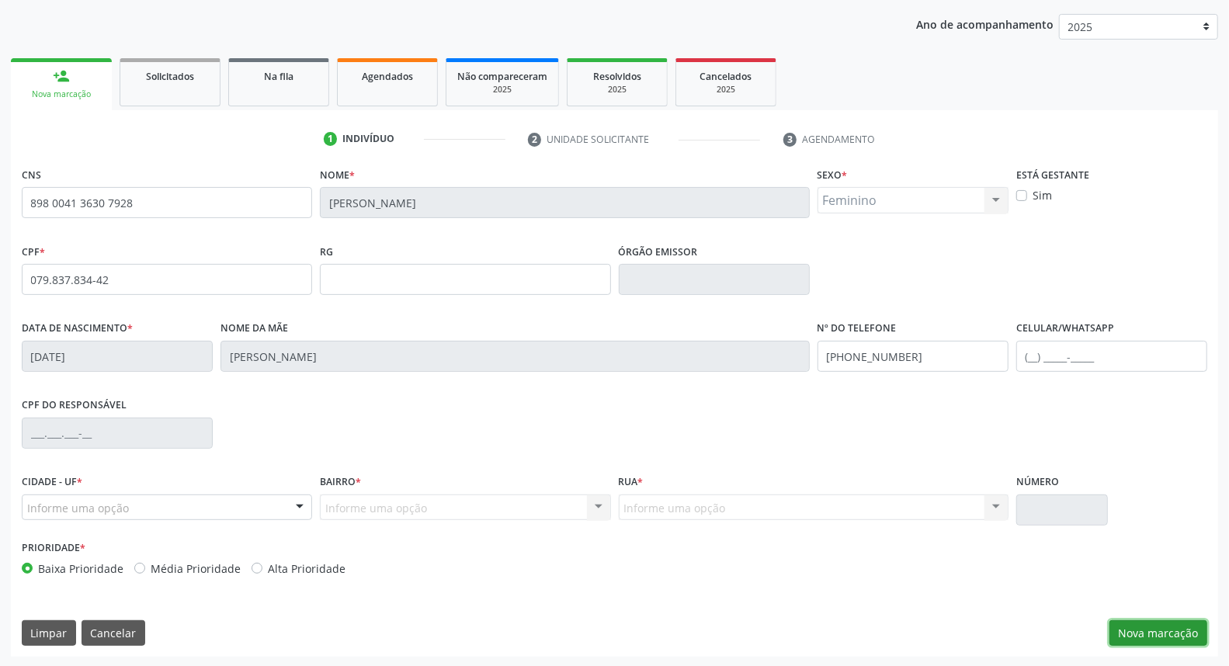
click at [1167, 633] on button "Nova marcação" at bounding box center [1158, 633] width 98 height 26
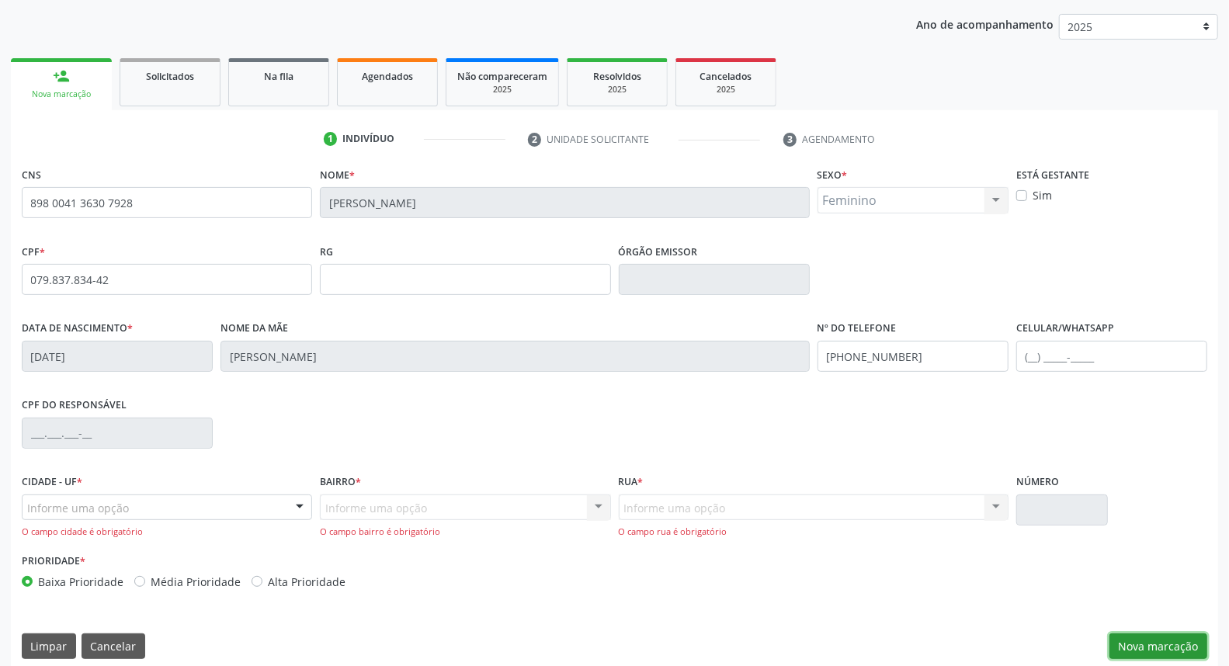
click at [1167, 633] on button "Nova marcação" at bounding box center [1158, 646] width 98 height 26
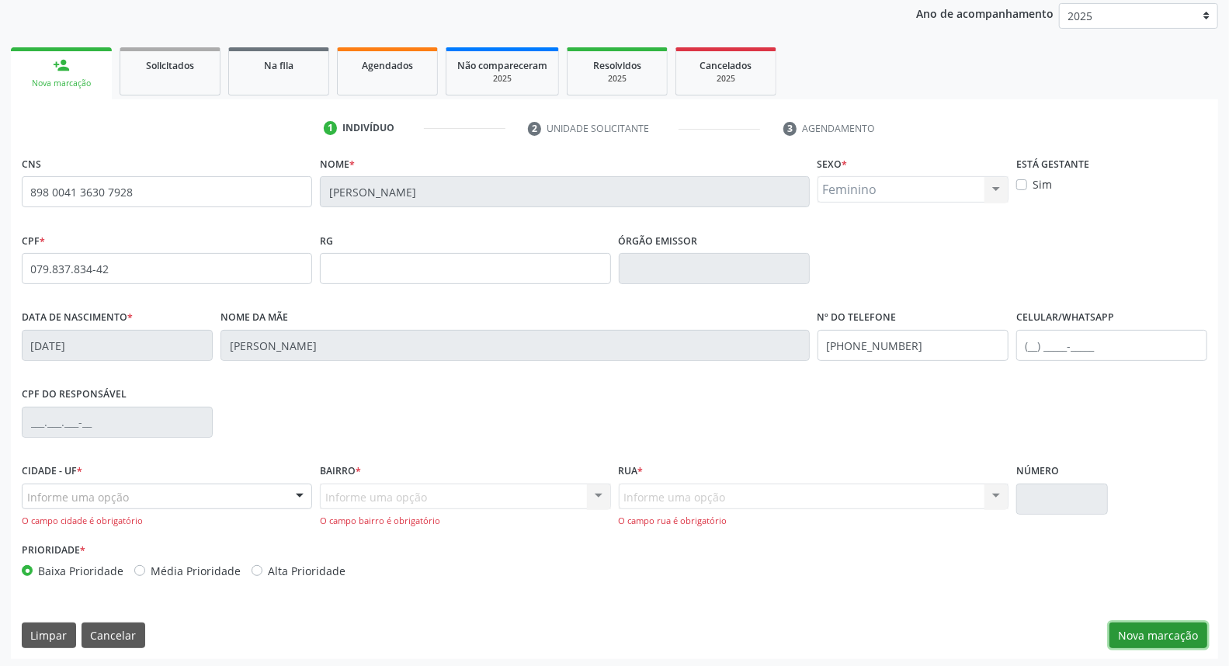
scroll to position [188, 0]
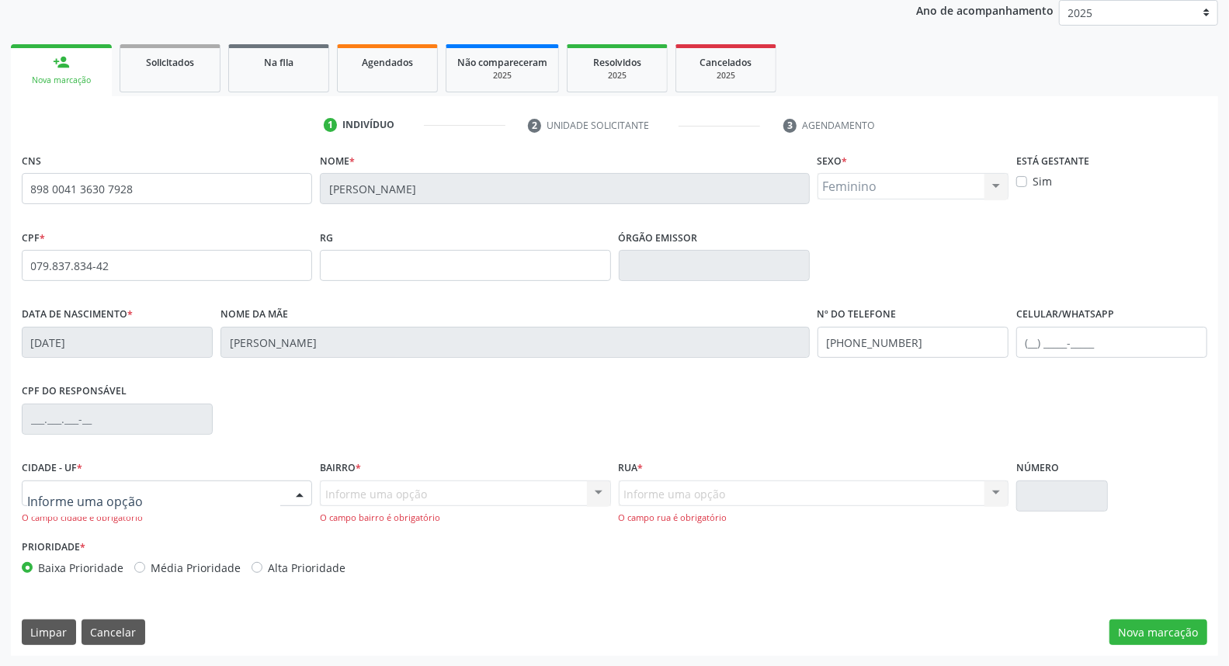
click at [303, 494] on div at bounding box center [299, 494] width 23 height 26
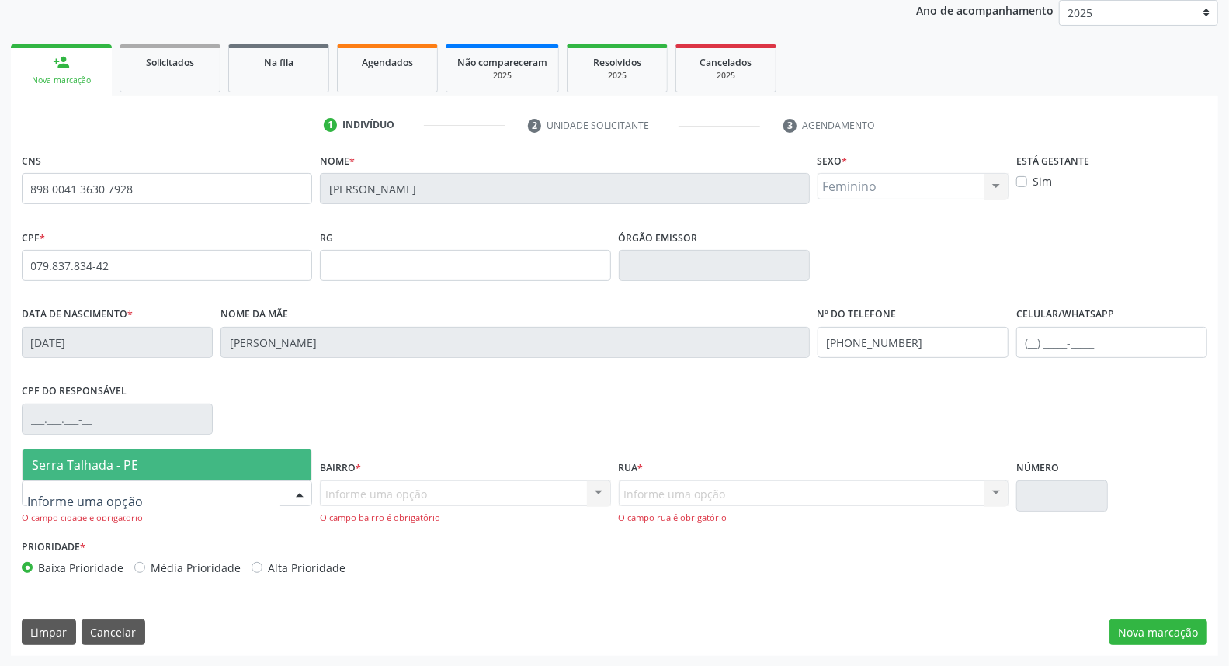
click at [291, 460] on span "Serra Talhada - PE" at bounding box center [167, 464] width 289 height 31
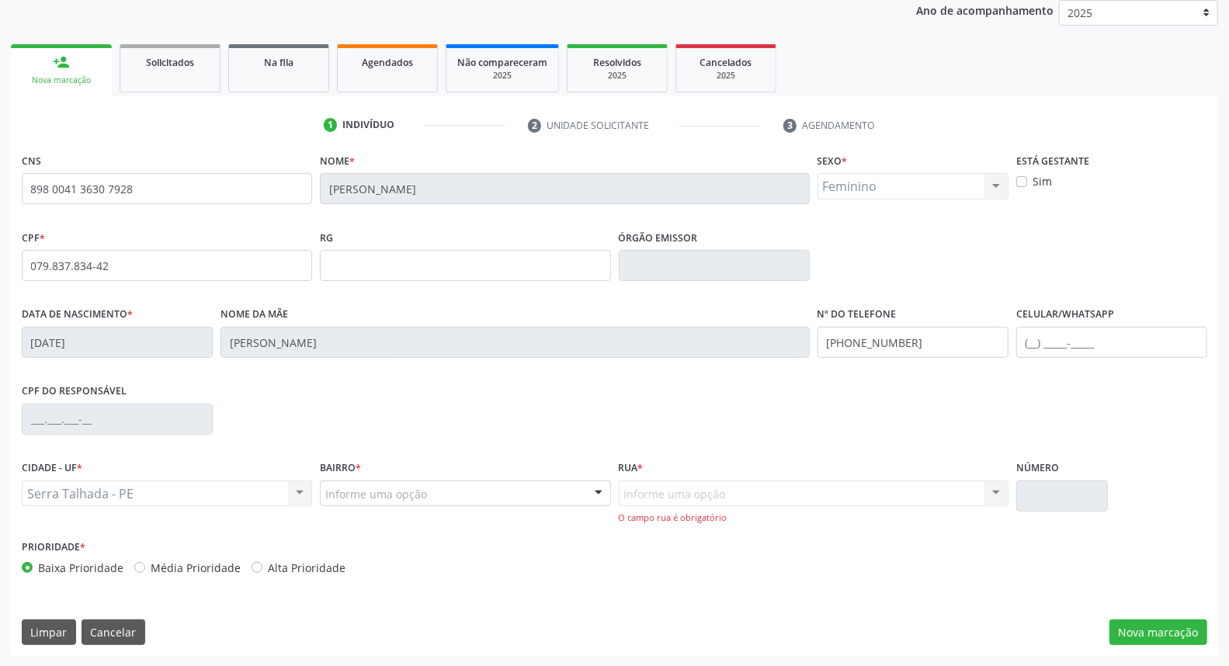
click at [357, 478] on label "Bairro *" at bounding box center [340, 468] width 41 height 24
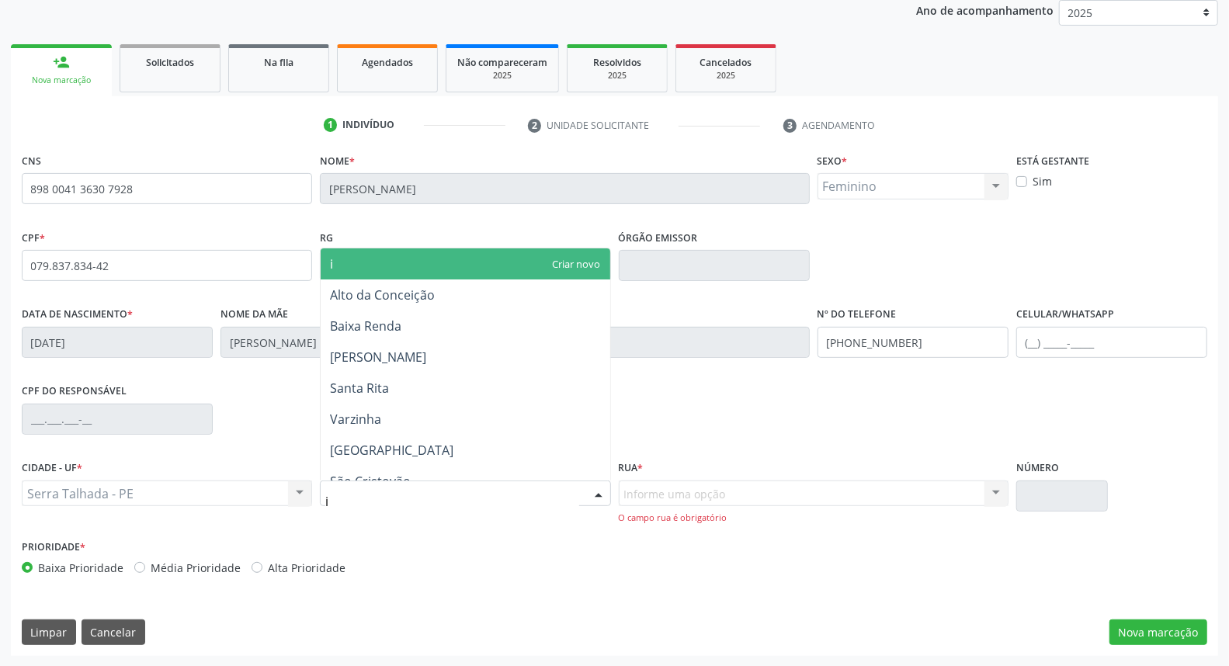
type input "ip"
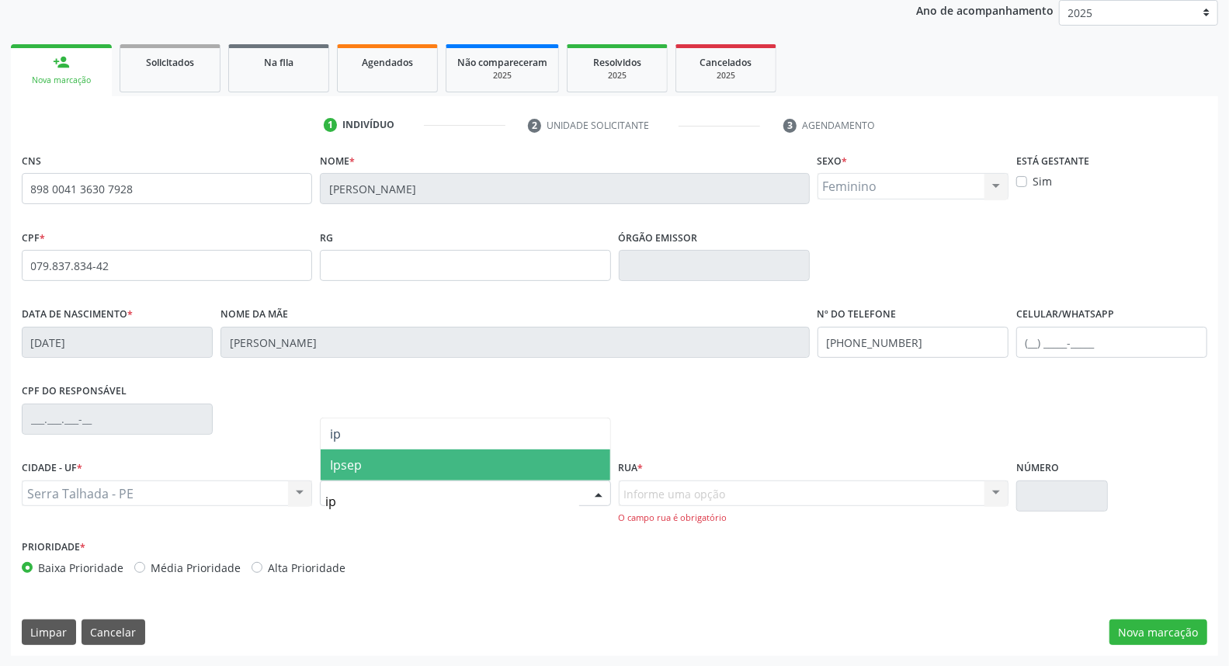
click at [407, 459] on span "Ipsep" at bounding box center [465, 464] width 289 height 31
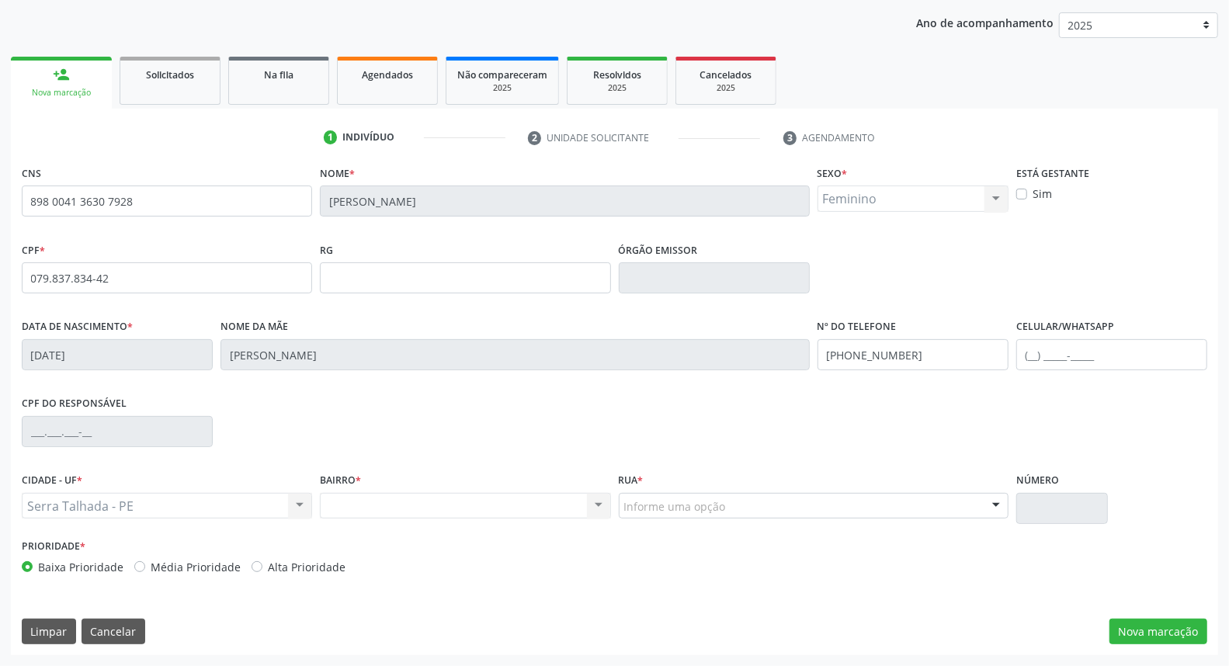
scroll to position [174, 0]
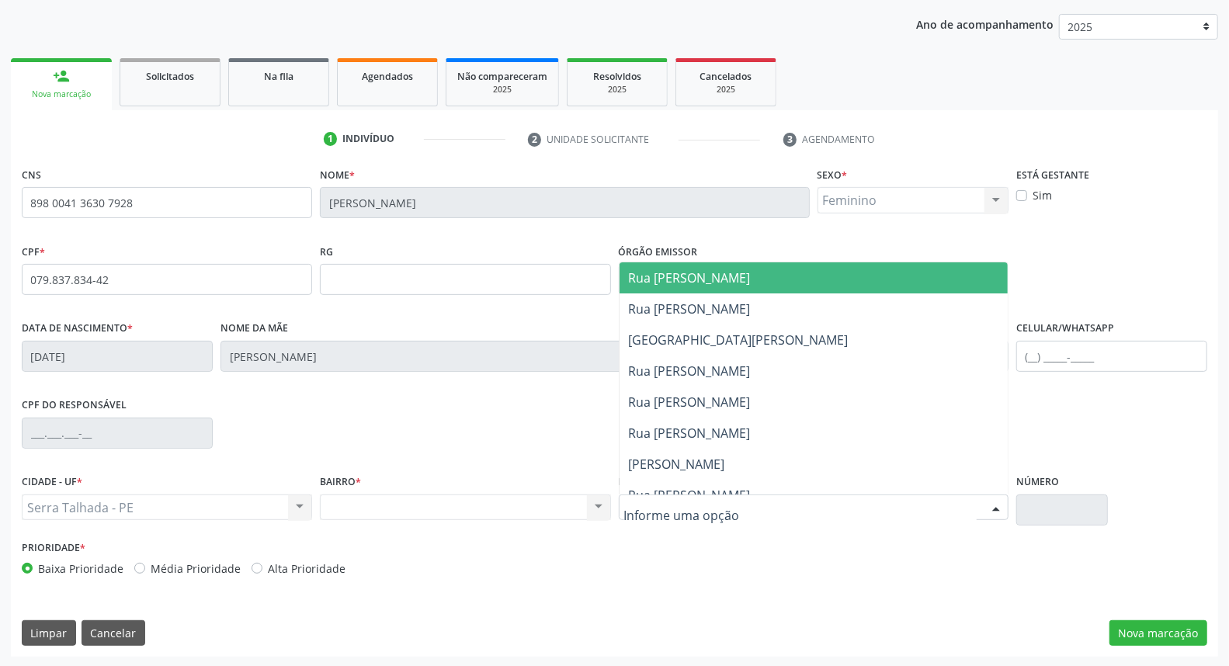
click at [680, 494] on div at bounding box center [814, 507] width 390 height 26
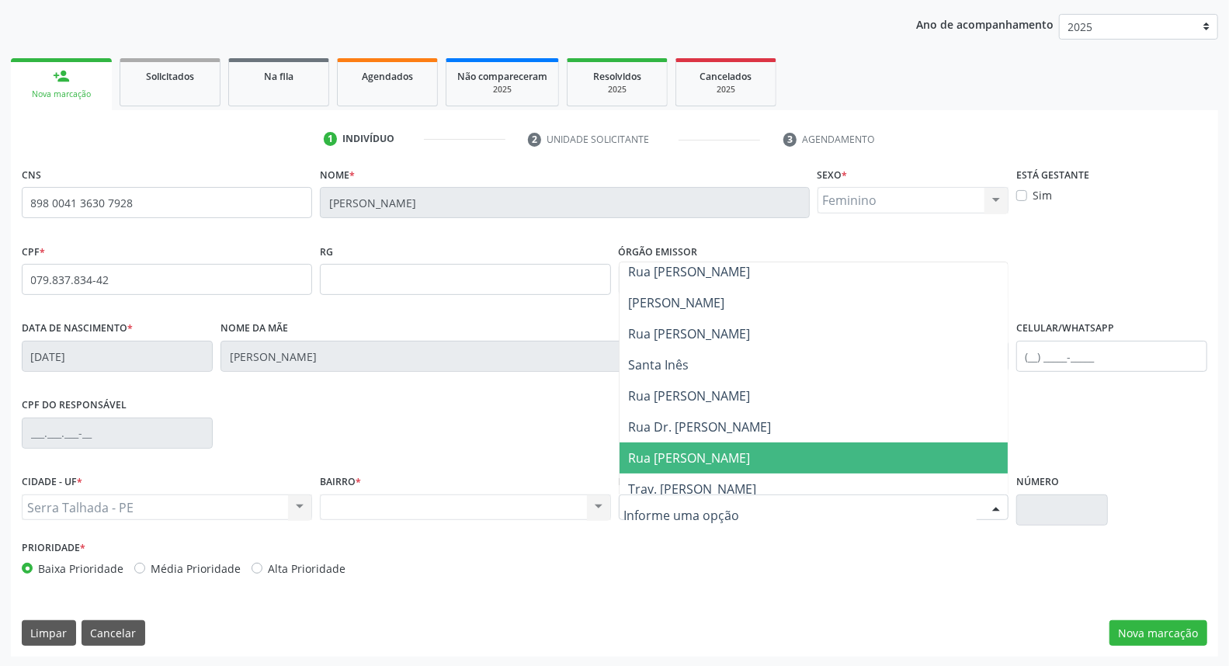
scroll to position [172, 0]
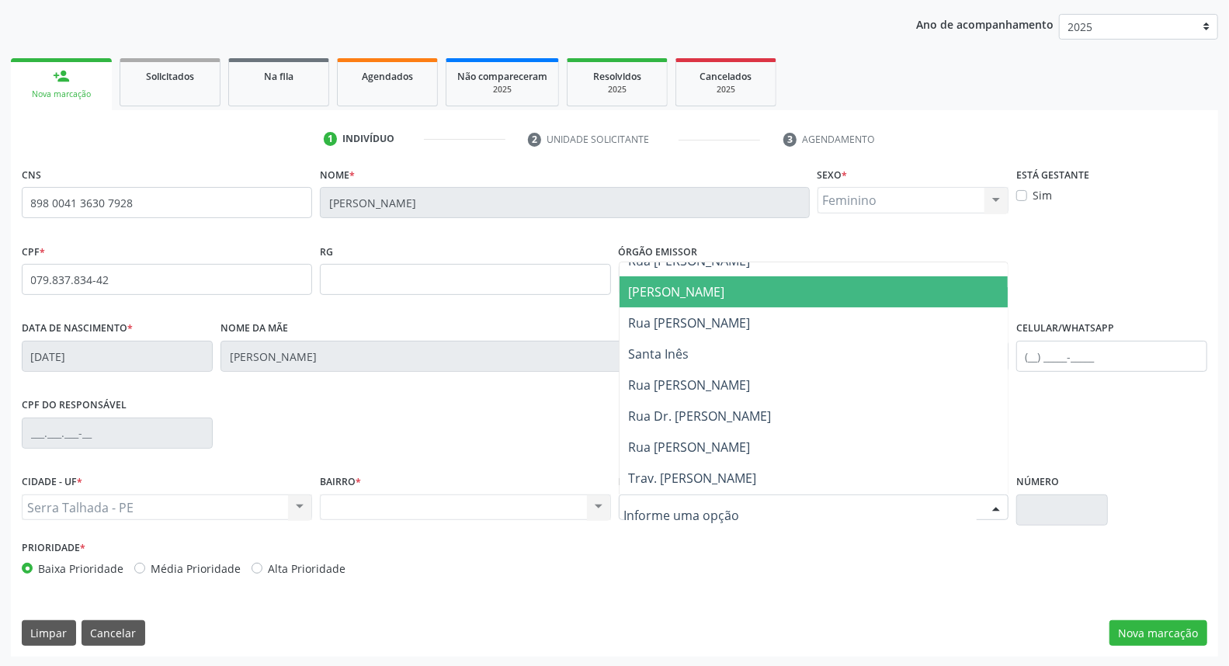
click at [722, 296] on span "[PERSON_NAME]" at bounding box center [677, 291] width 96 height 17
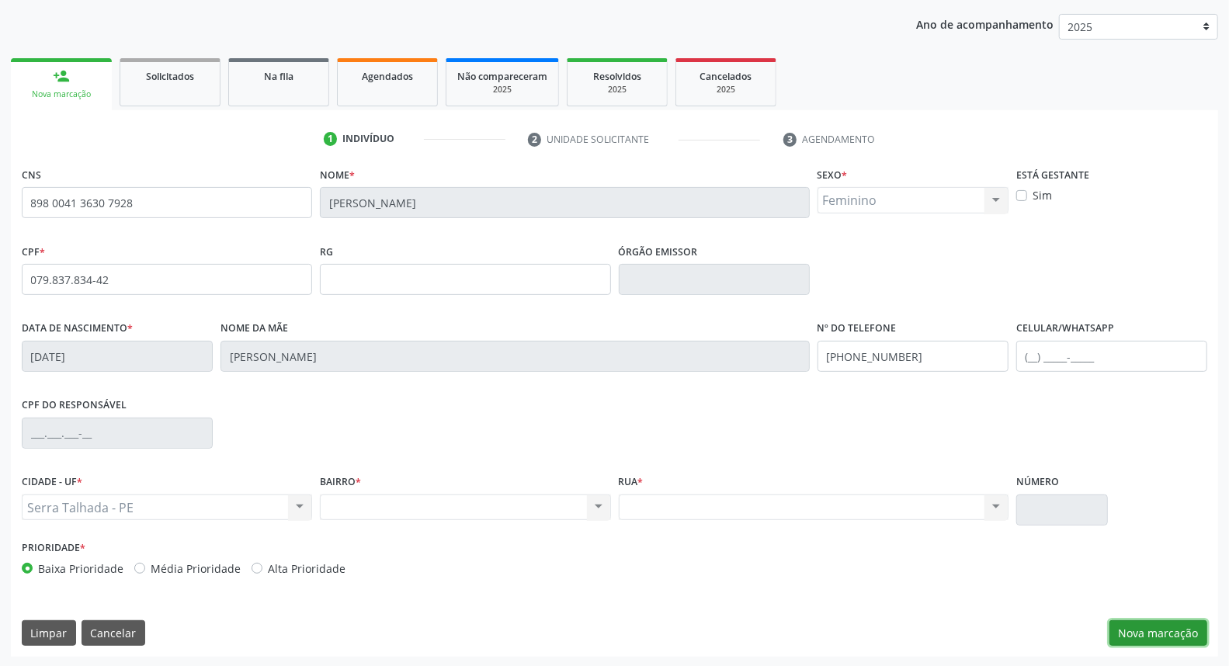
click at [1139, 634] on button "Nova marcação" at bounding box center [1158, 633] width 98 height 26
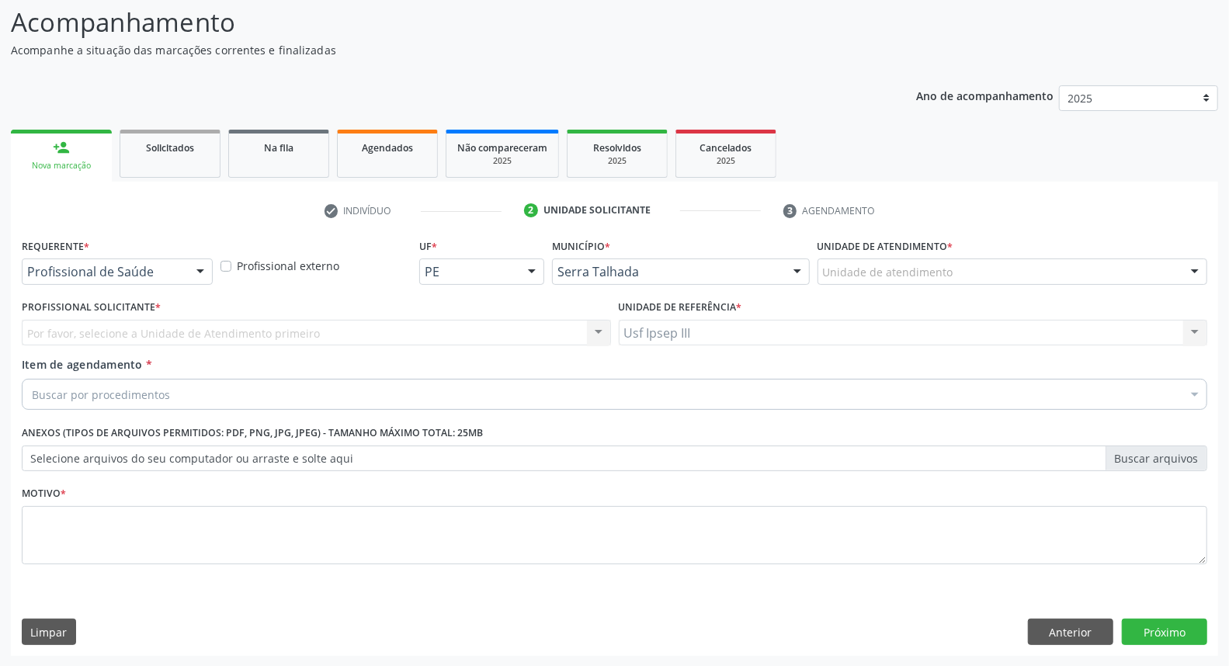
click at [203, 268] on div at bounding box center [200, 272] width 23 height 26
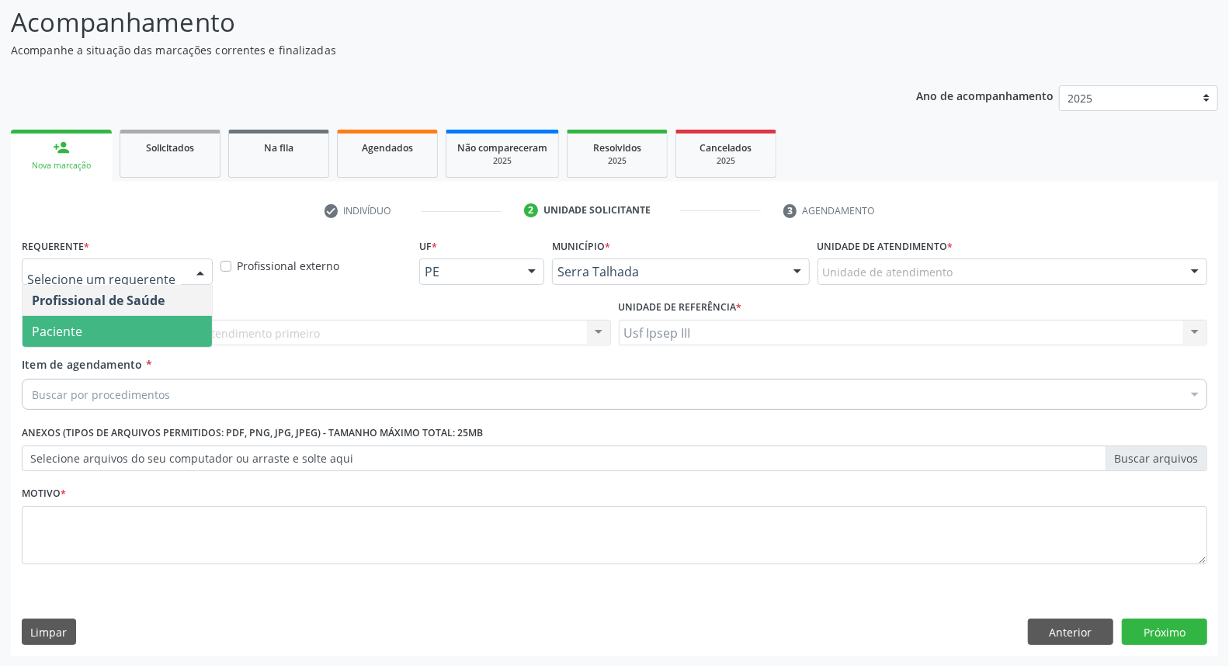
click at [186, 323] on span "Paciente" at bounding box center [117, 331] width 189 height 31
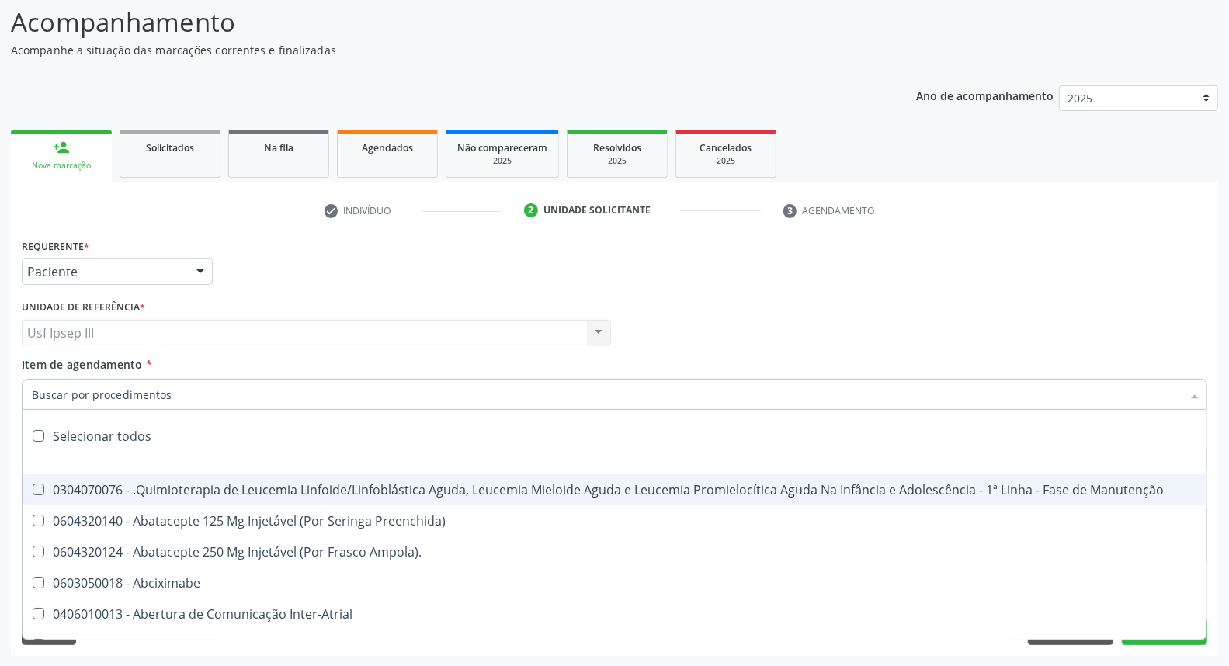
click at [172, 390] on div at bounding box center [614, 394] width 1185 height 31
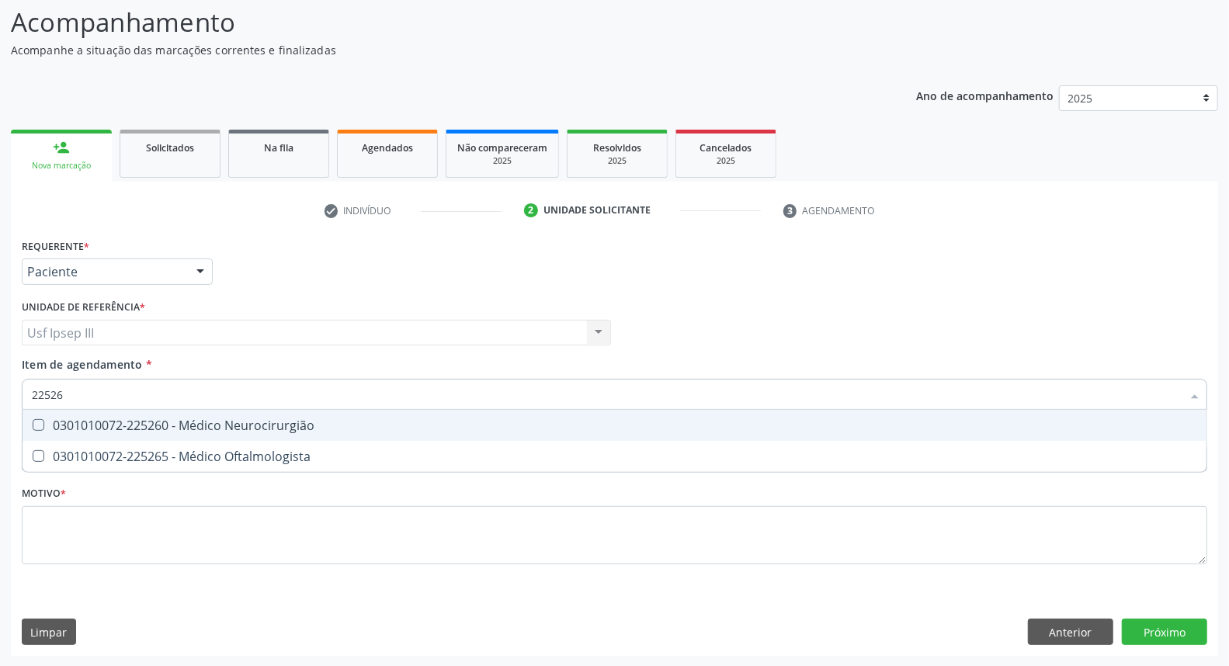
type input "225265"
click at [171, 428] on div "0301010072-225265 - Médico Oftalmologista" at bounding box center [614, 425] width 1165 height 12
checkbox Oftalmologista "true"
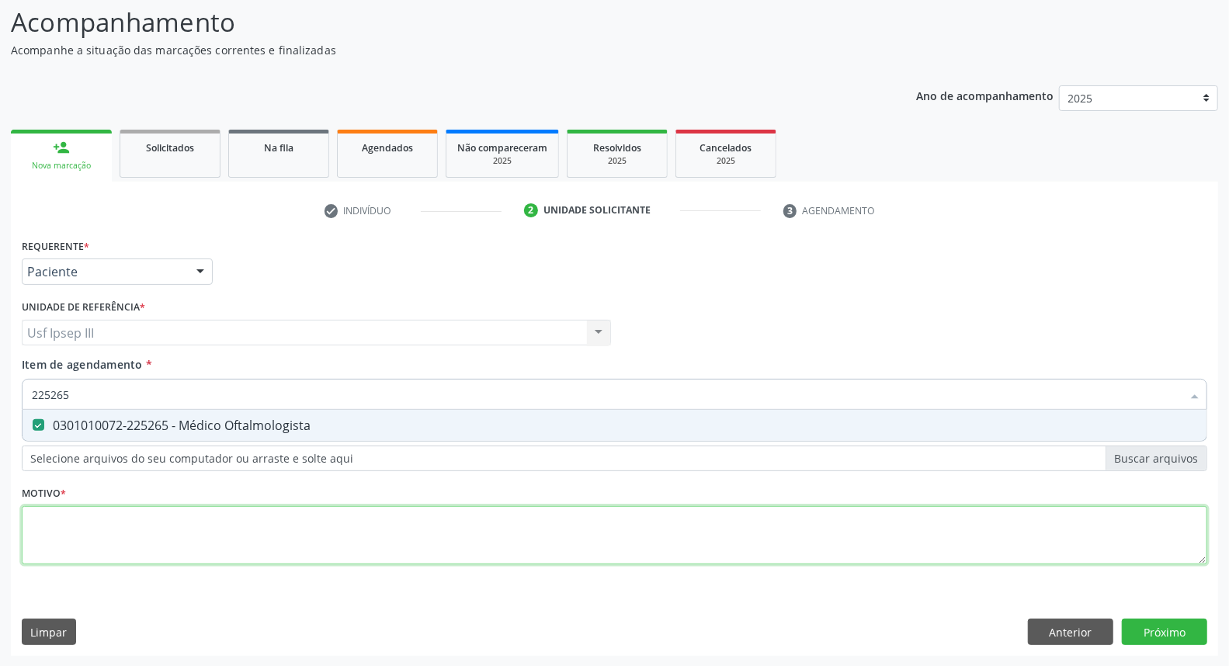
click at [128, 539] on div "Requerente * Paciente Profissional de Saúde Paciente Nenhum resultado encontrad…" at bounding box center [614, 410] width 1185 height 352
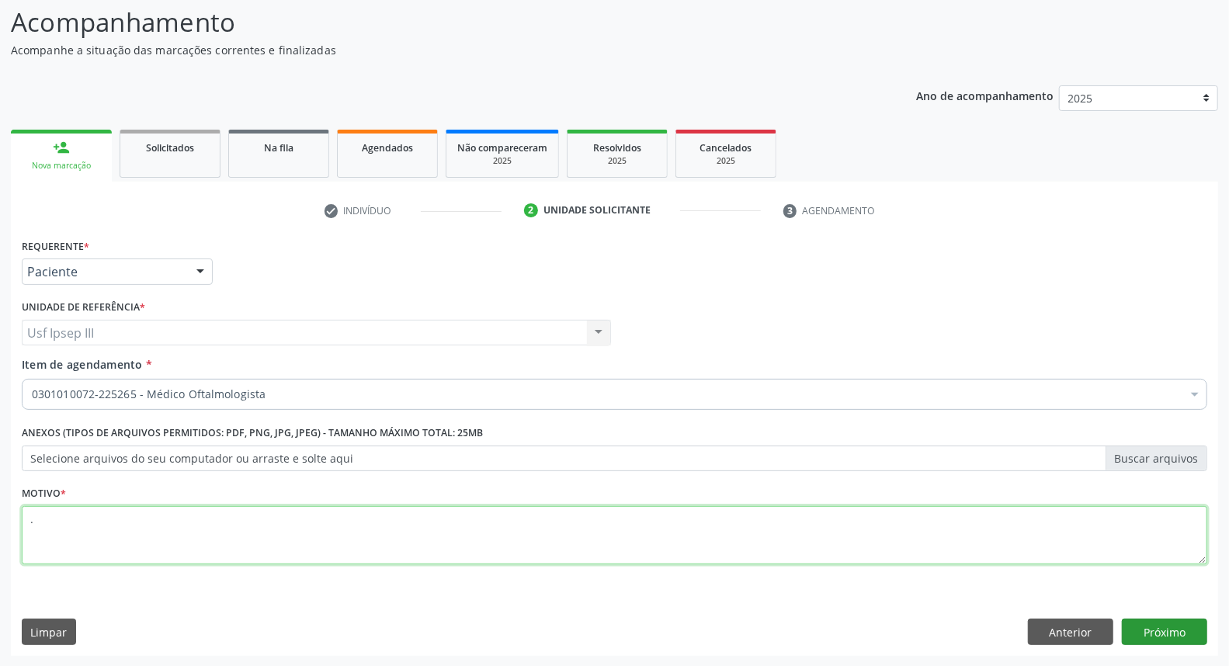
type textarea "."
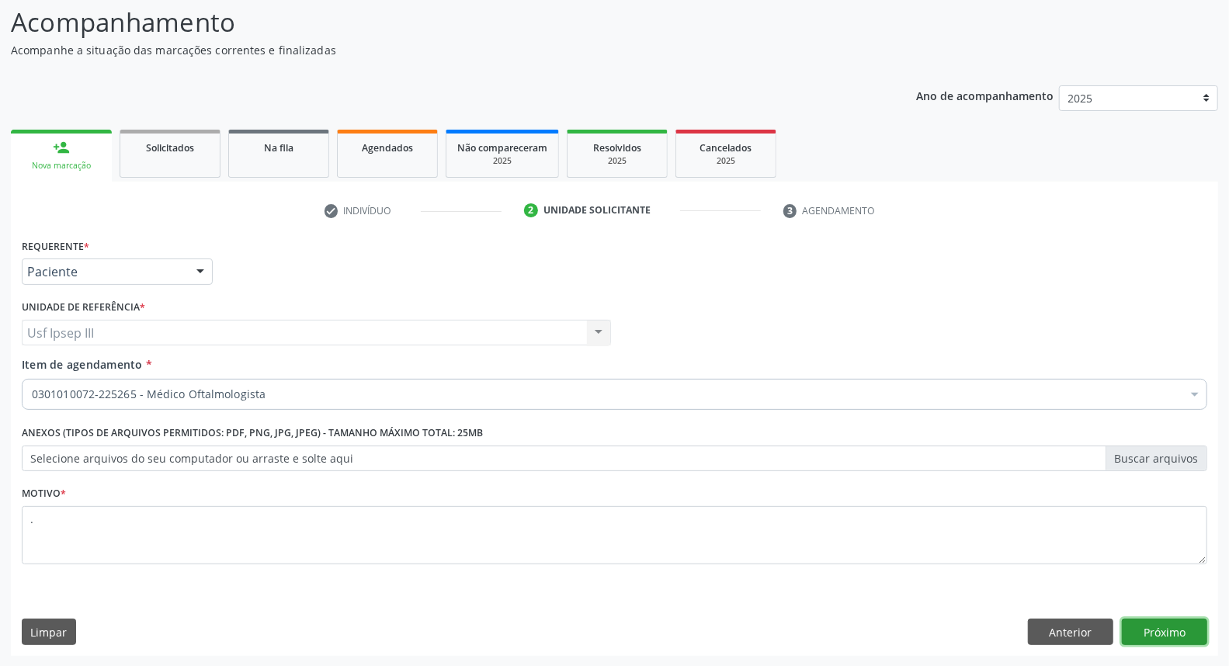
click at [1163, 626] on button "Próximo" at bounding box center [1164, 632] width 85 height 26
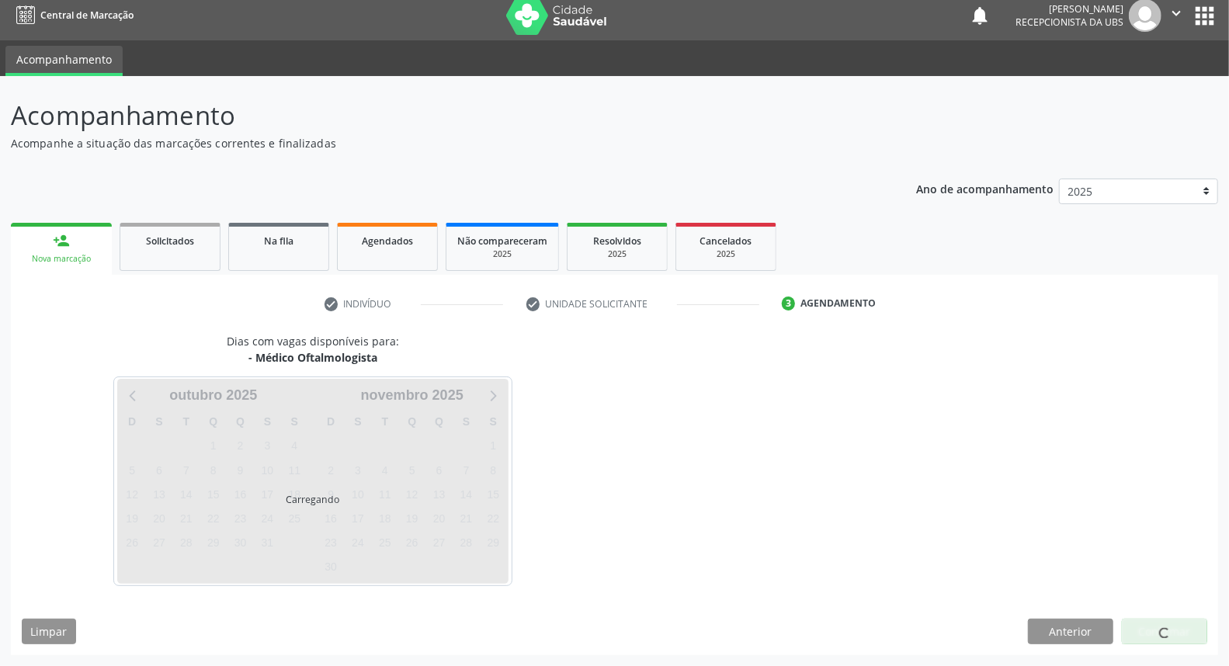
scroll to position [9, 0]
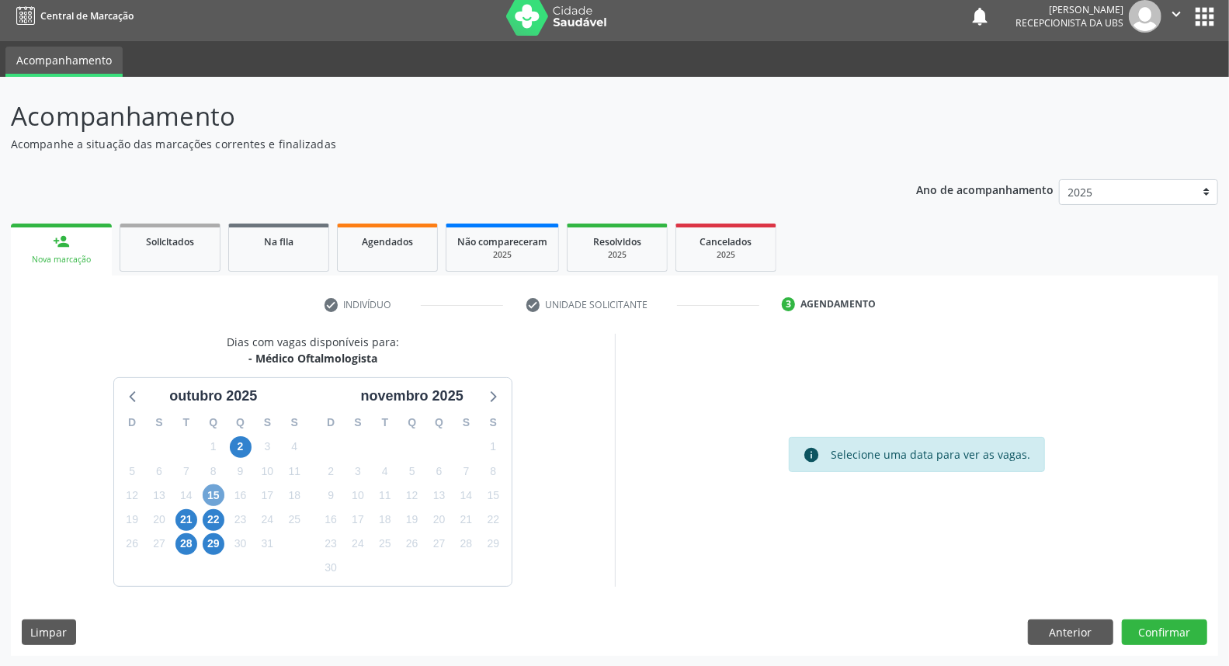
click at [210, 486] on span "15" at bounding box center [214, 495] width 22 height 22
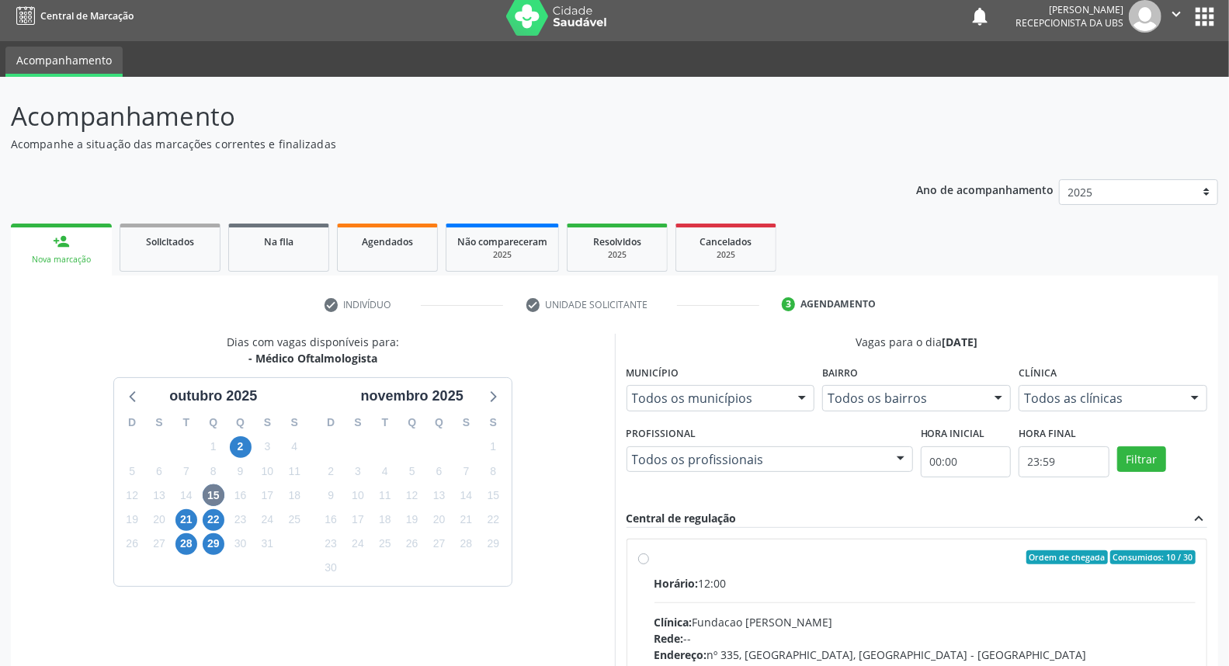
click at [812, 586] on div "Horário: 12:00" at bounding box center [925, 583] width 542 height 16
click at [649, 564] on input "Ordem de chegada Consumidos: 10 / 30 Horário: 12:00 Clínica: Fundacao [PERSON_N…" at bounding box center [643, 557] width 11 height 14
radio input "true"
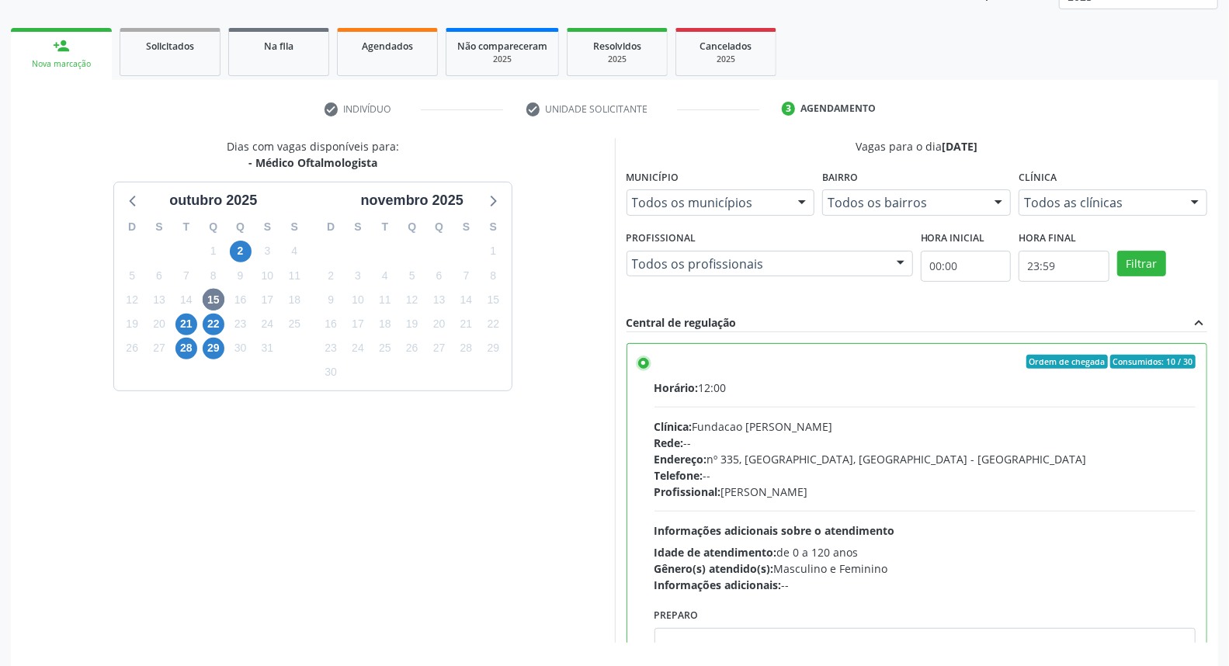
scroll to position [260, 0]
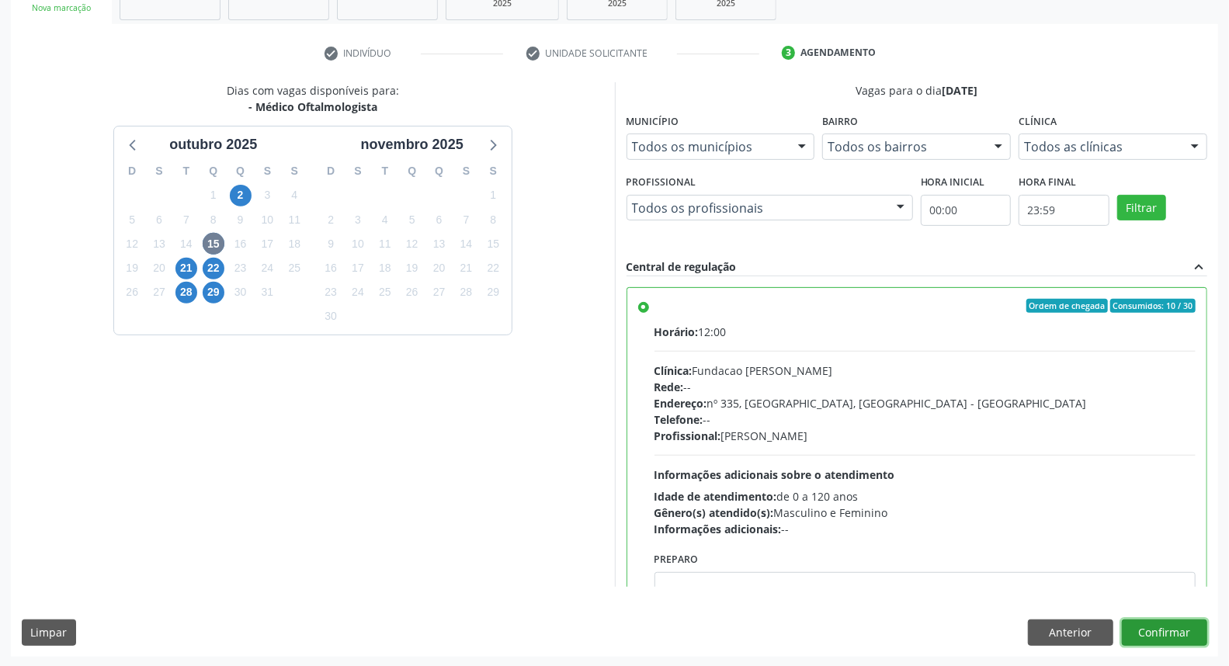
click at [1161, 635] on button "Confirmar" at bounding box center [1164, 632] width 85 height 26
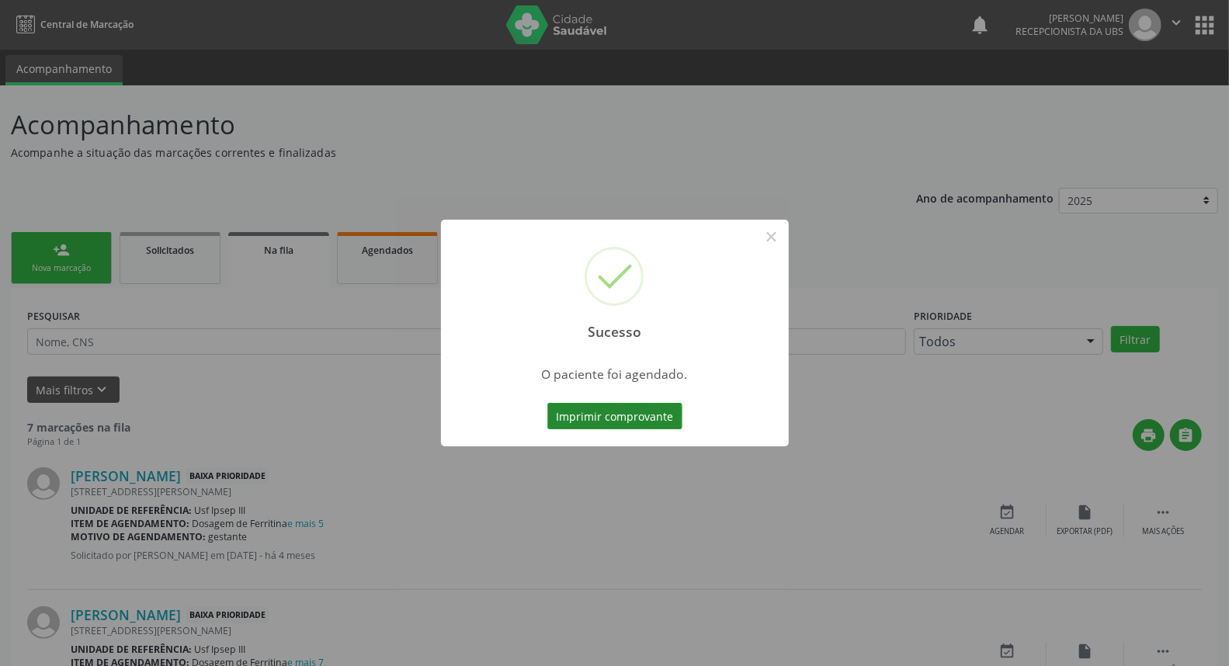
click at [587, 417] on button "Imprimir comprovante" at bounding box center [614, 416] width 135 height 26
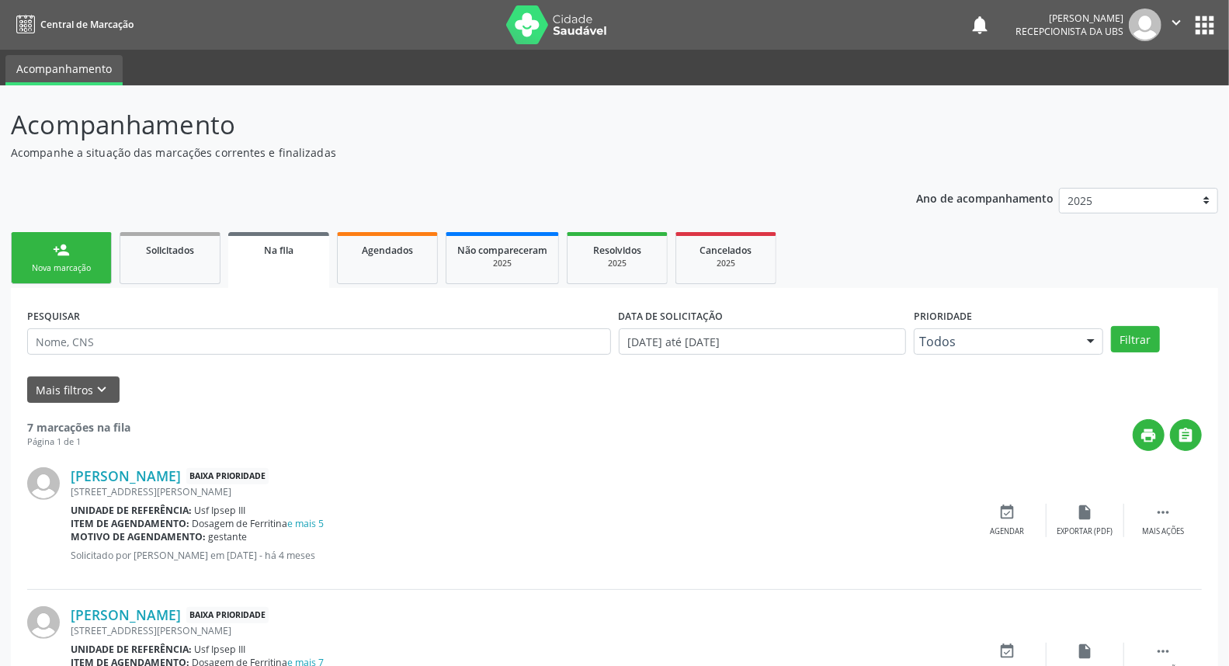
click at [53, 238] on link "person_add Nova marcação" at bounding box center [61, 258] width 101 height 52
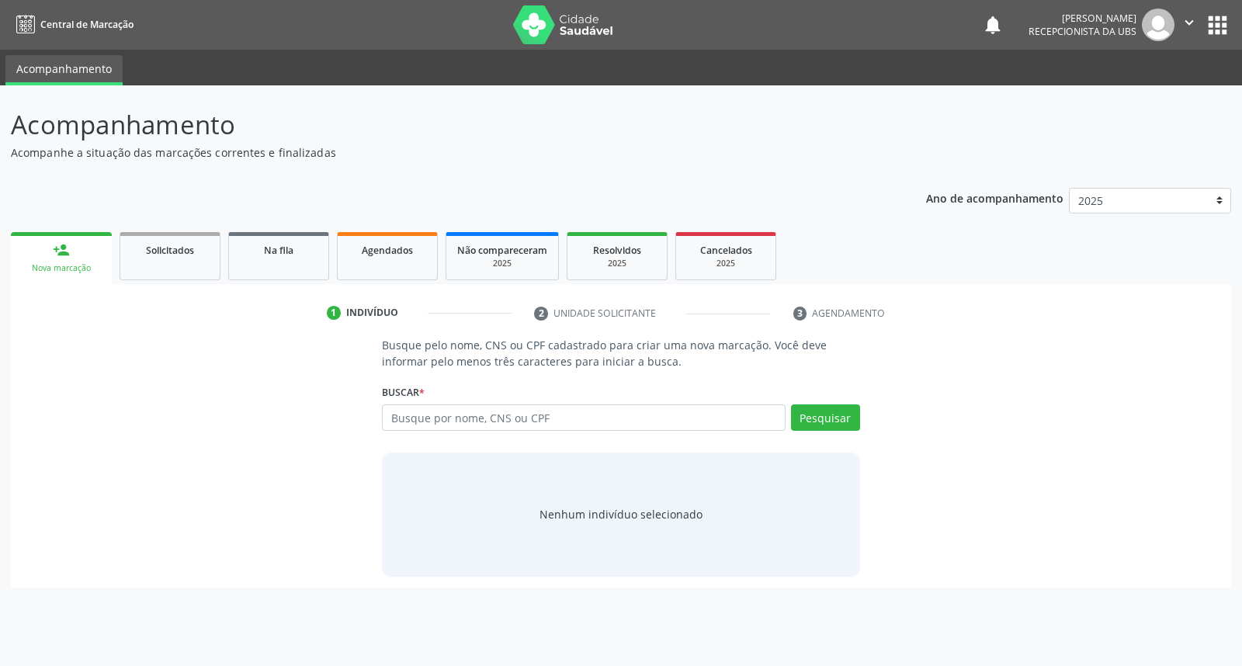
click at [53, 253] on div "person_add" at bounding box center [61, 249] width 17 height 17
click at [472, 416] on input "text" at bounding box center [583, 417] width 403 height 26
type input "vanicleide [PERSON_NAME]"
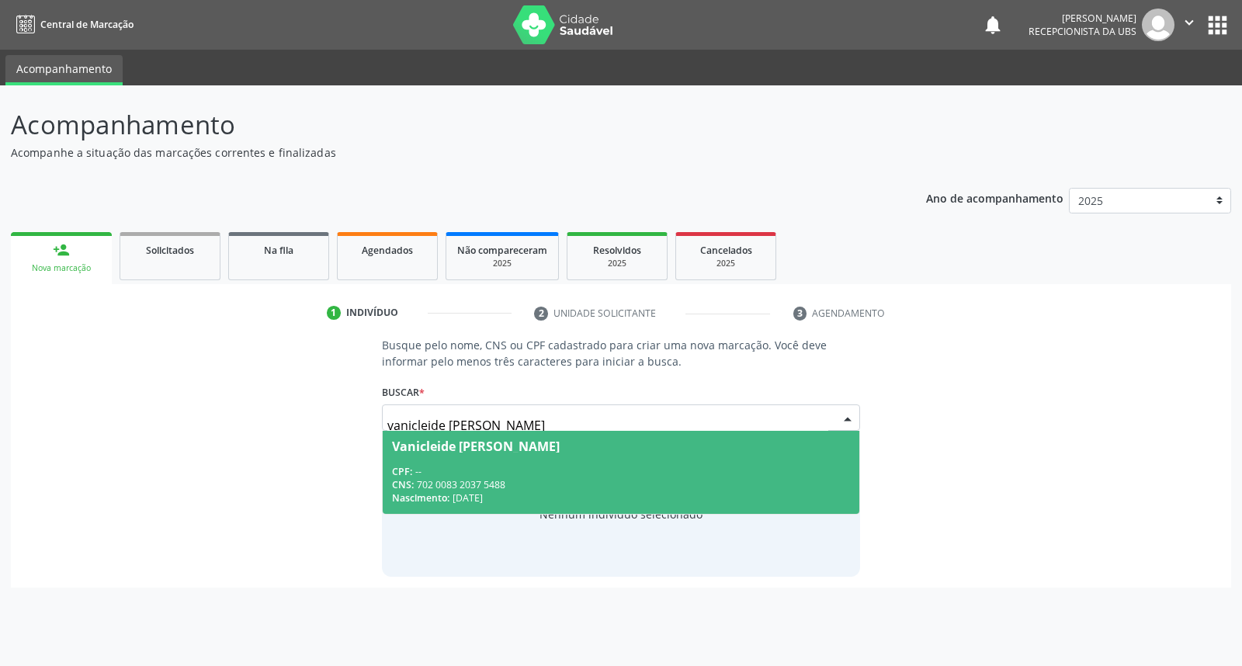
click at [491, 462] on span "Vanicleide [PERSON_NAME] CPF: -- CNS: 702 0083 2037 5488 Nascimento: [DATE]" at bounding box center [621, 472] width 476 height 83
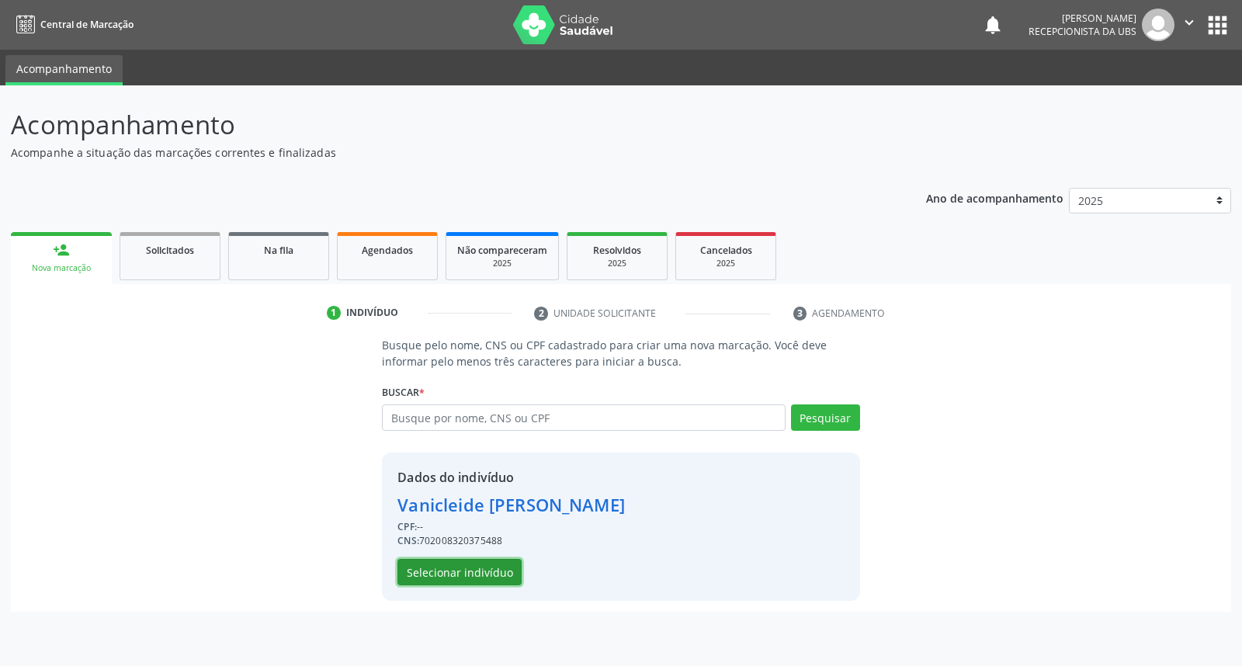
click at [439, 565] on button "Selecionar indivíduo" at bounding box center [459, 572] width 124 height 26
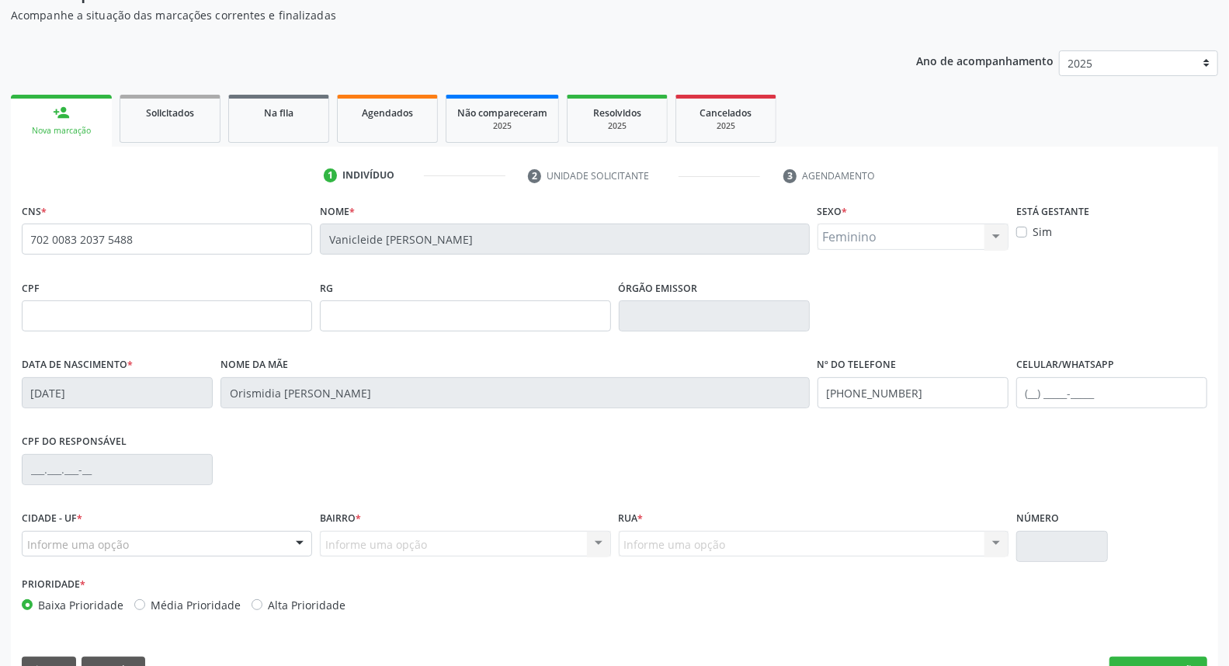
scroll to position [174, 0]
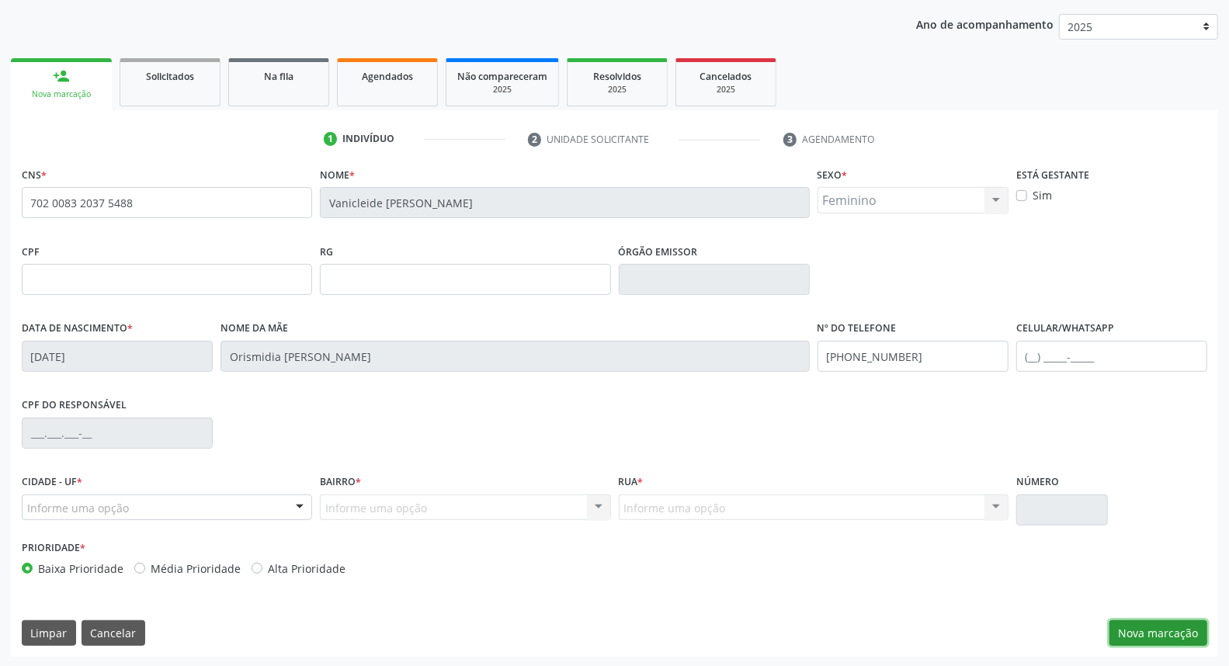
click at [1154, 636] on button "Nova marcação" at bounding box center [1158, 633] width 98 height 26
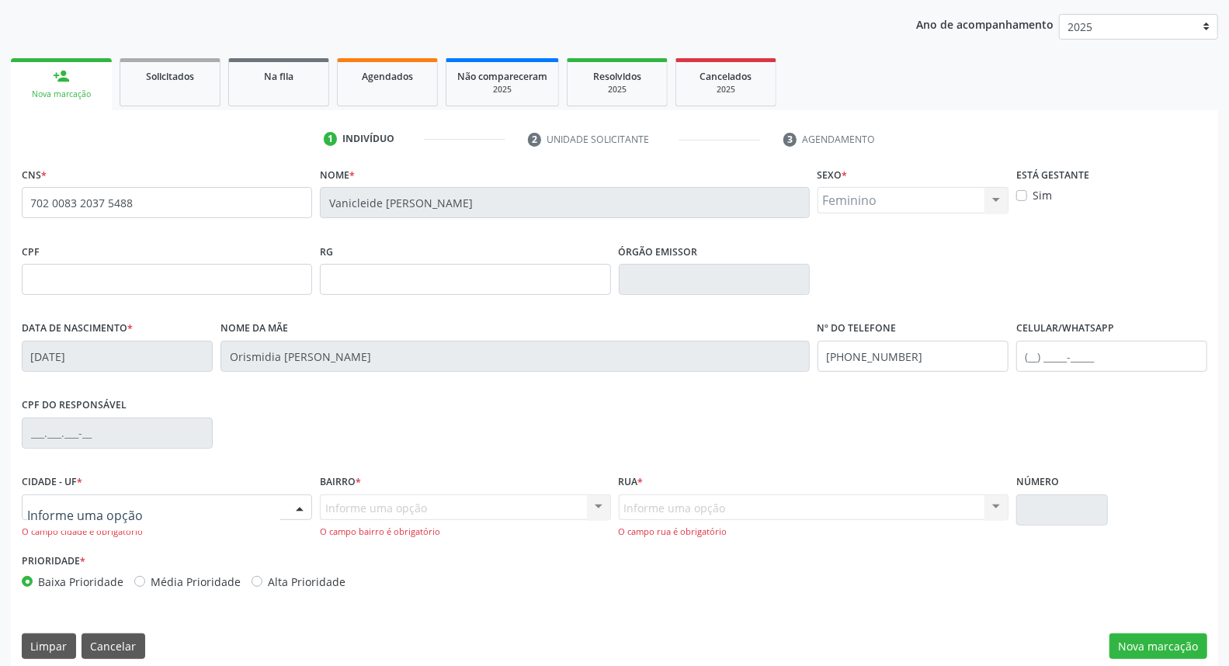
click at [175, 498] on div at bounding box center [167, 507] width 290 height 26
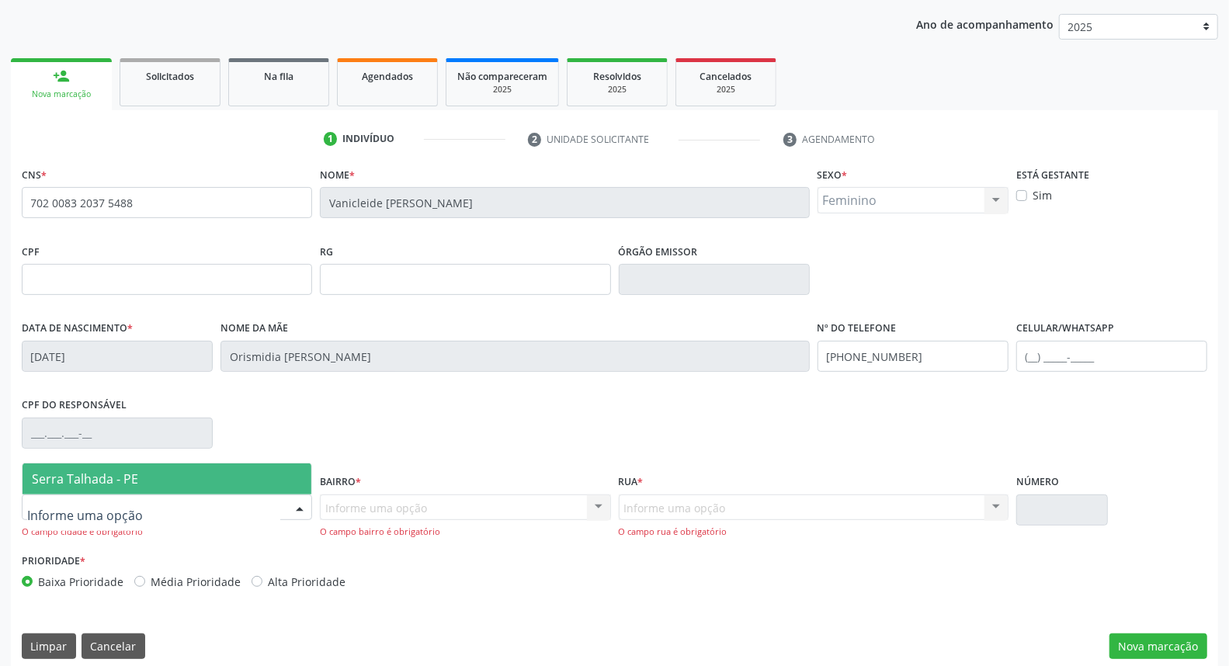
click at [210, 477] on span "Serra Talhada - PE" at bounding box center [167, 478] width 289 height 31
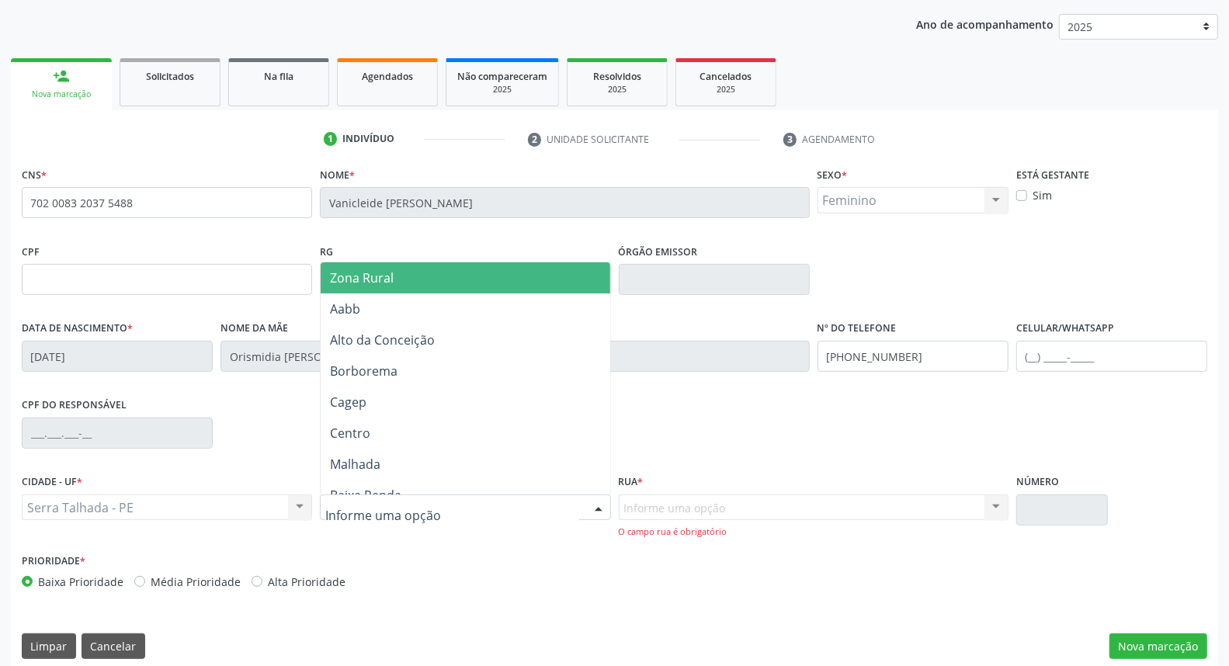
click at [447, 508] on div at bounding box center [465, 507] width 290 height 26
type input "ip"
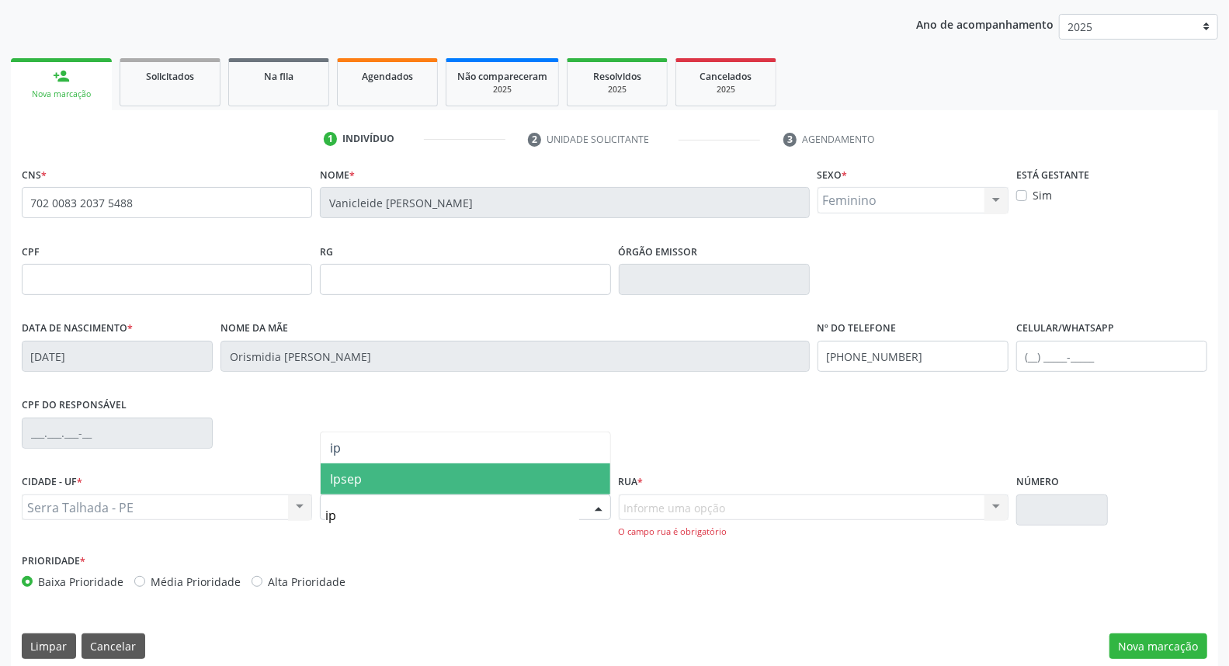
click at [449, 478] on span "Ipsep" at bounding box center [465, 478] width 289 height 31
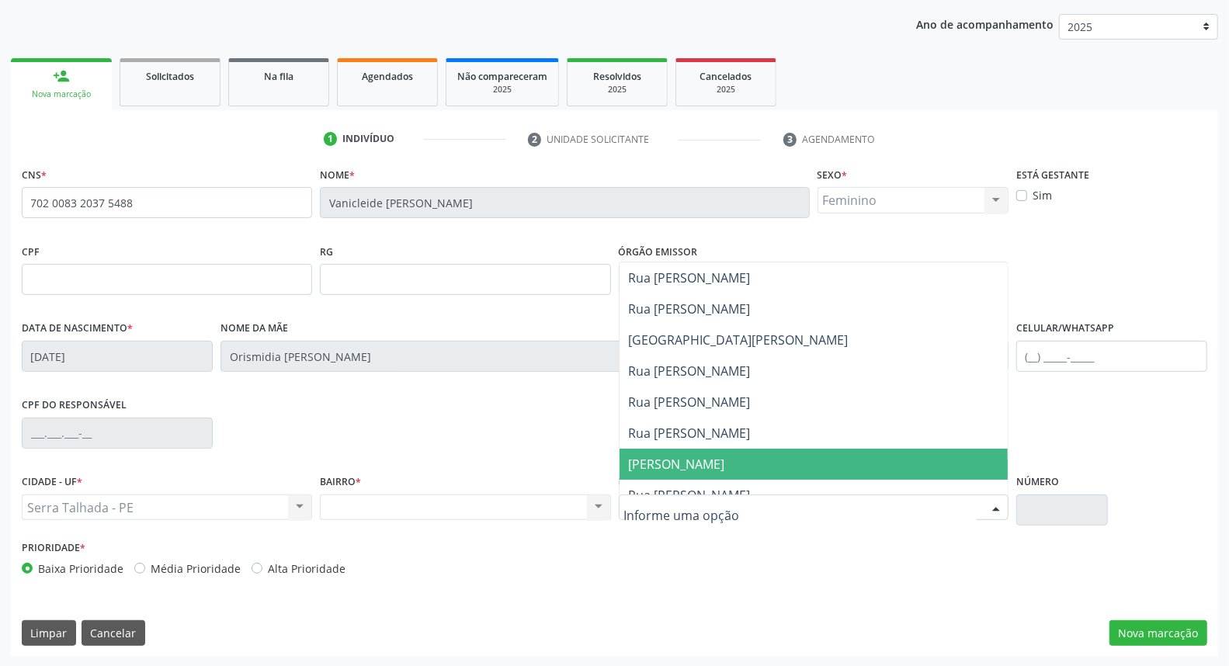
click at [688, 456] on span "[PERSON_NAME]" at bounding box center [677, 464] width 96 height 17
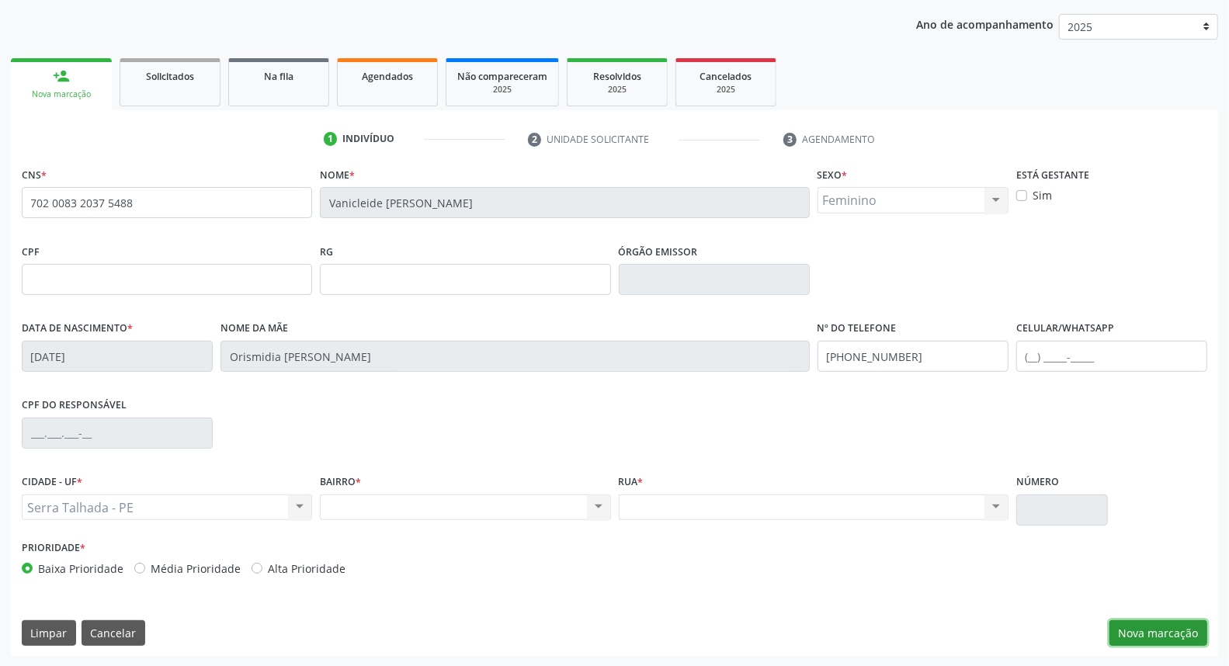
click at [1154, 632] on button "Nova marcação" at bounding box center [1158, 633] width 98 height 26
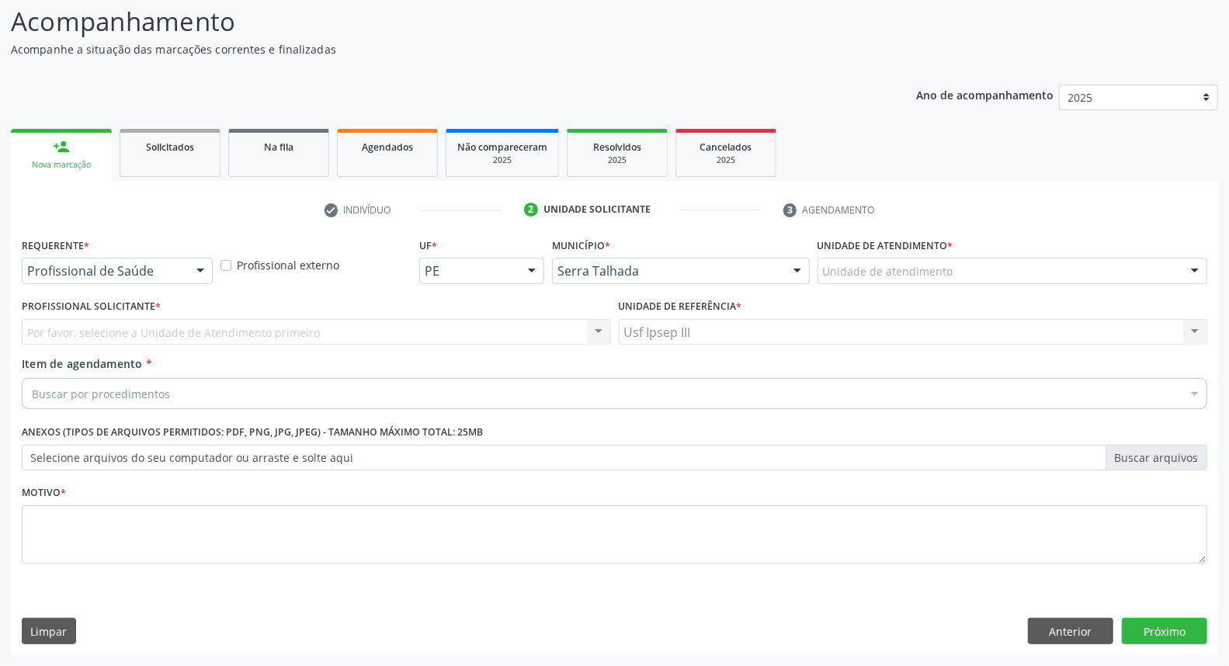
scroll to position [102, 0]
click at [202, 270] on div at bounding box center [200, 272] width 23 height 26
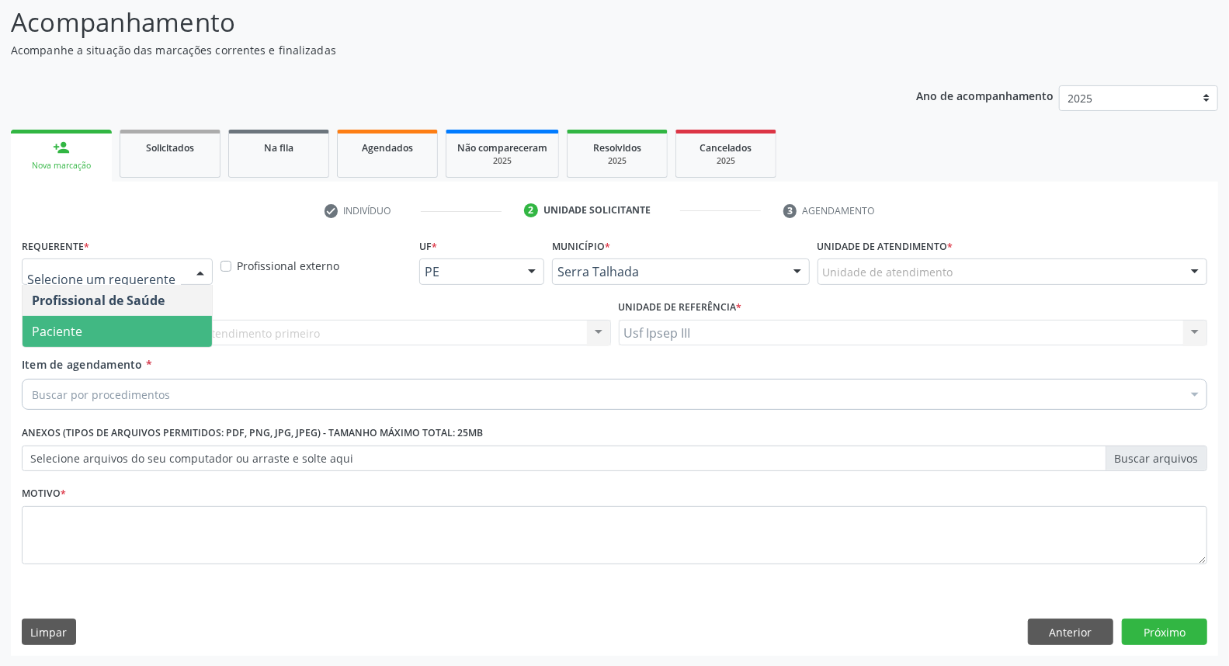
click at [172, 319] on span "Paciente" at bounding box center [117, 331] width 189 height 31
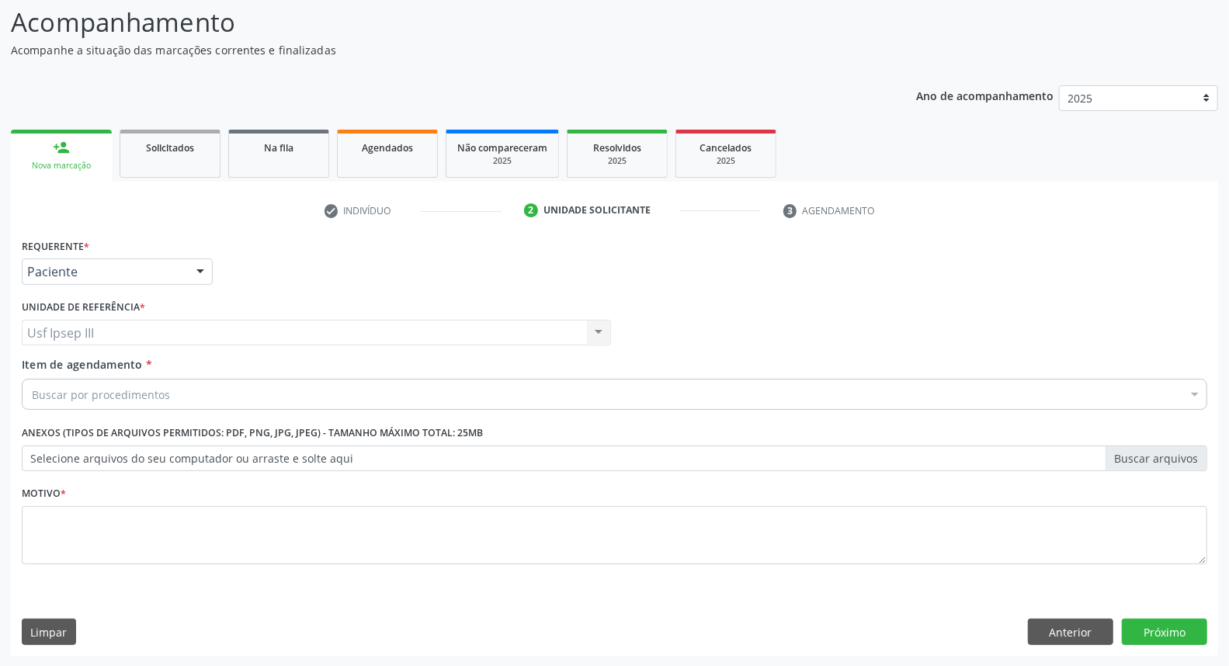
click at [169, 385] on div "Buscar por procedimentos" at bounding box center [614, 394] width 1185 height 31
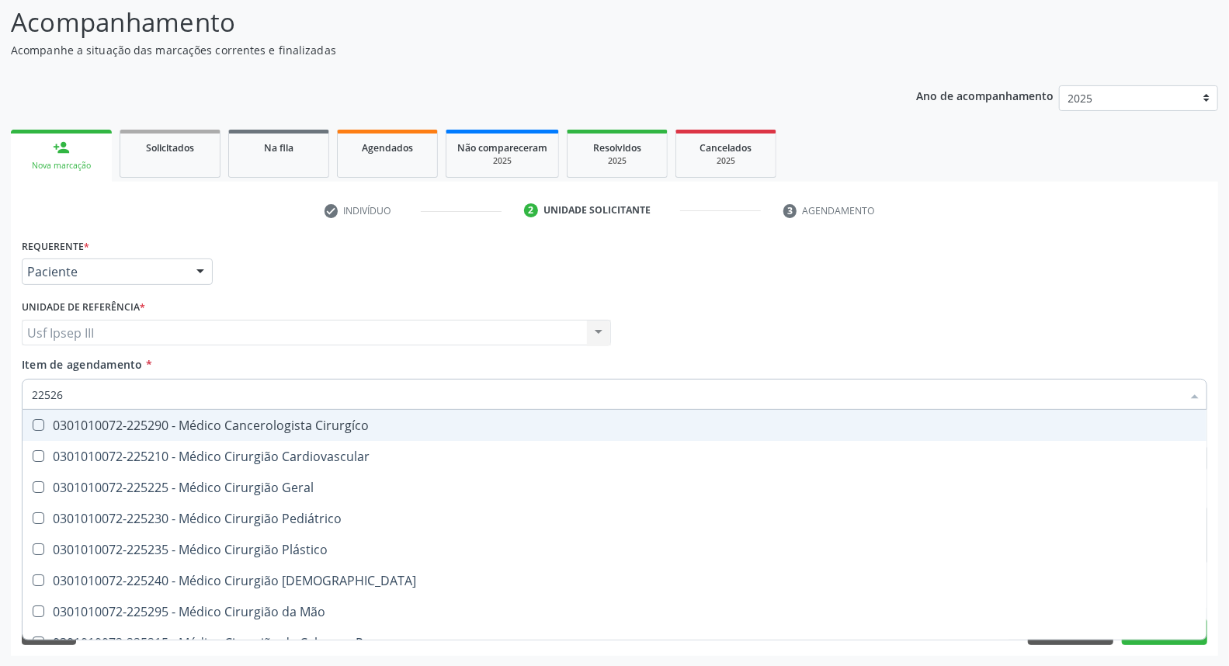
type input "225265"
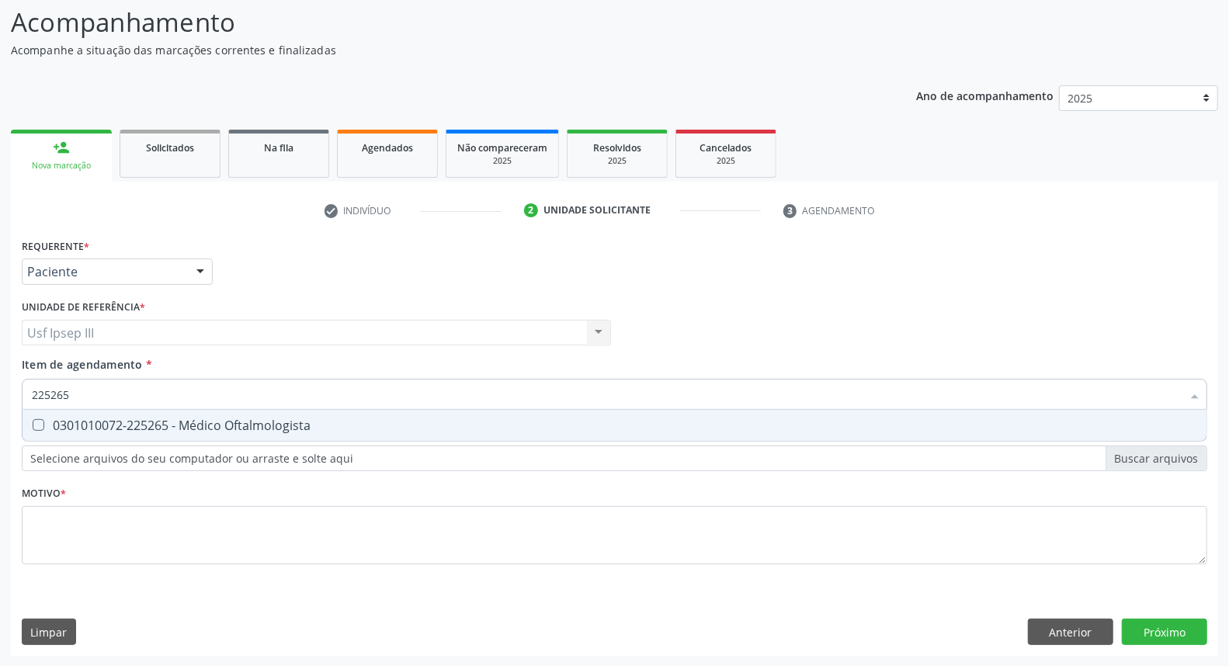
click at [259, 420] on div "0301010072-225265 - Médico Oftalmologista" at bounding box center [614, 425] width 1165 height 12
checkbox Oftalmologista "true"
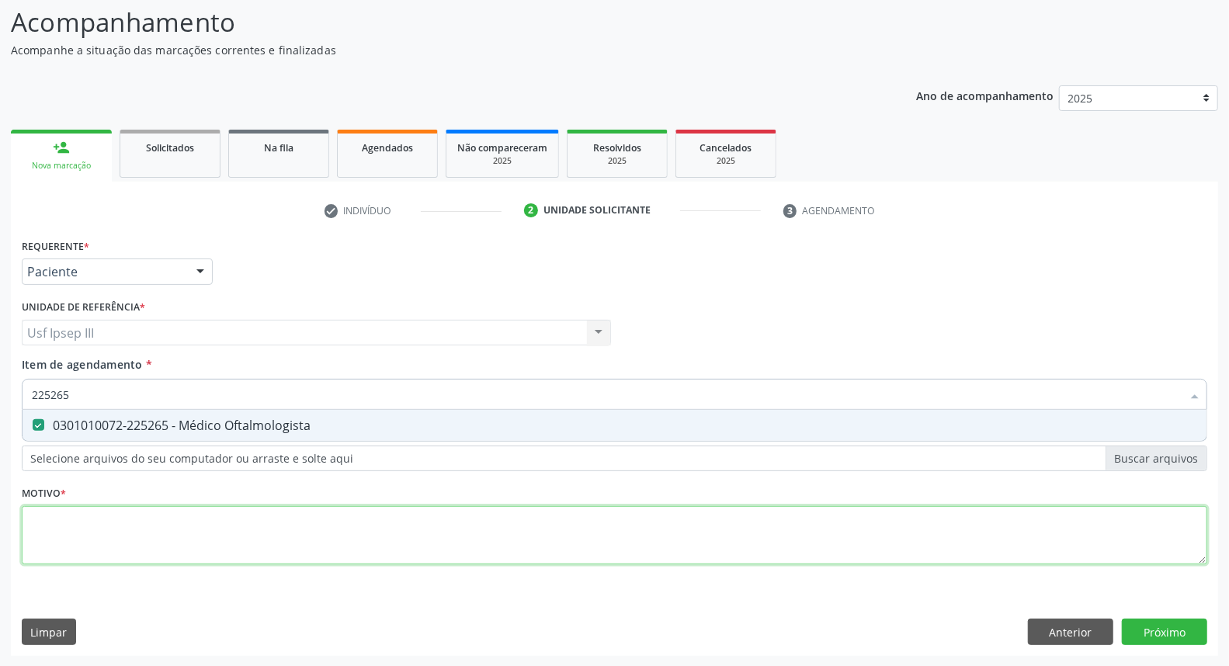
click at [224, 518] on div "Requerente * Paciente Profissional de Saúde Paciente Nenhum resultado encontrad…" at bounding box center [614, 410] width 1185 height 352
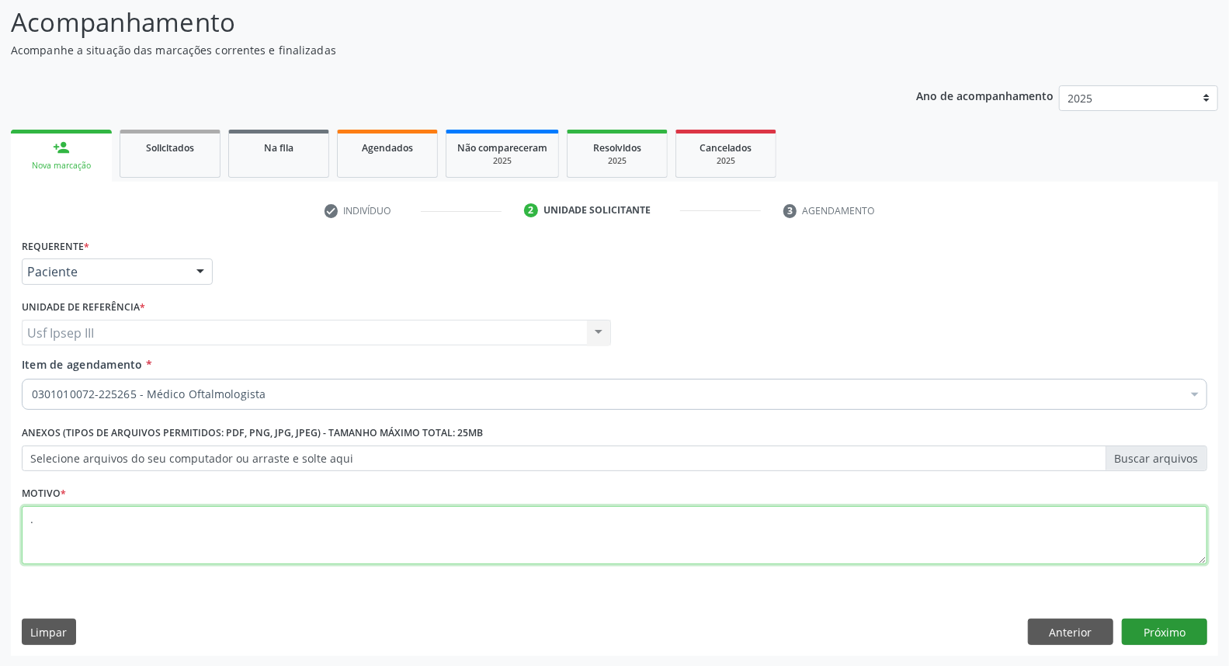
type textarea "."
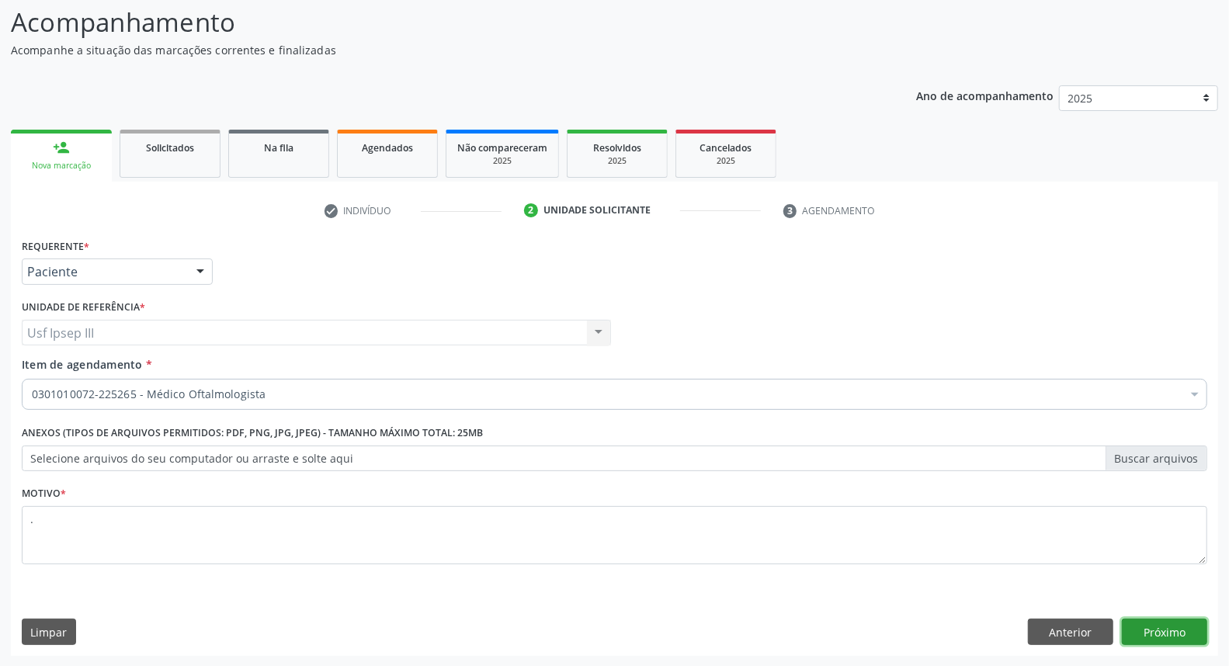
click at [1160, 623] on button "Próximo" at bounding box center [1164, 632] width 85 height 26
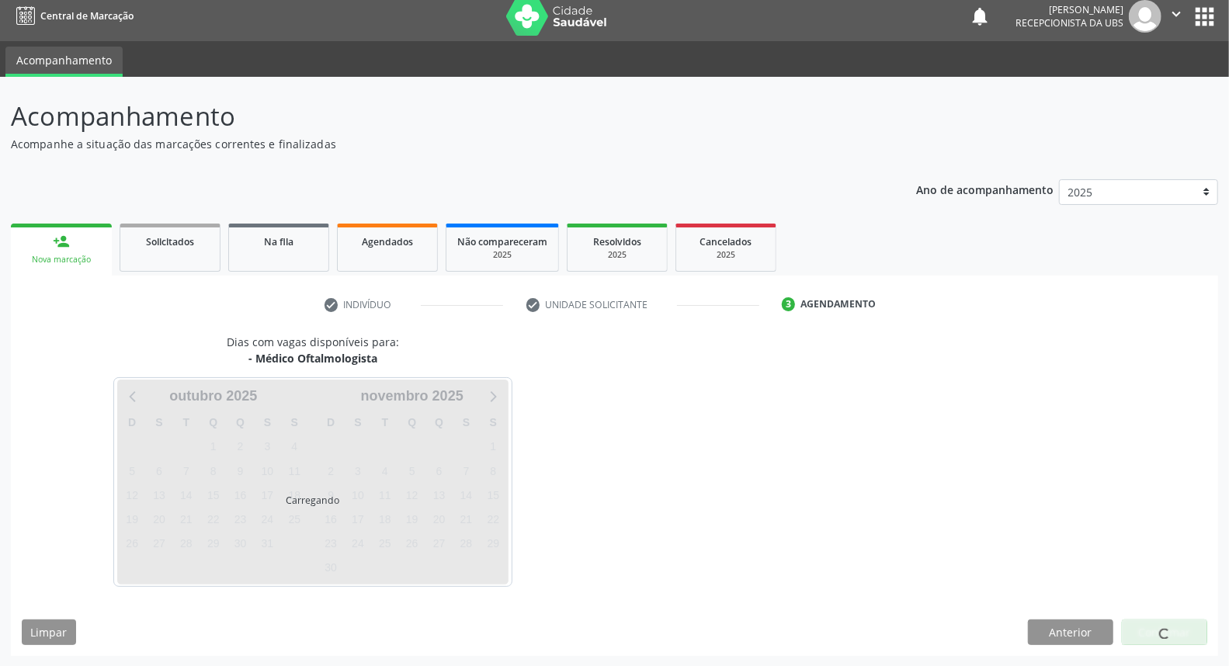
scroll to position [54, 0]
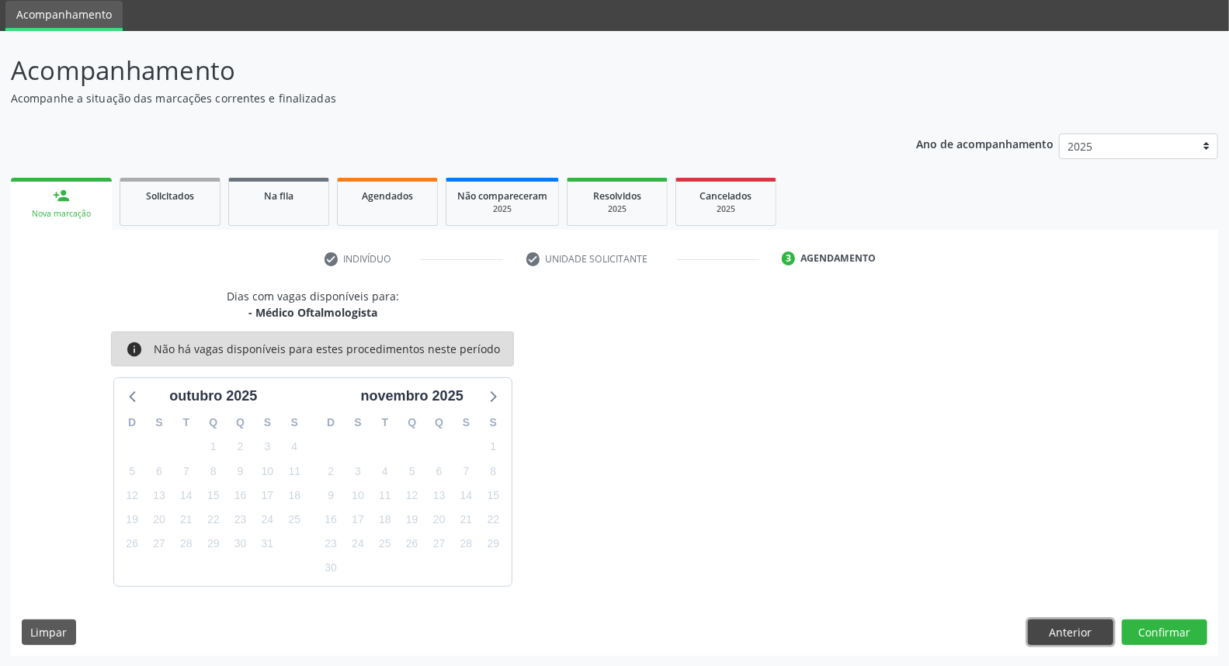
click at [1083, 626] on button "Anterior" at bounding box center [1070, 632] width 85 height 26
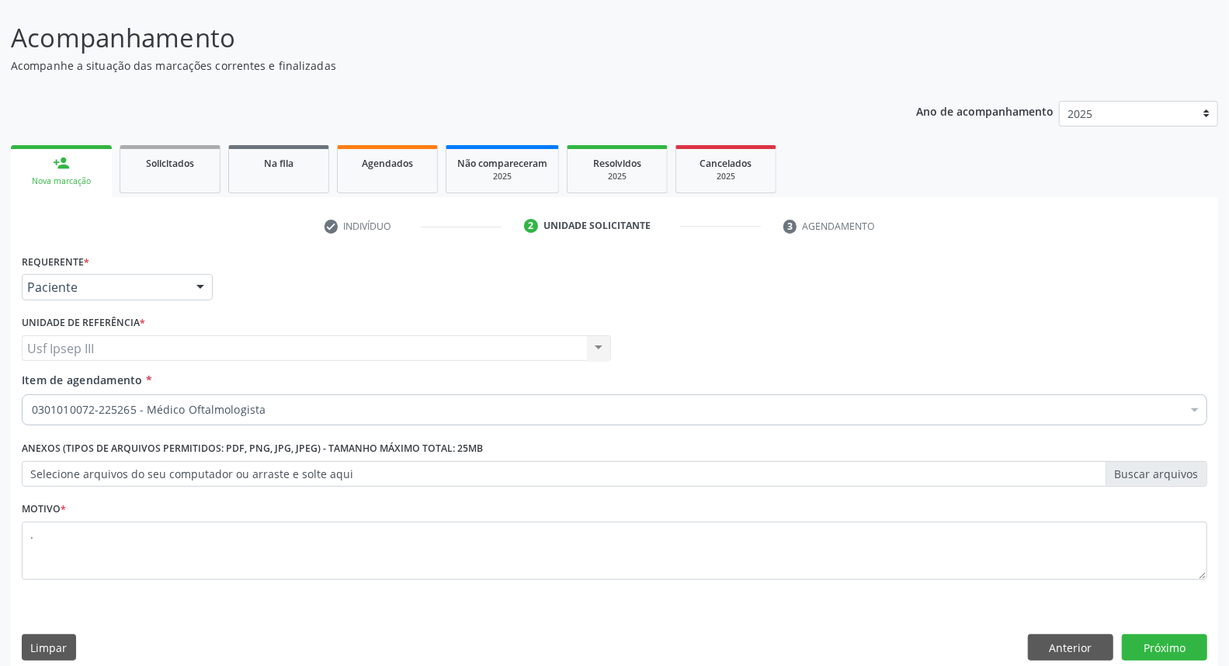
scroll to position [102, 0]
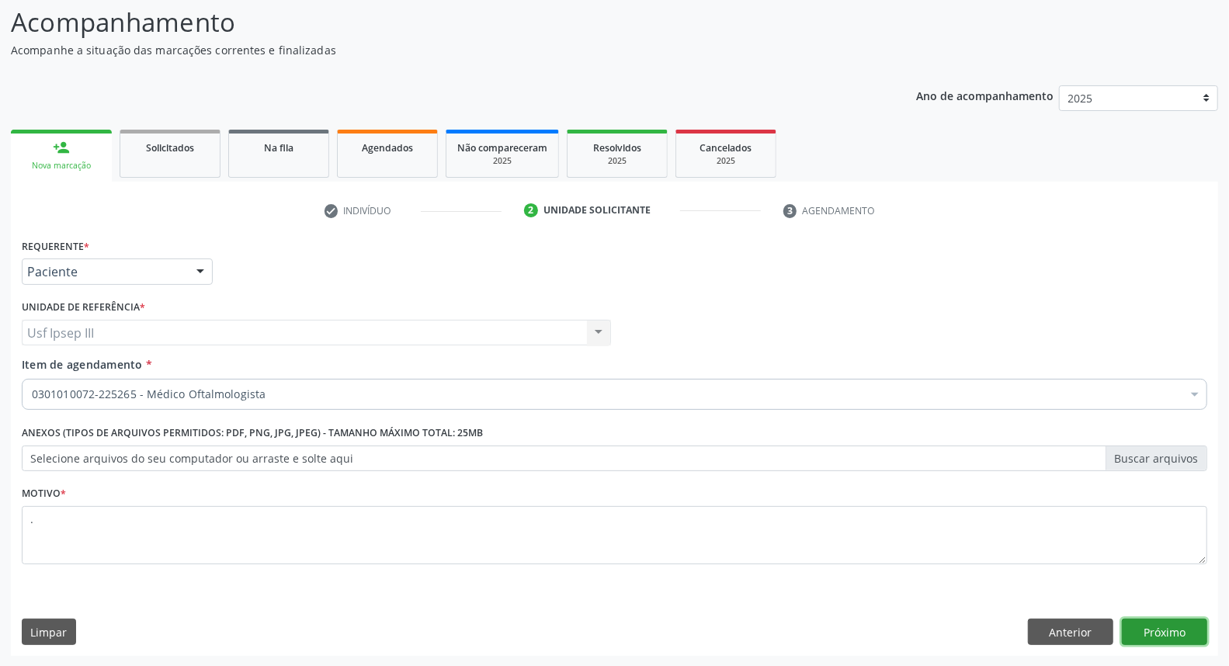
click at [1161, 637] on button "Próximo" at bounding box center [1164, 632] width 85 height 26
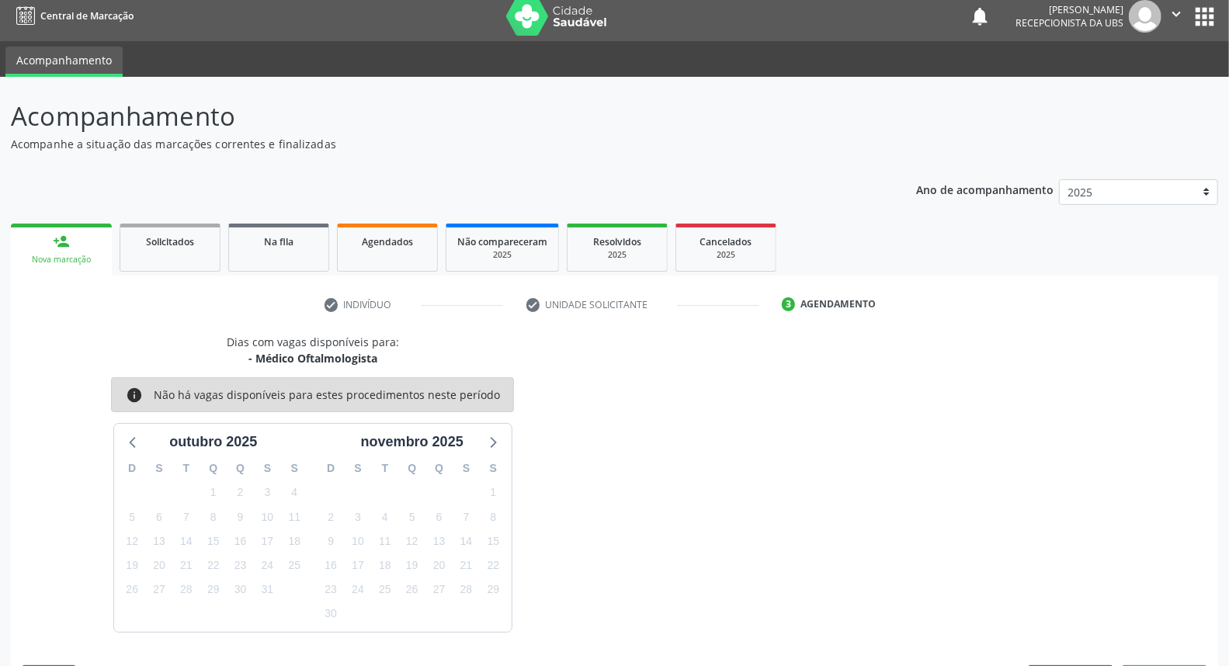
scroll to position [54, 0]
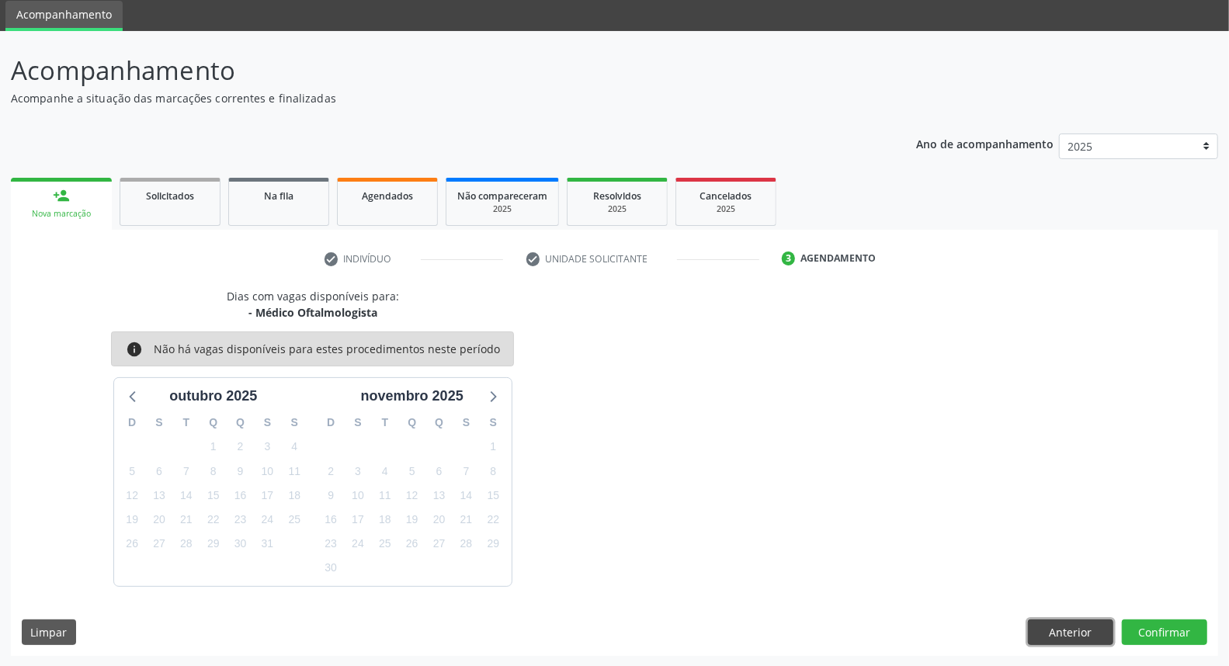
click at [1070, 629] on button "Anterior" at bounding box center [1070, 632] width 85 height 26
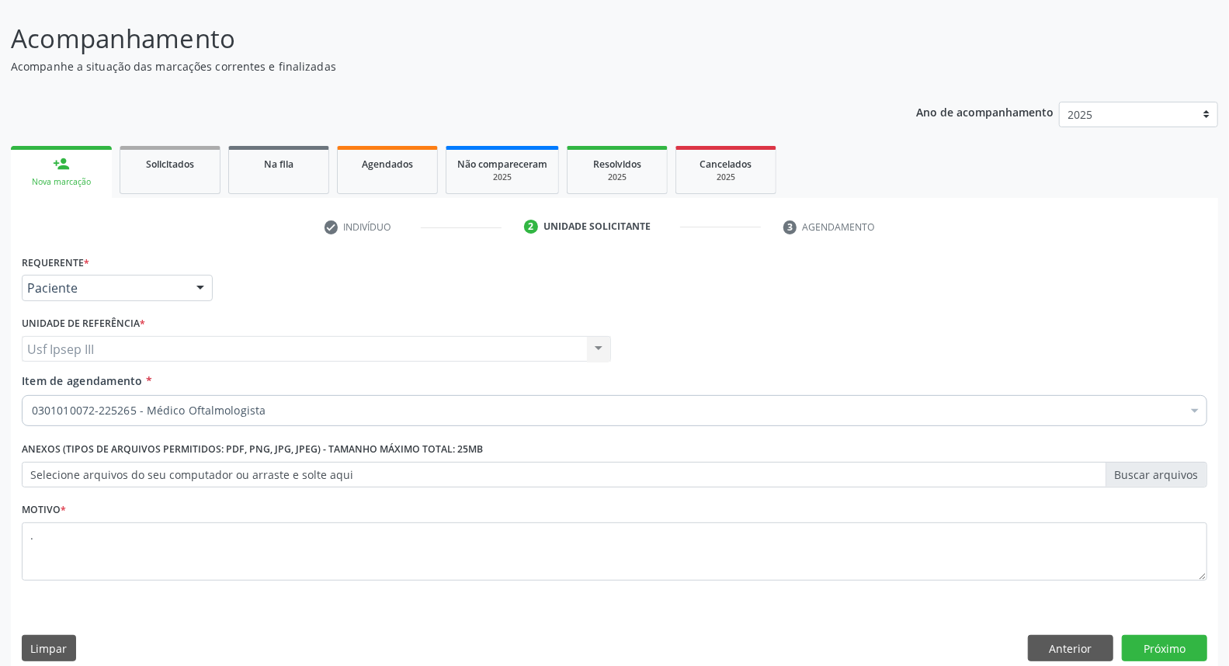
scroll to position [102, 0]
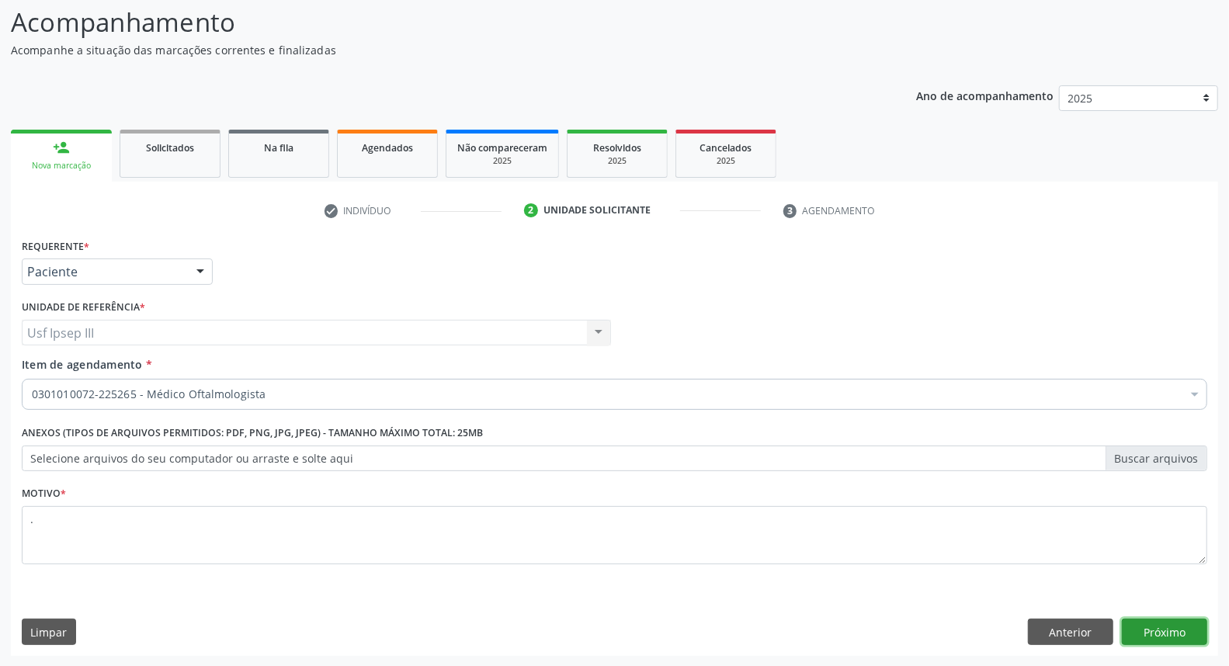
click at [1174, 637] on button "Próximo" at bounding box center [1164, 632] width 85 height 26
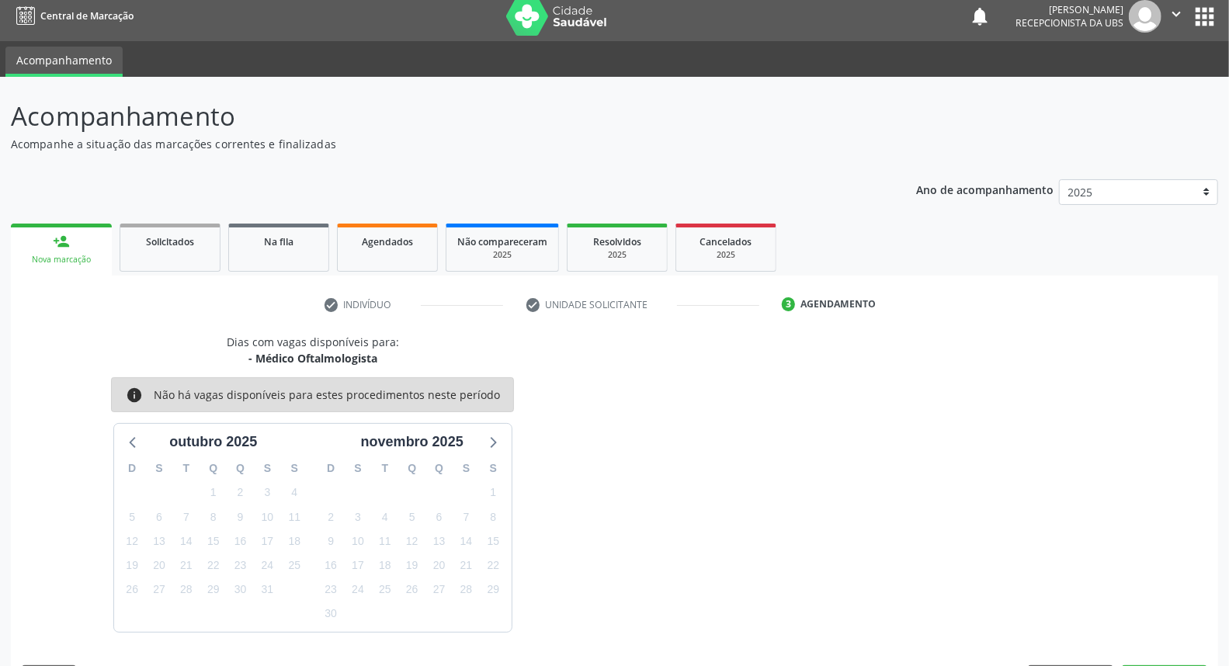
scroll to position [54, 0]
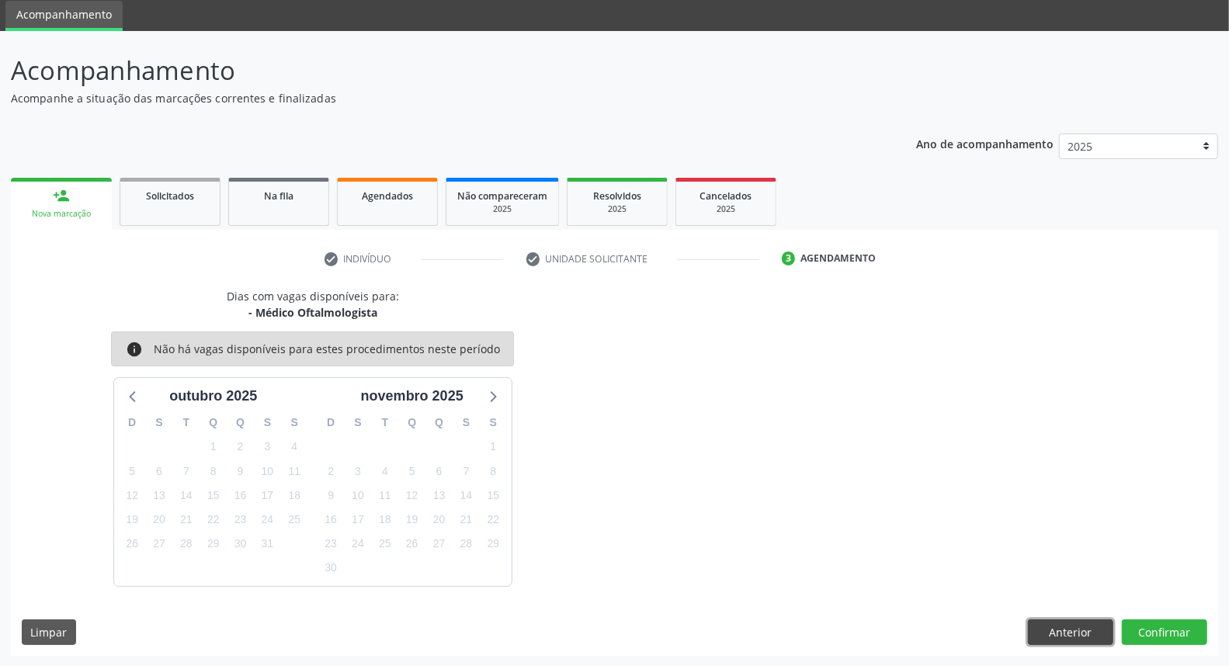
click at [1097, 630] on button "Anterior" at bounding box center [1070, 632] width 85 height 26
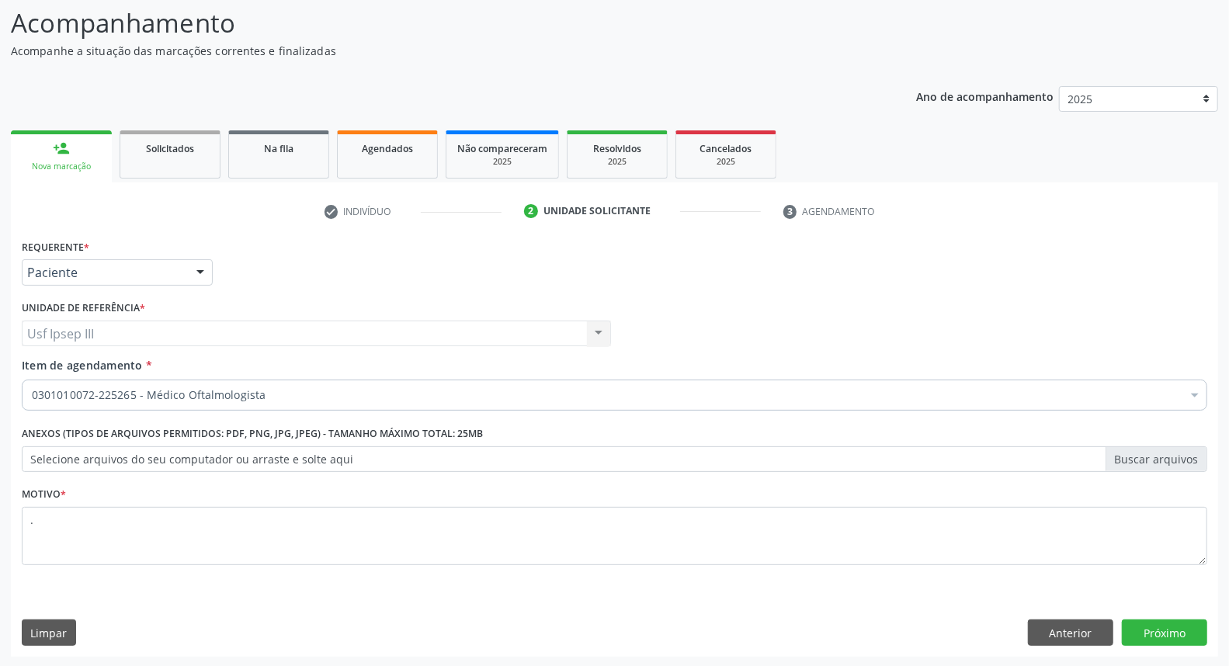
scroll to position [102, 0]
click at [1167, 627] on button "Próximo" at bounding box center [1164, 632] width 85 height 26
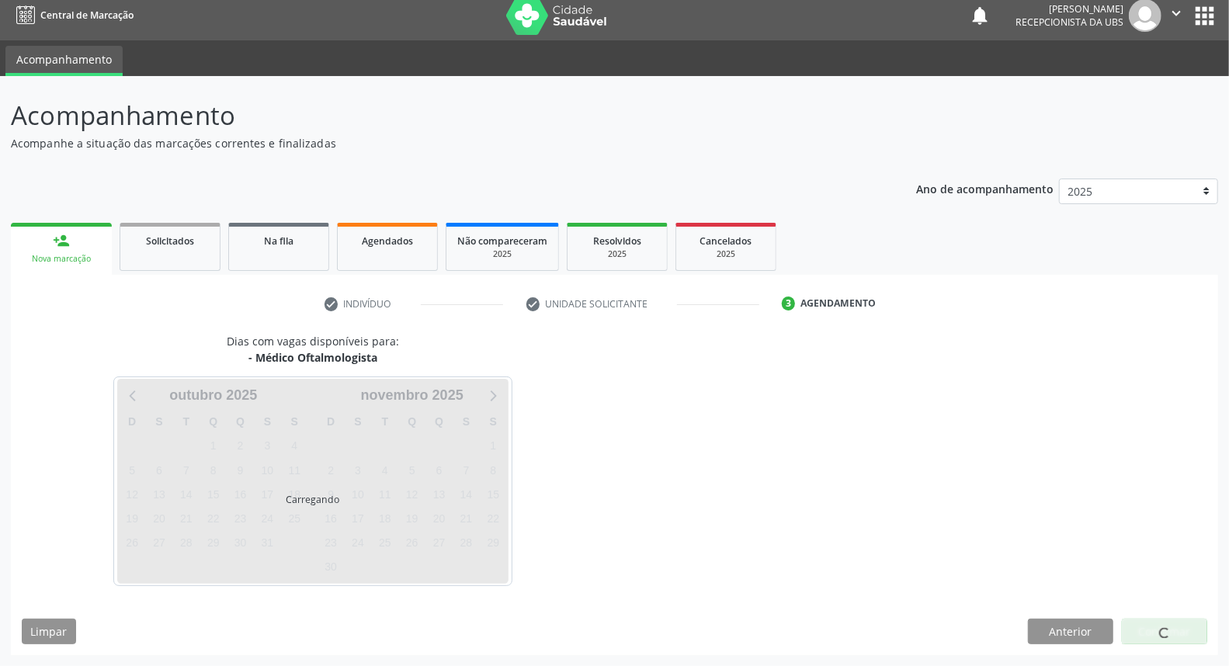
scroll to position [9, 0]
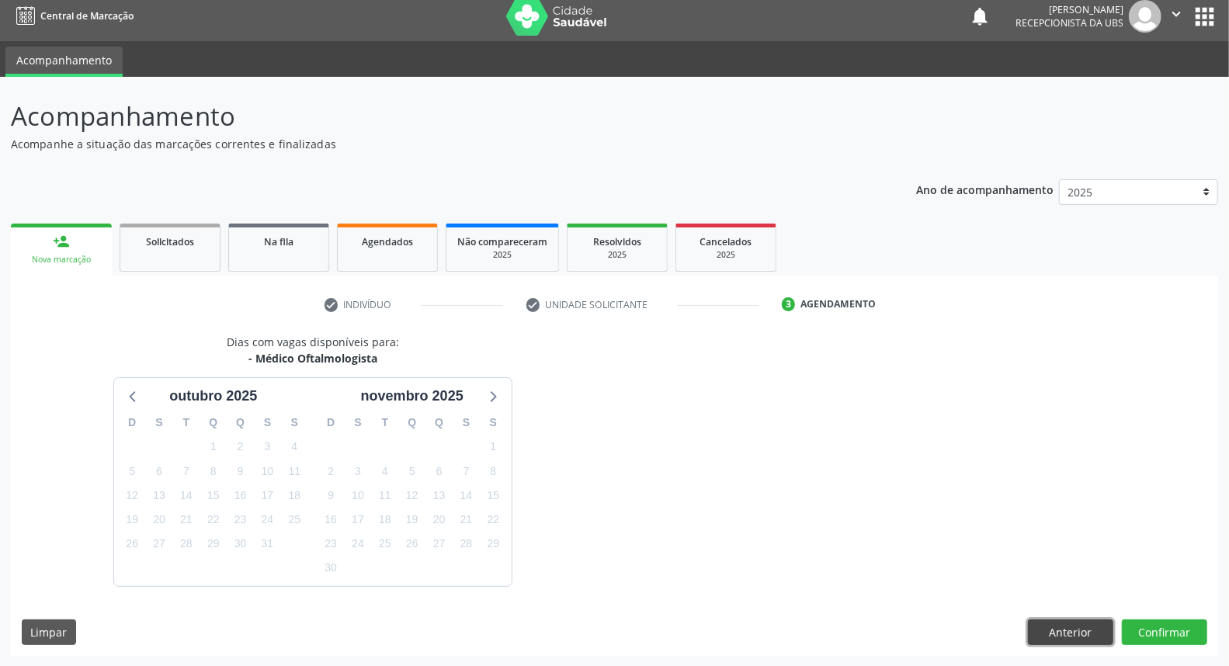
click at [1093, 627] on button "Anterior" at bounding box center [1070, 632] width 85 height 26
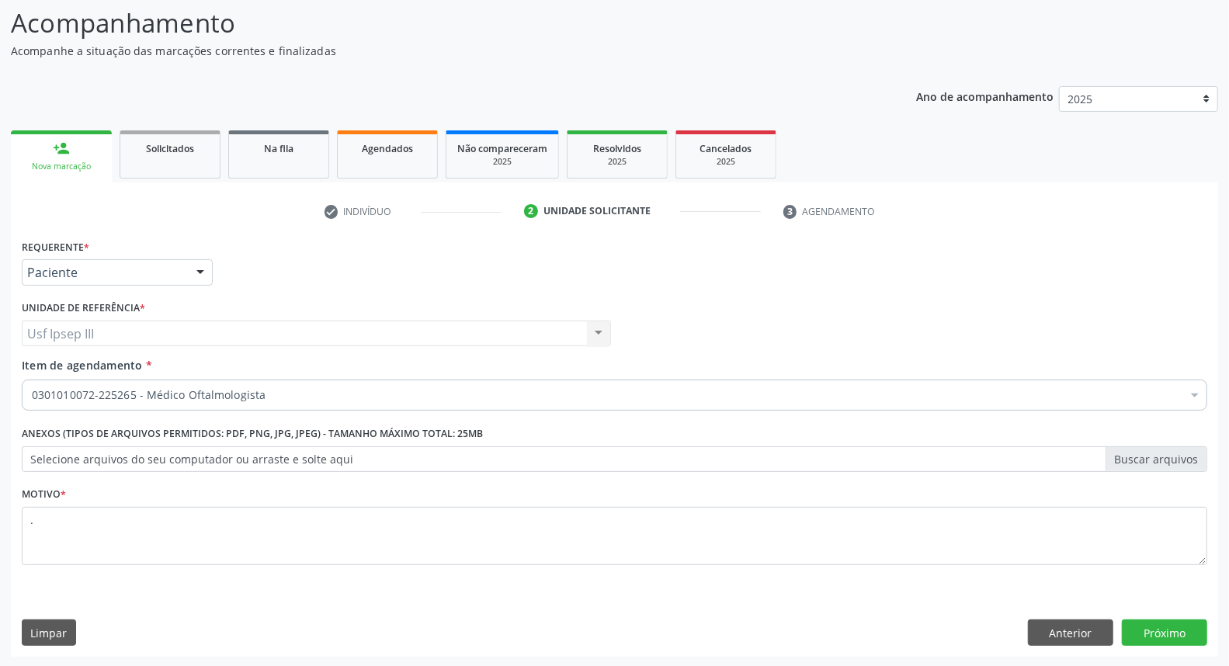
scroll to position [102, 0]
click at [1170, 625] on button "Próximo" at bounding box center [1164, 632] width 85 height 26
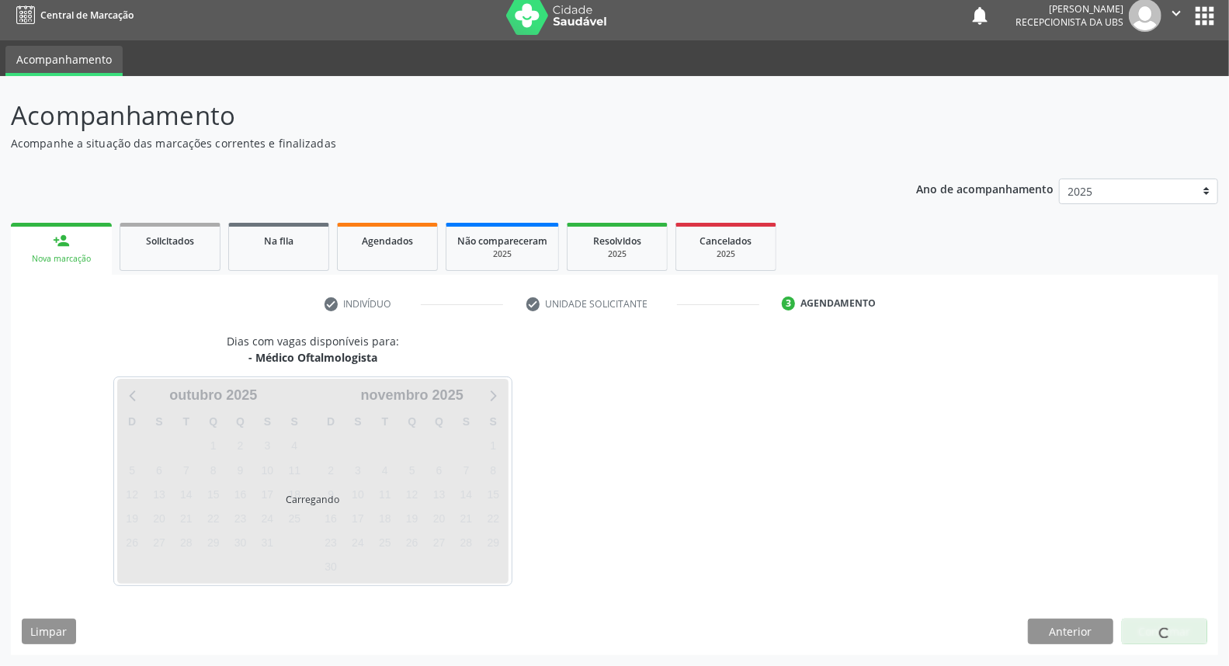
scroll to position [9, 0]
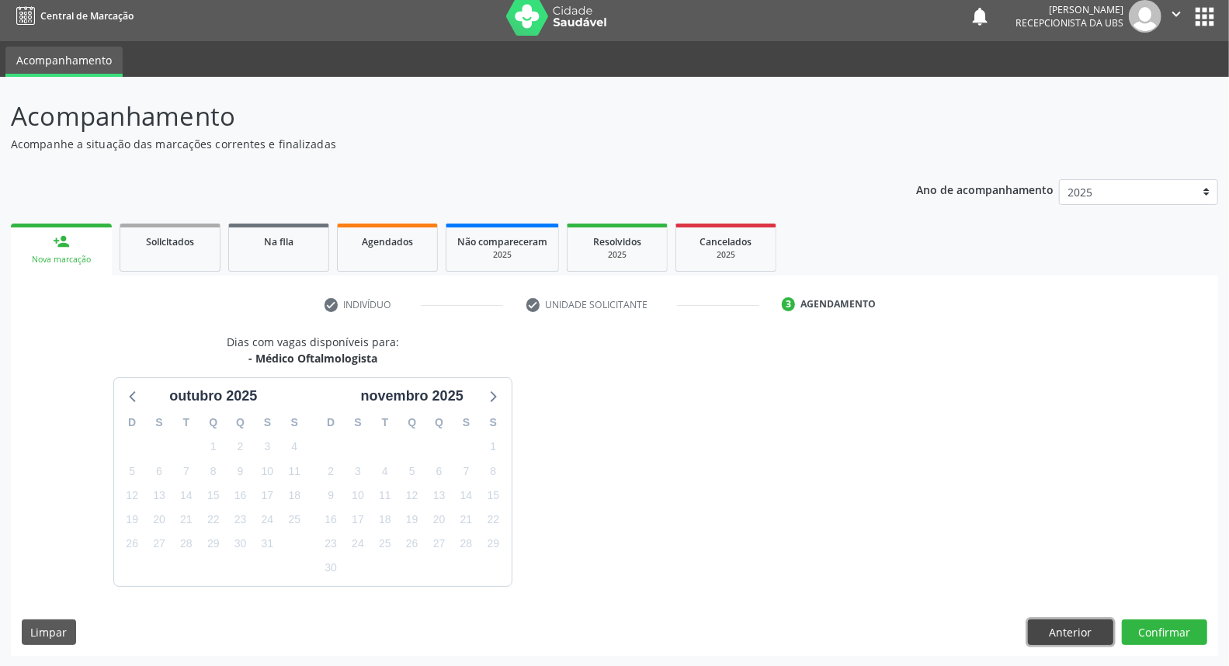
click at [1099, 624] on button "Anterior" at bounding box center [1070, 632] width 85 height 26
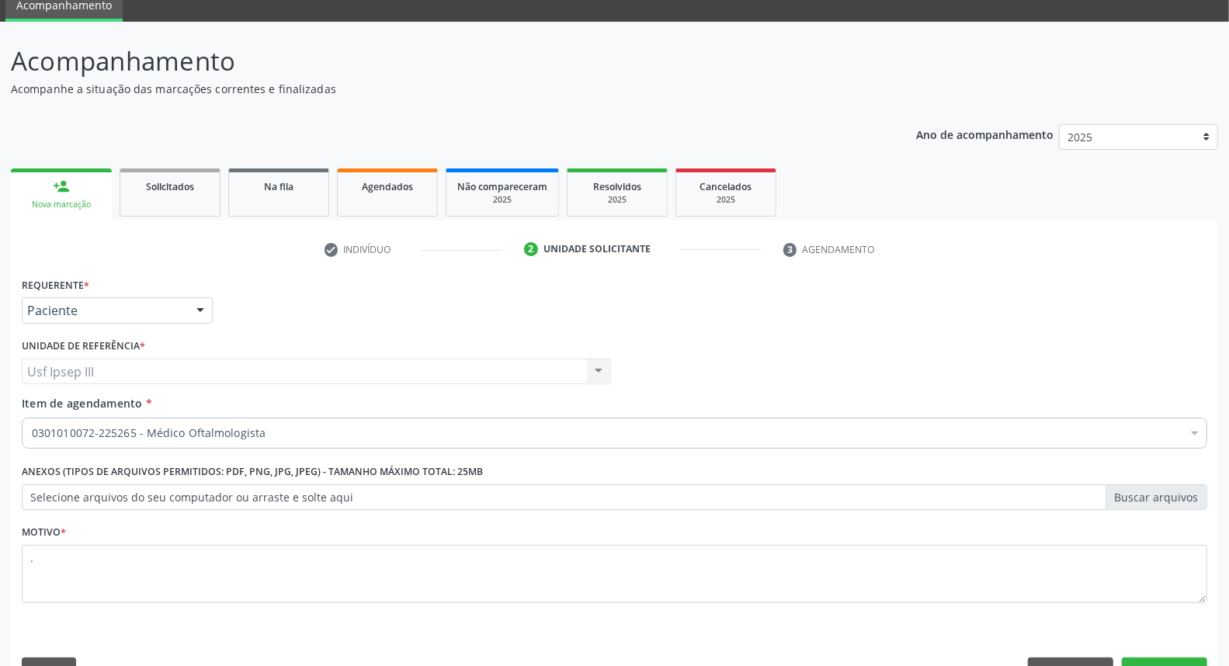
scroll to position [102, 0]
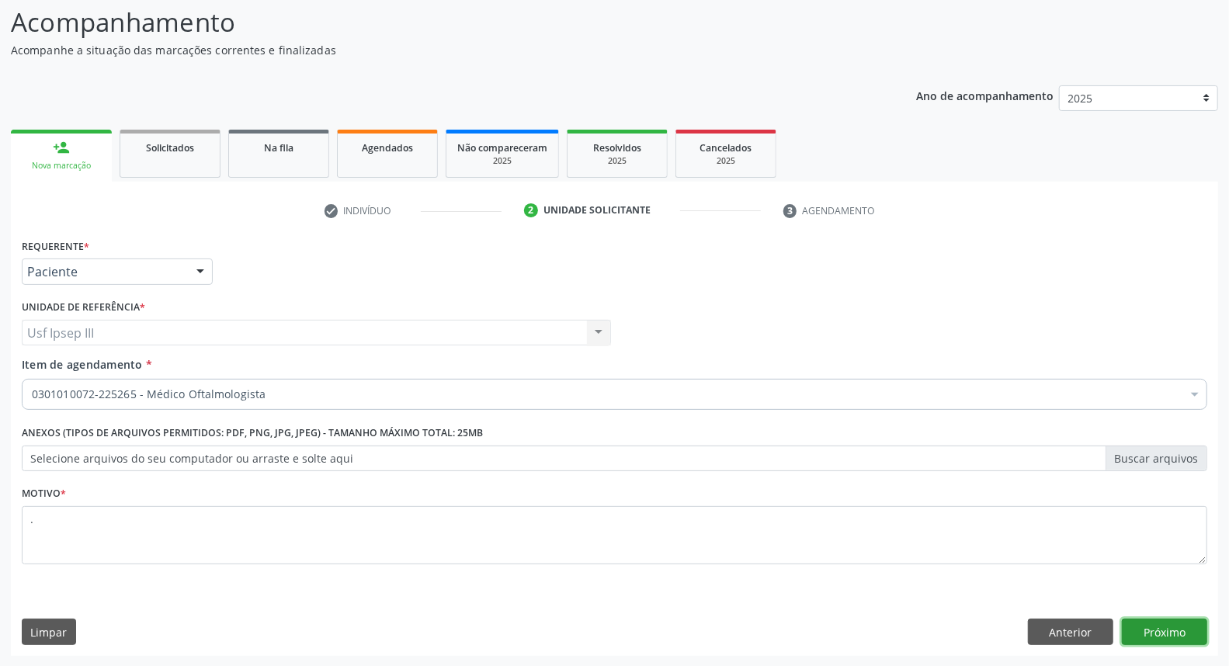
click at [1158, 638] on button "Próximo" at bounding box center [1164, 632] width 85 height 26
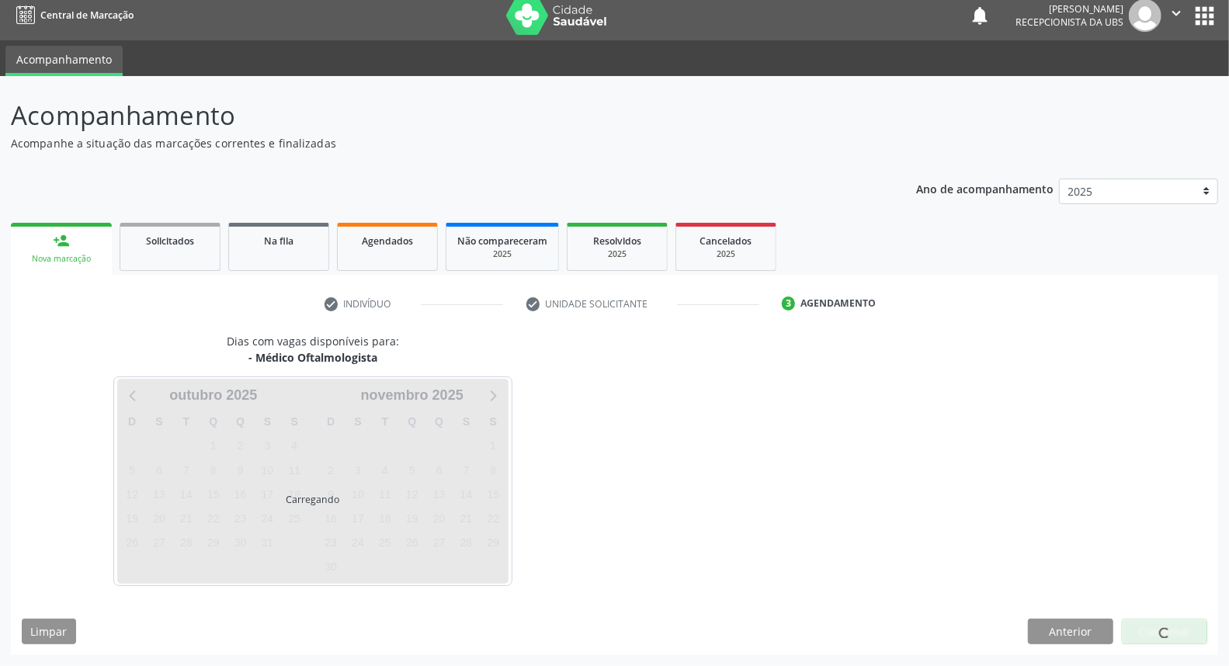
scroll to position [9, 0]
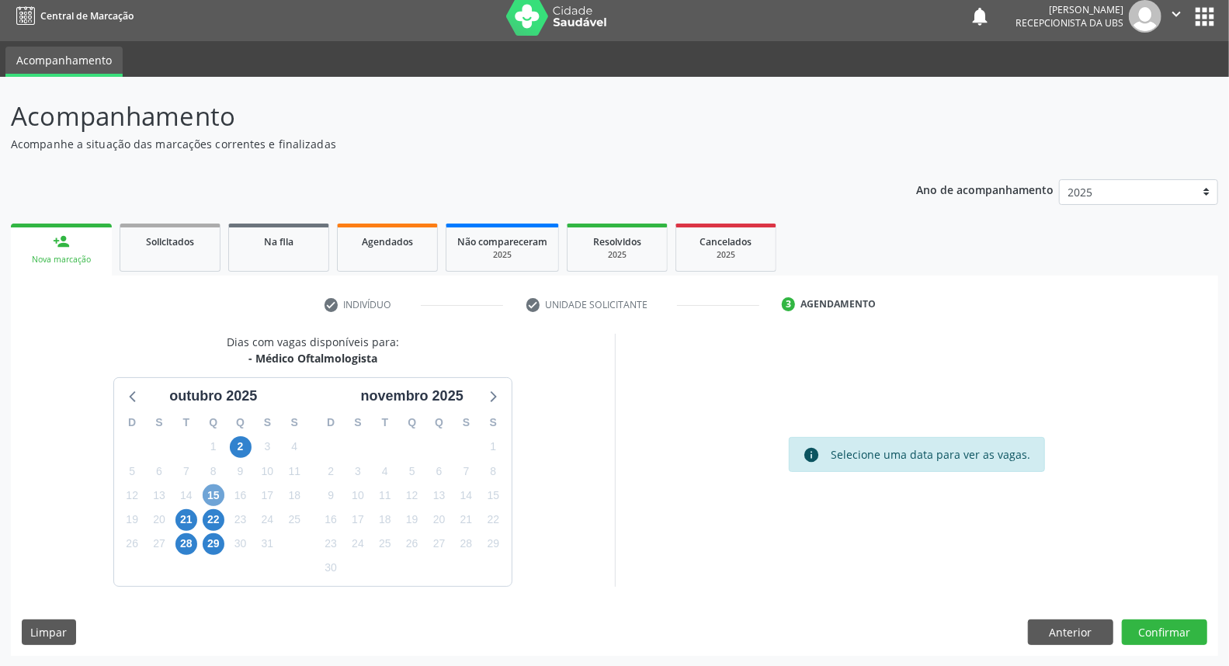
click at [212, 493] on span "15" at bounding box center [214, 495] width 22 height 22
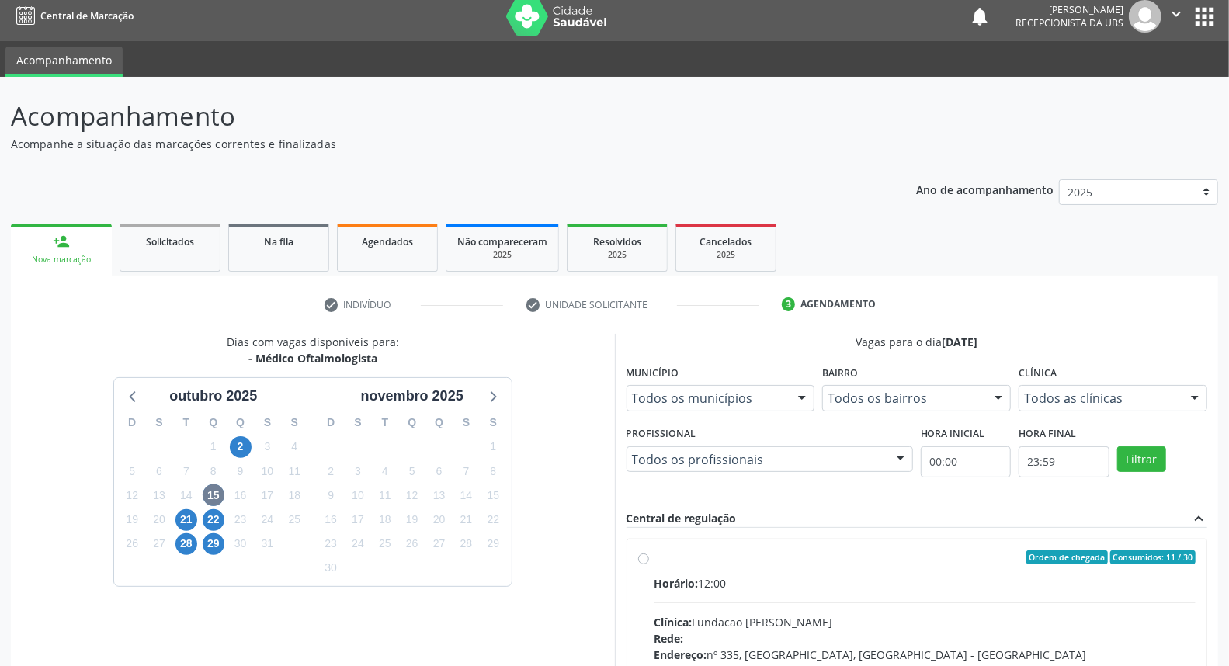
click at [649, 564] on input "Ordem de chegada Consumidos: 11 / 30 Horário: 12:00 Clínica: Fundacao [PERSON_N…" at bounding box center [643, 557] width 11 height 14
radio input "true"
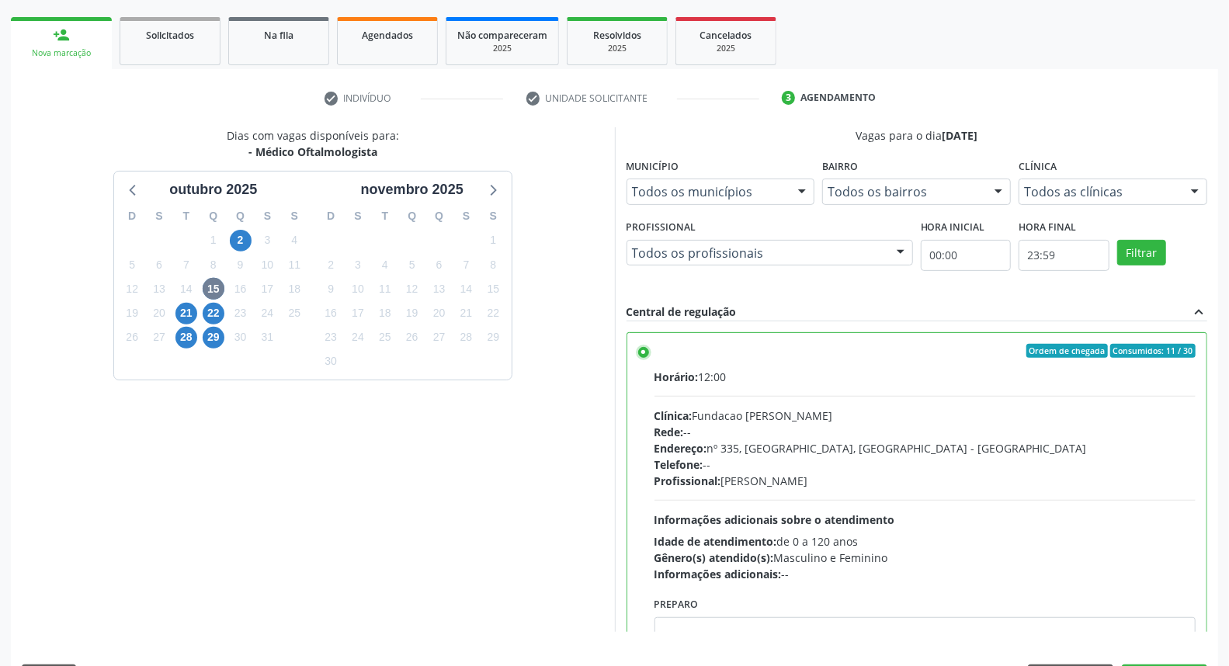
scroll to position [260, 0]
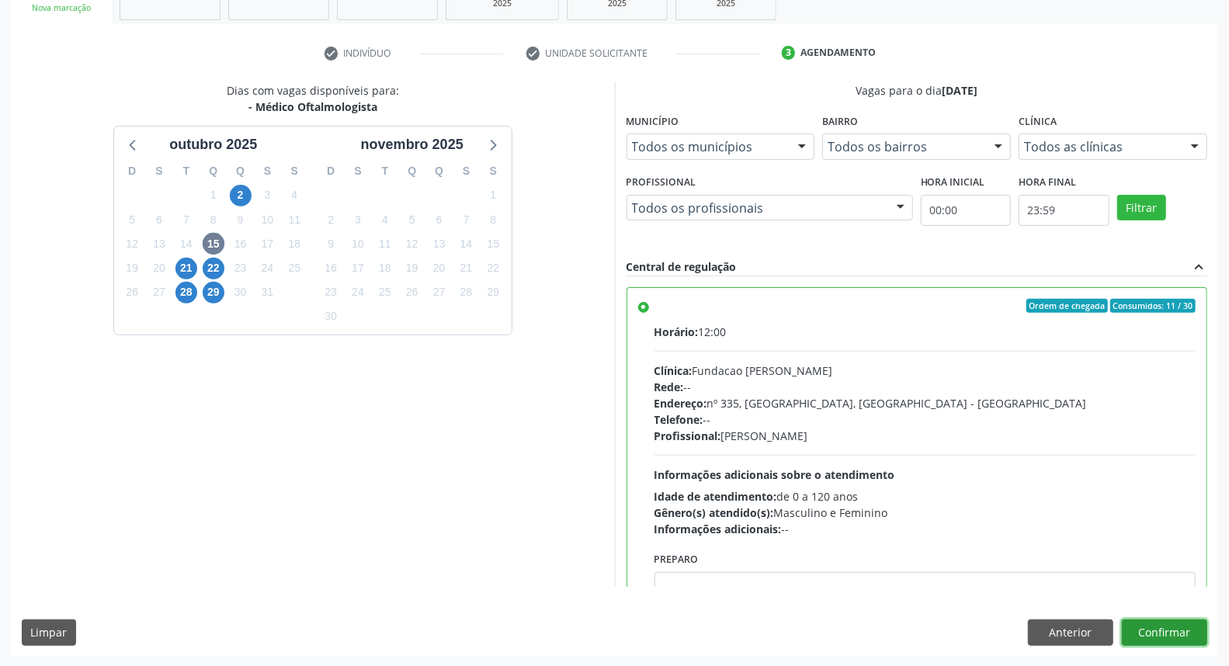
click at [1187, 636] on button "Confirmar" at bounding box center [1164, 632] width 85 height 26
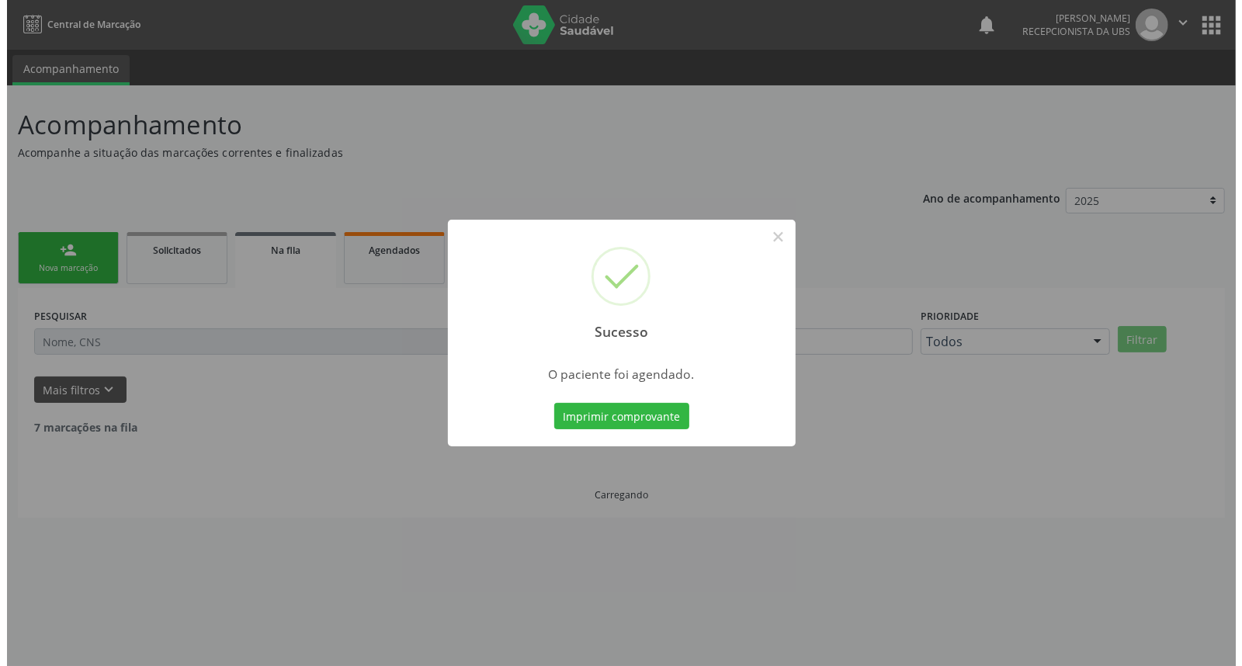
scroll to position [0, 0]
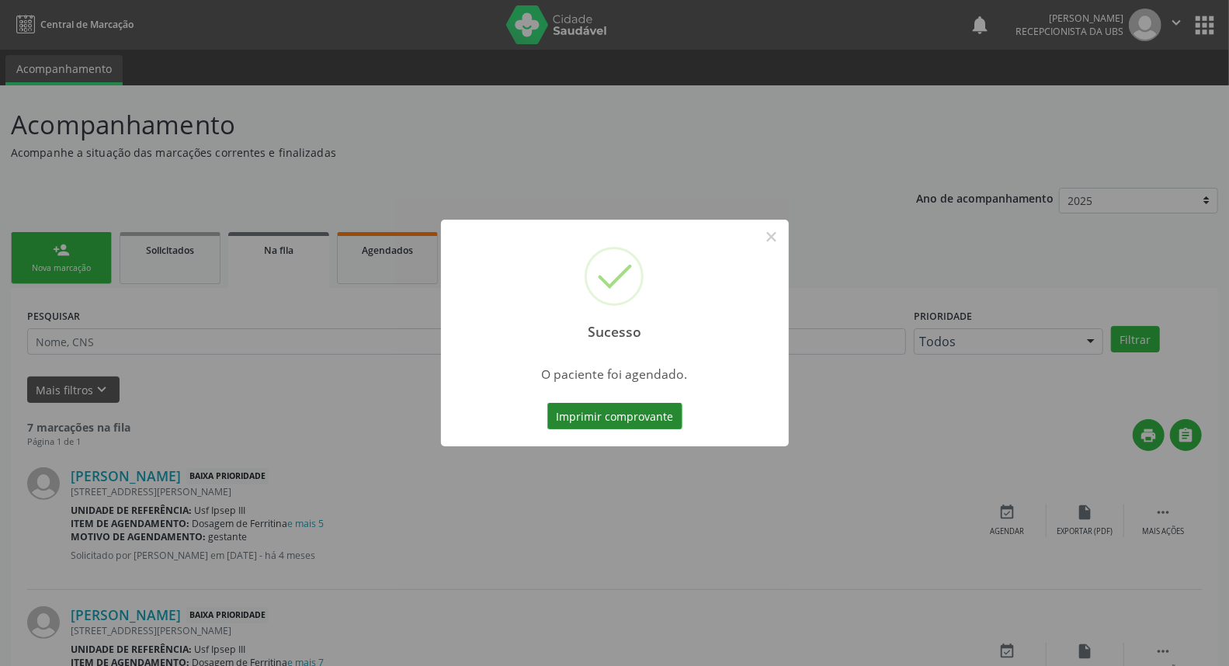
click at [571, 416] on button "Imprimir comprovante" at bounding box center [614, 416] width 135 height 26
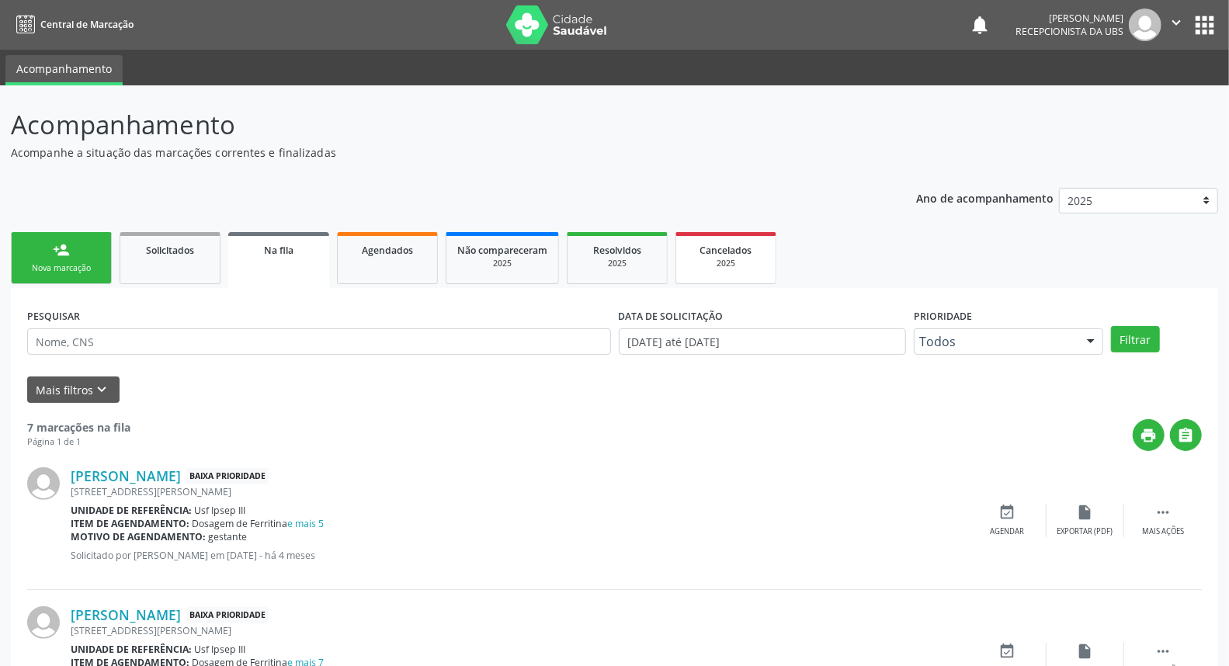
click at [726, 255] on div "Cancelados" at bounding box center [726, 249] width 78 height 16
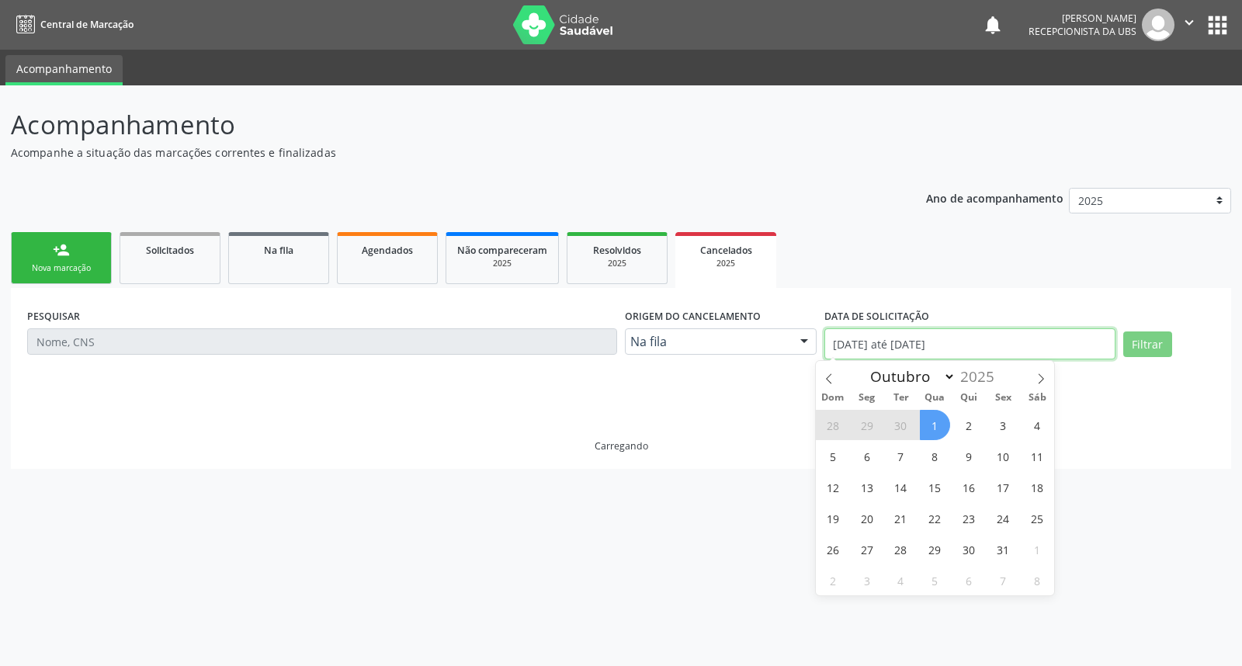
click at [904, 344] on input "[DATE] até [DATE]" at bounding box center [969, 343] width 291 height 31
click at [969, 463] on span "9" at bounding box center [969, 456] width 30 height 30
type input "[DATE]"
click at [969, 463] on span "9" at bounding box center [969, 456] width 30 height 30
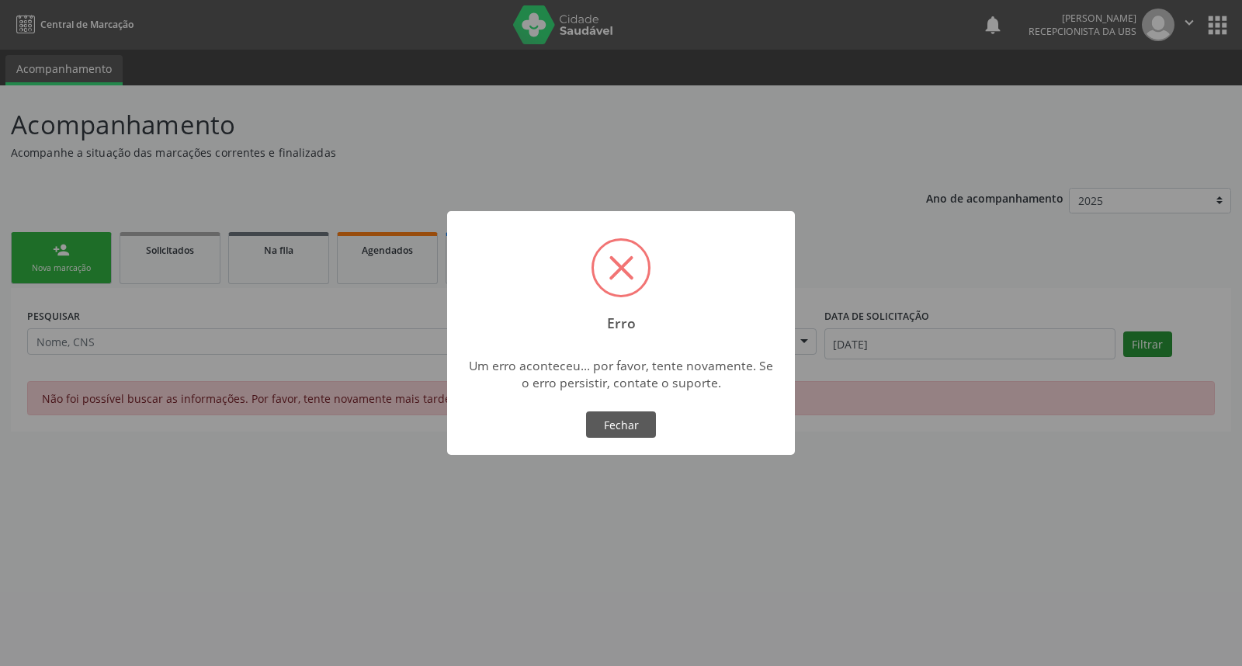
click at [1152, 347] on body "Central de Marcação notifications [PERSON_NAME] Recepcionista da UBS  Configur…" at bounding box center [621, 333] width 1242 height 666
click at [626, 417] on button "Fechar" at bounding box center [621, 424] width 70 height 26
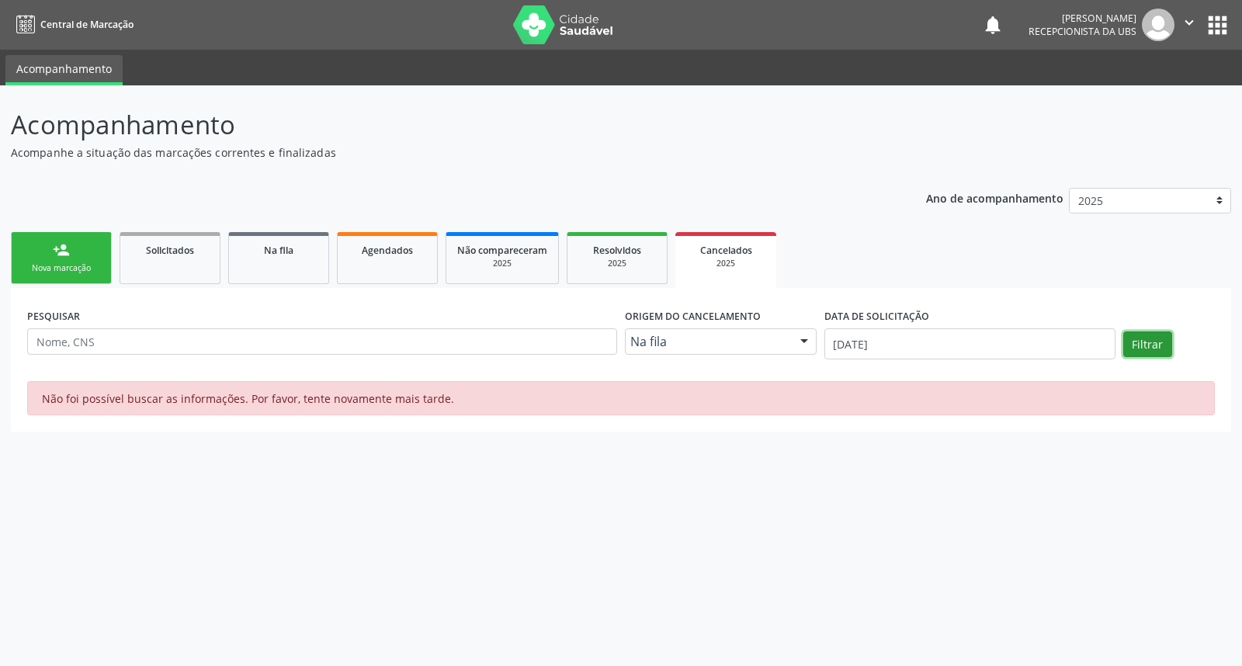
click at [1149, 339] on button "Filtrar" at bounding box center [1147, 344] width 49 height 26
click at [57, 251] on div "person_add" at bounding box center [61, 249] width 17 height 17
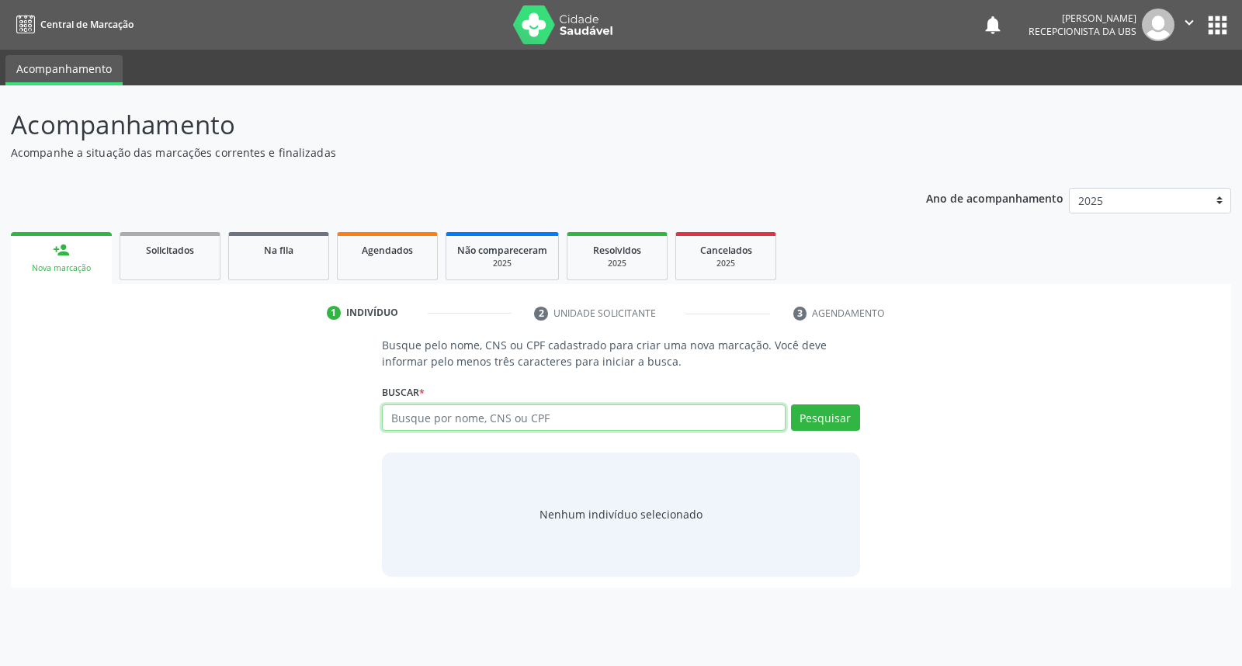
click at [456, 417] on input "text" at bounding box center [583, 417] width 403 height 26
type input "[PERSON_NAME]"
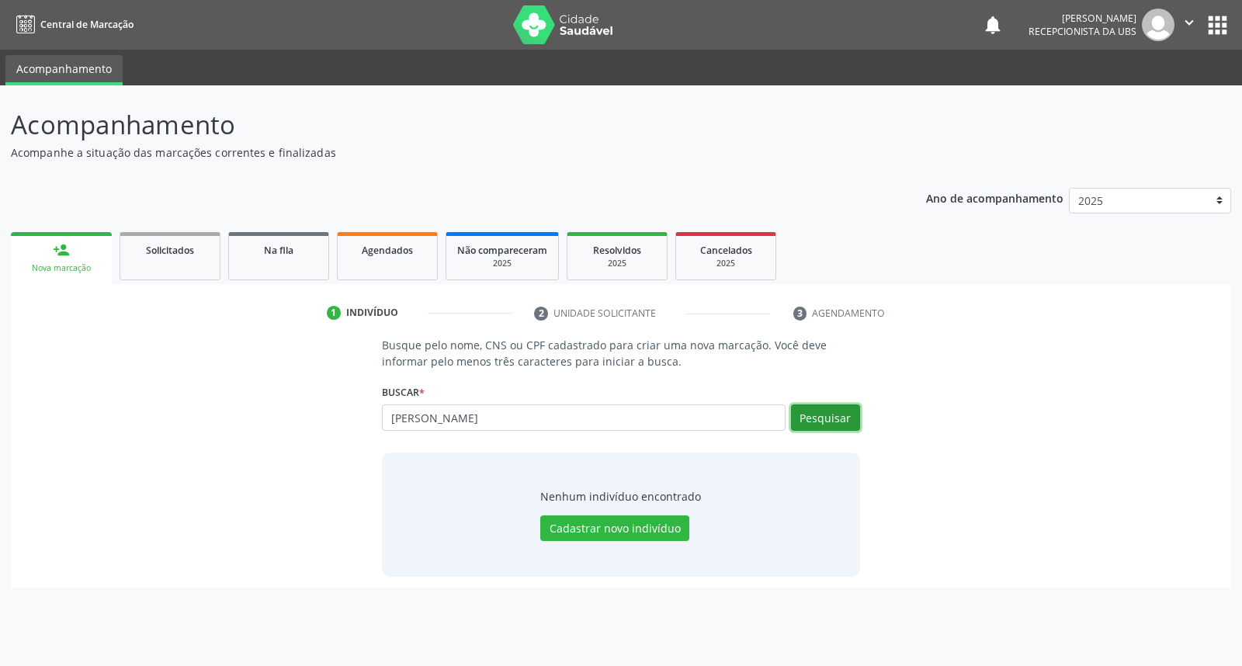
click at [823, 414] on button "Pesquisar" at bounding box center [825, 417] width 69 height 26
click at [402, 266] on link "Agendados" at bounding box center [387, 256] width 101 height 48
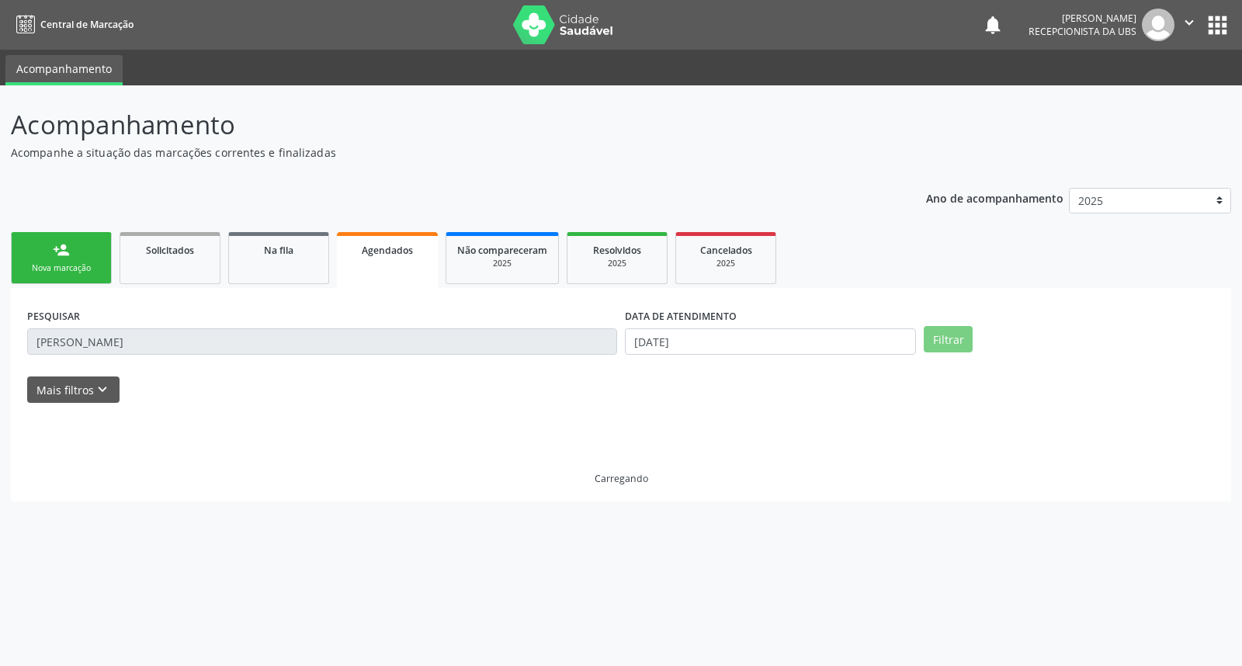
click at [71, 253] on link "person_add Nova marcação" at bounding box center [61, 258] width 101 height 52
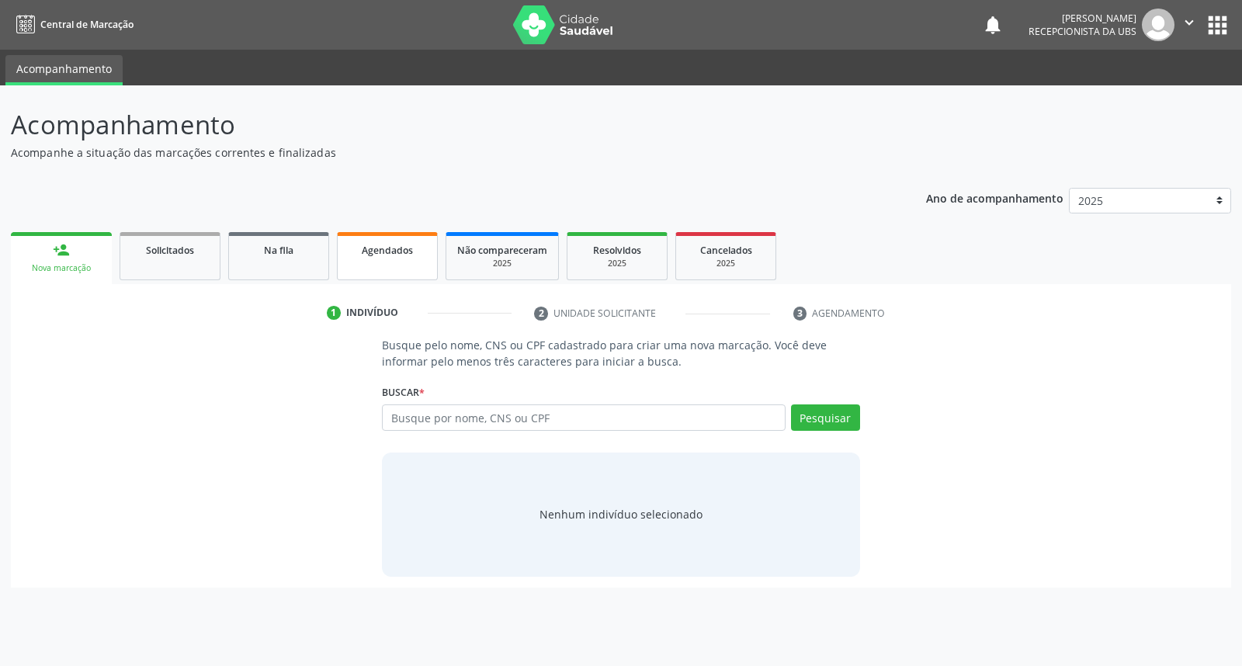
click at [397, 258] on link "Agendados" at bounding box center [387, 256] width 101 height 48
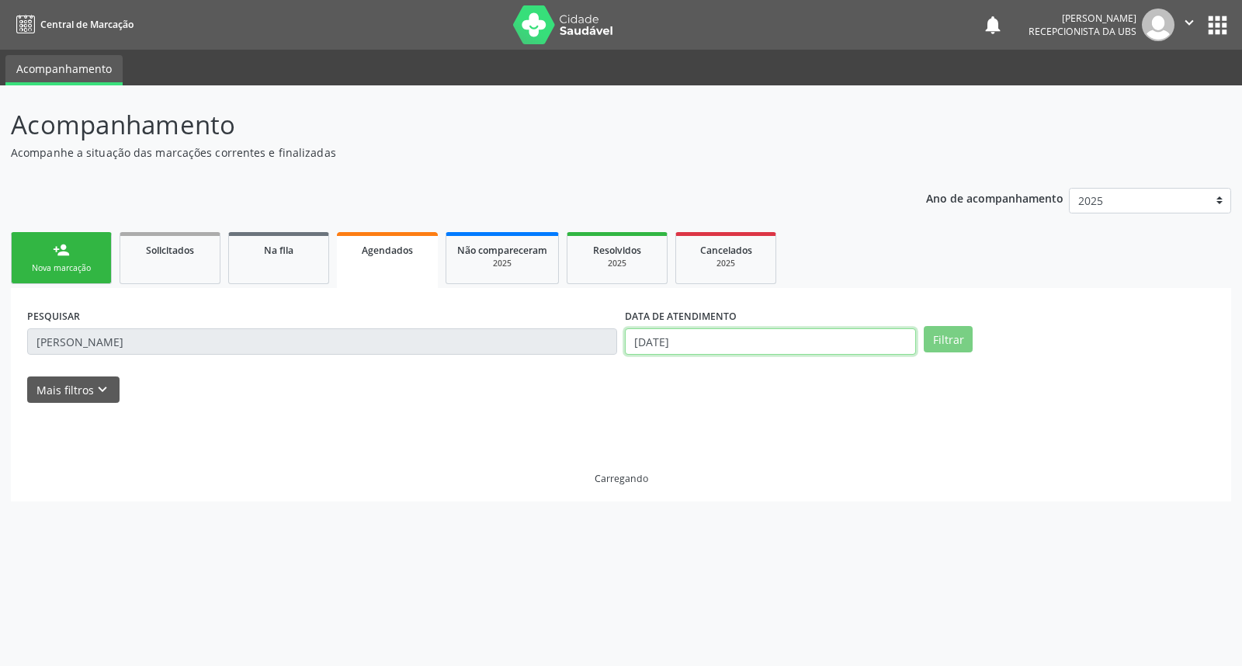
click at [719, 337] on input "[DATE]" at bounding box center [770, 341] width 291 height 26
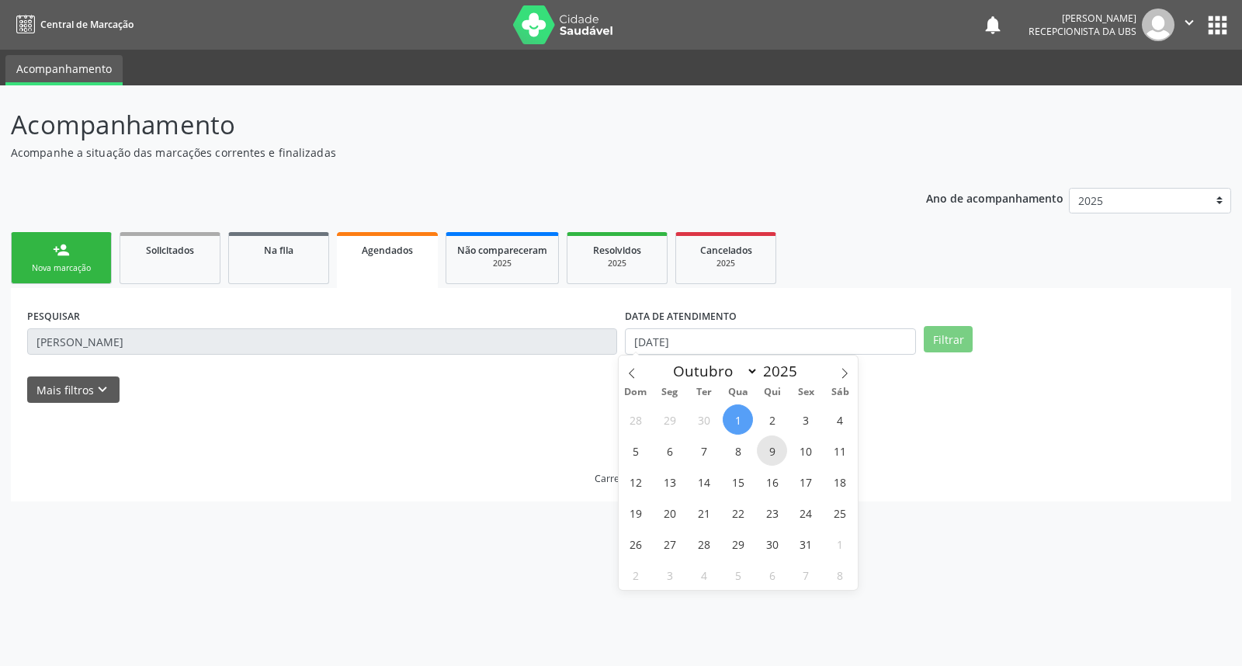
click at [771, 452] on span "9" at bounding box center [772, 450] width 30 height 30
type input "[DATE]"
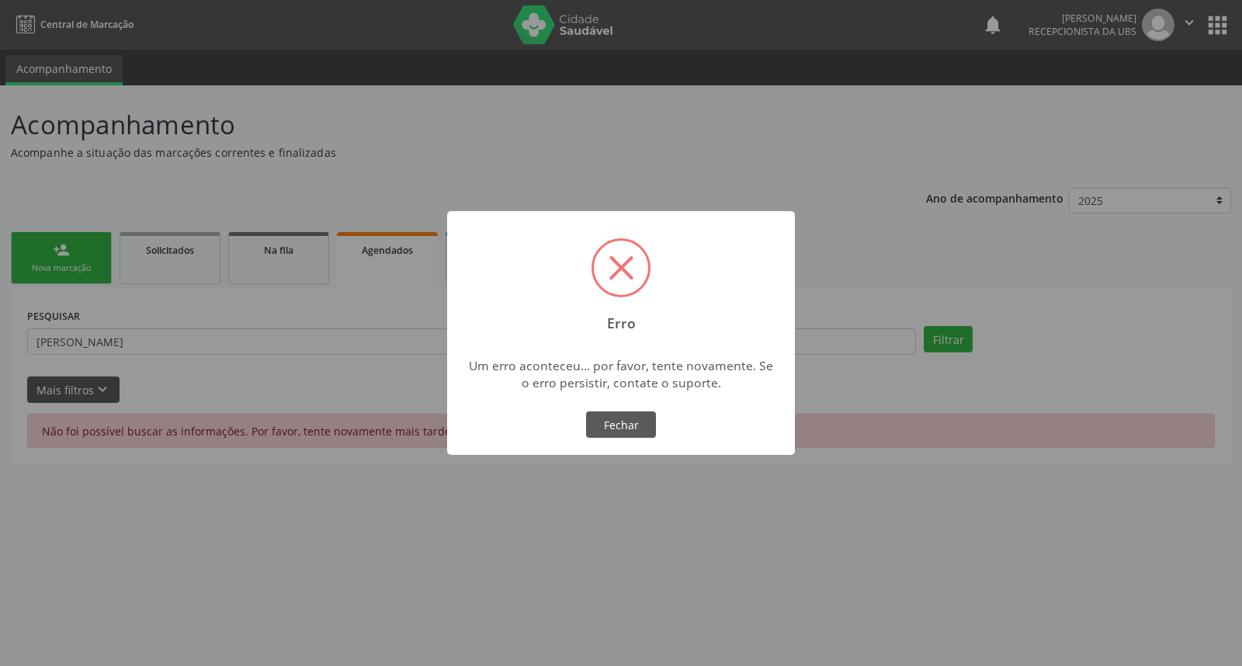
click at [185, 334] on div "× Erro Um erro aconteceu... por favor, tente novamente. Se o erro persistir, co…" at bounding box center [621, 333] width 1242 height 666
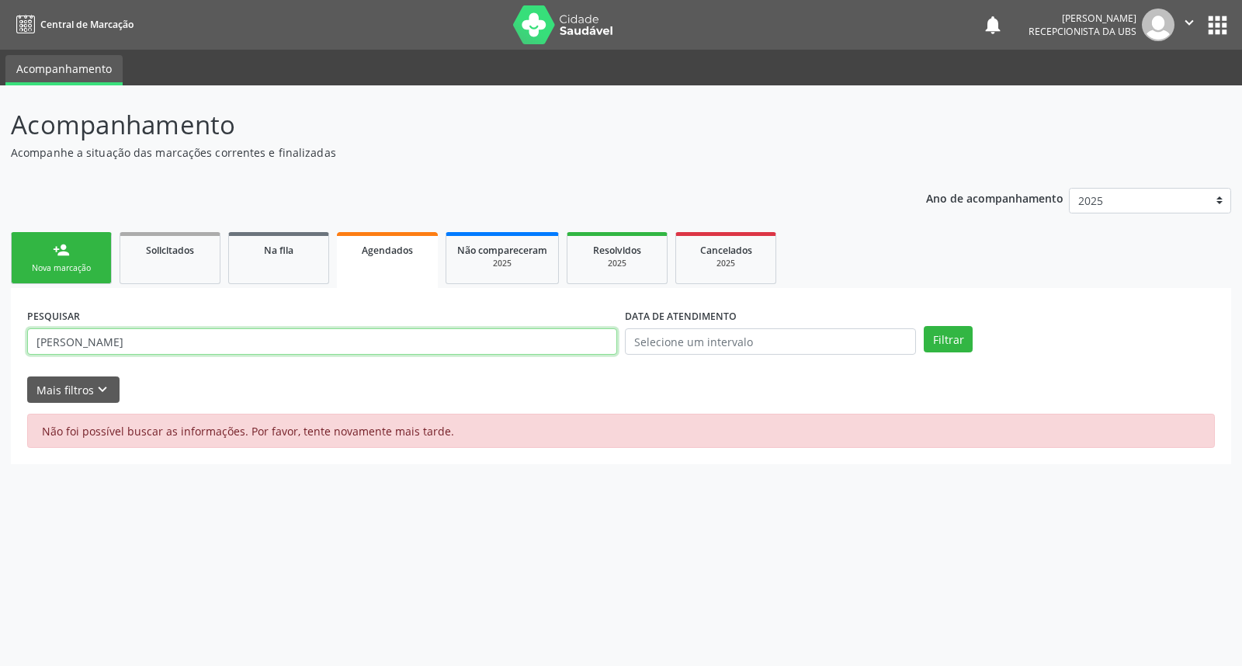
drag, startPoint x: 161, startPoint y: 338, endPoint x: 9, endPoint y: 324, distance: 152.8
click at [9, 324] on div "Acompanhamento Acompanhe a situação das marcações correntes e finalizadas Relat…" at bounding box center [621, 375] width 1242 height 581
type input "[PERSON_NAME] de ara"
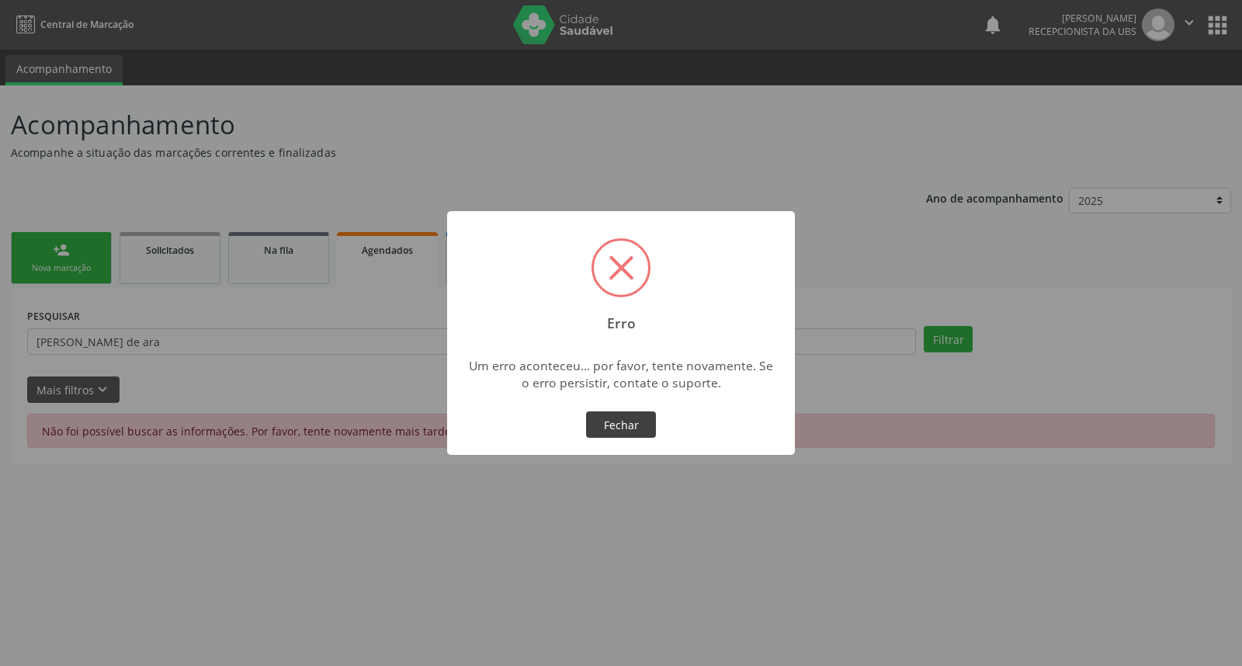
click at [630, 419] on button "Fechar" at bounding box center [621, 424] width 70 height 26
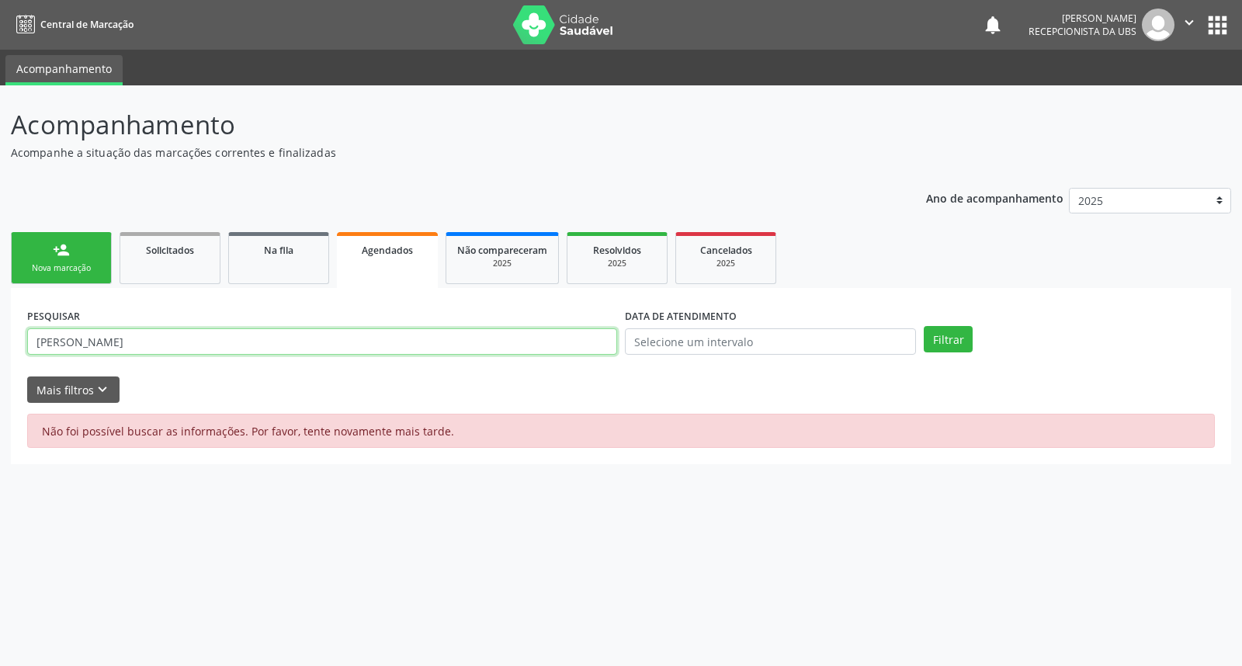
type input "[PERSON_NAME]"
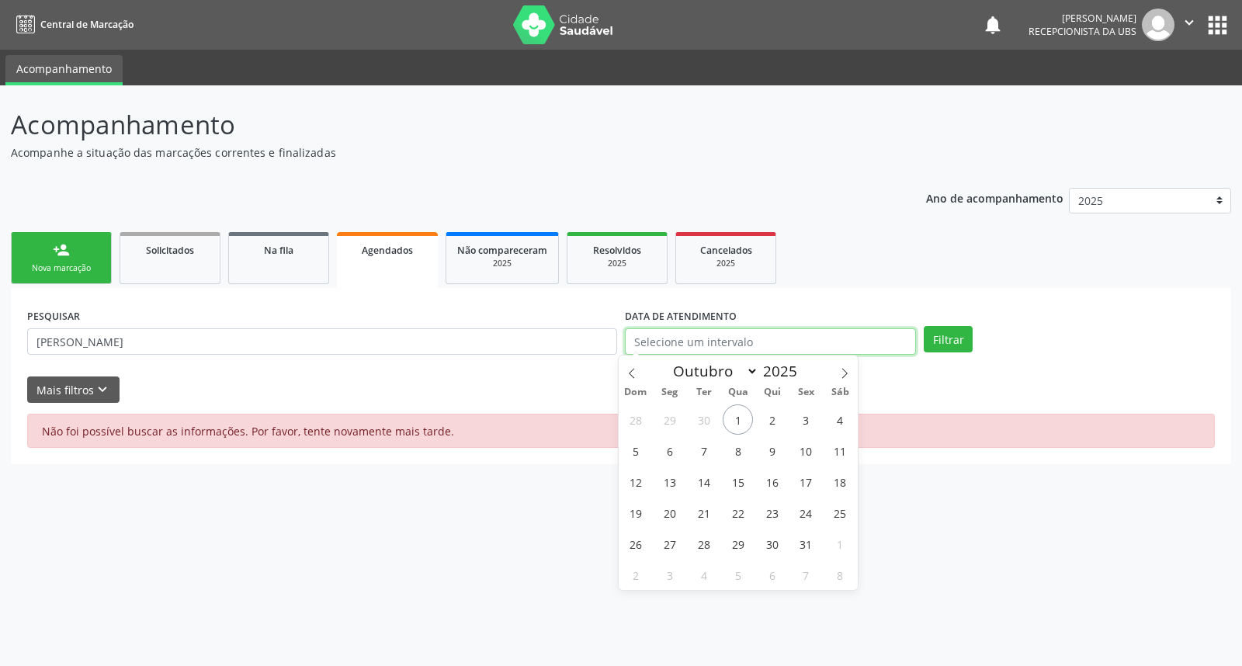
click at [837, 345] on input "text" at bounding box center [770, 341] width 291 height 26
click at [778, 445] on span "9" at bounding box center [772, 450] width 30 height 30
type input "[DATE]"
click at [778, 445] on span "9" at bounding box center [772, 450] width 30 height 30
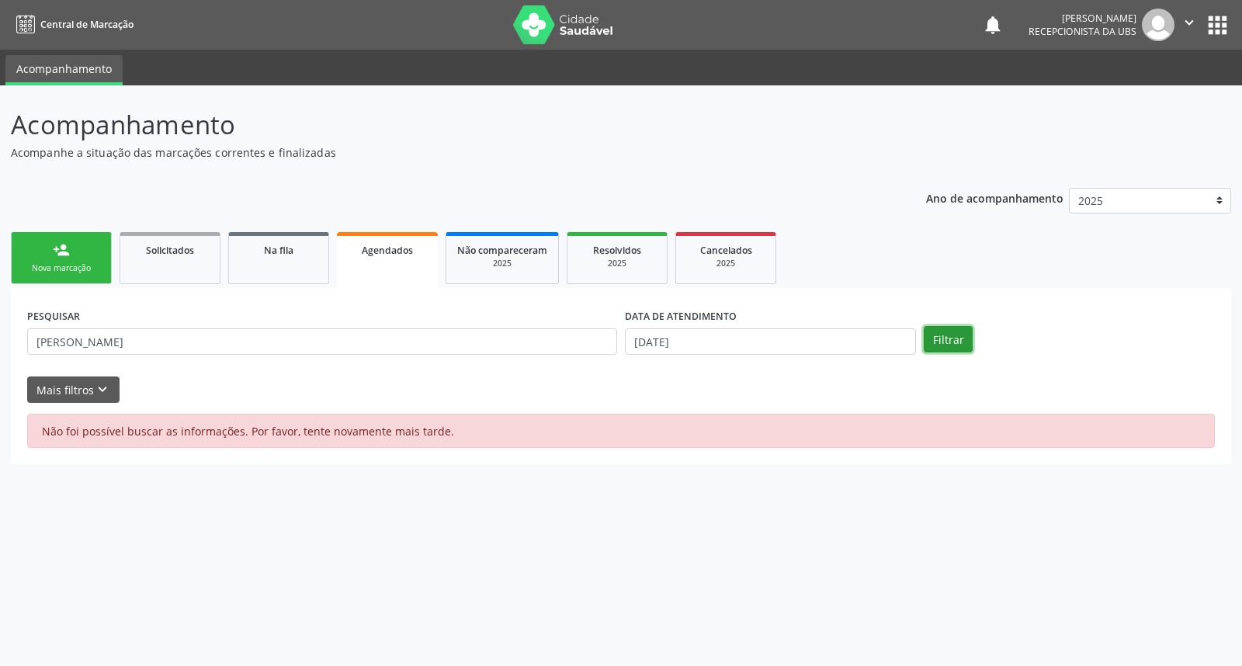
click at [962, 342] on button "Filtrar" at bounding box center [948, 339] width 49 height 26
click at [78, 252] on link "person_add Nova marcação" at bounding box center [61, 258] width 101 height 52
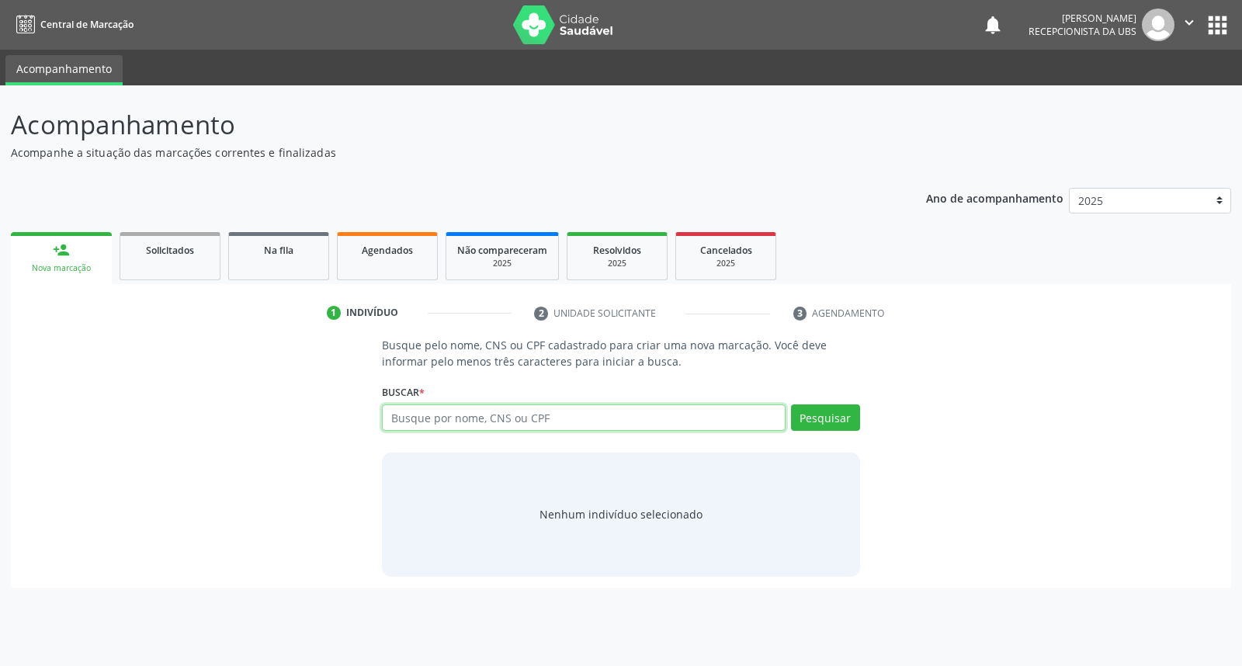
click at [484, 413] on input "text" at bounding box center [583, 417] width 403 height 26
type input "[PERSON_NAME]"
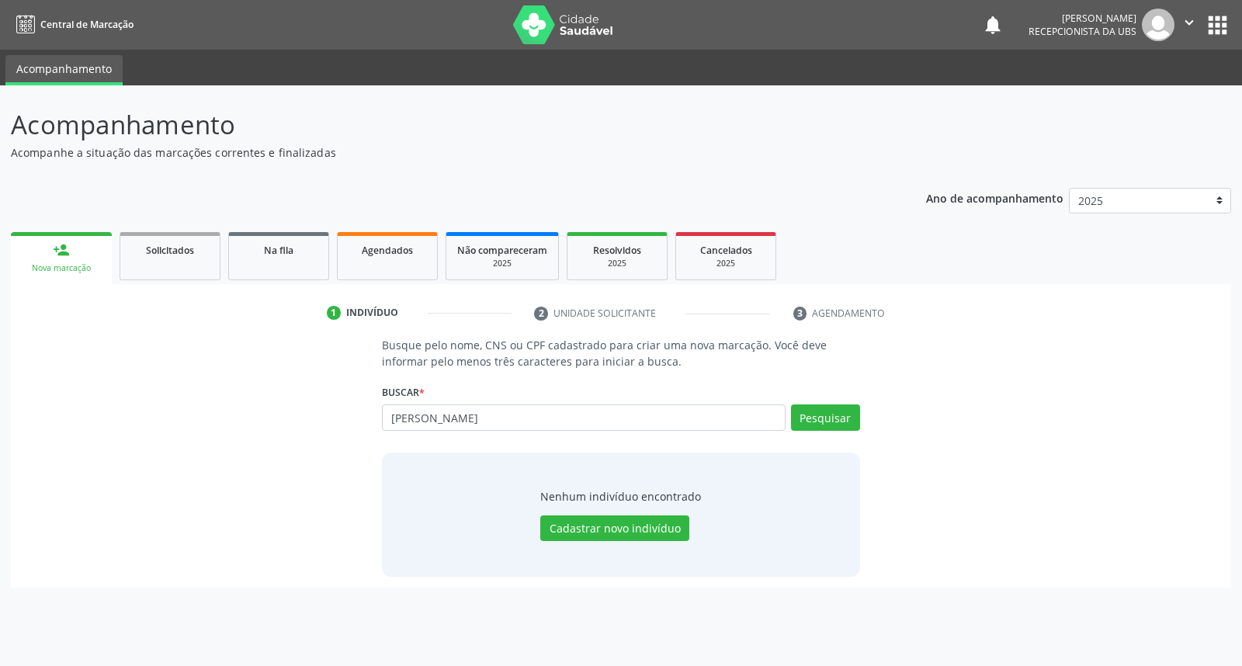
click at [52, 264] on div "Nova marcação" at bounding box center [61, 268] width 79 height 12
